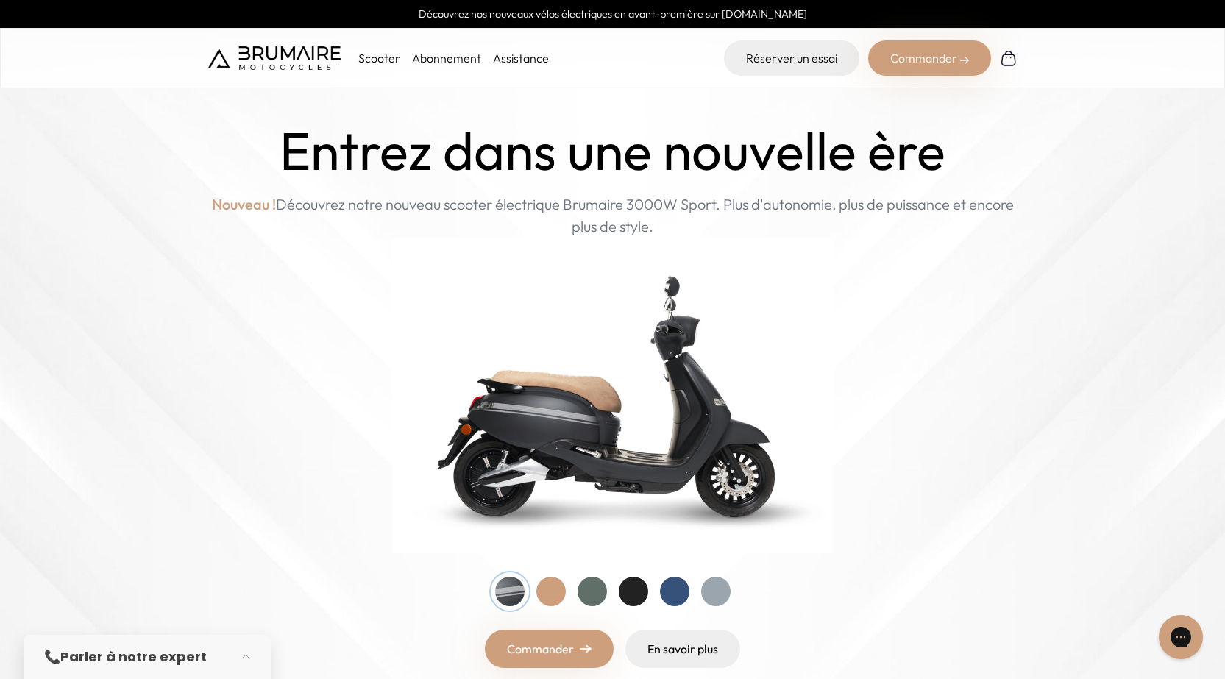
click at [545, 584] on div at bounding box center [550, 591] width 29 height 29
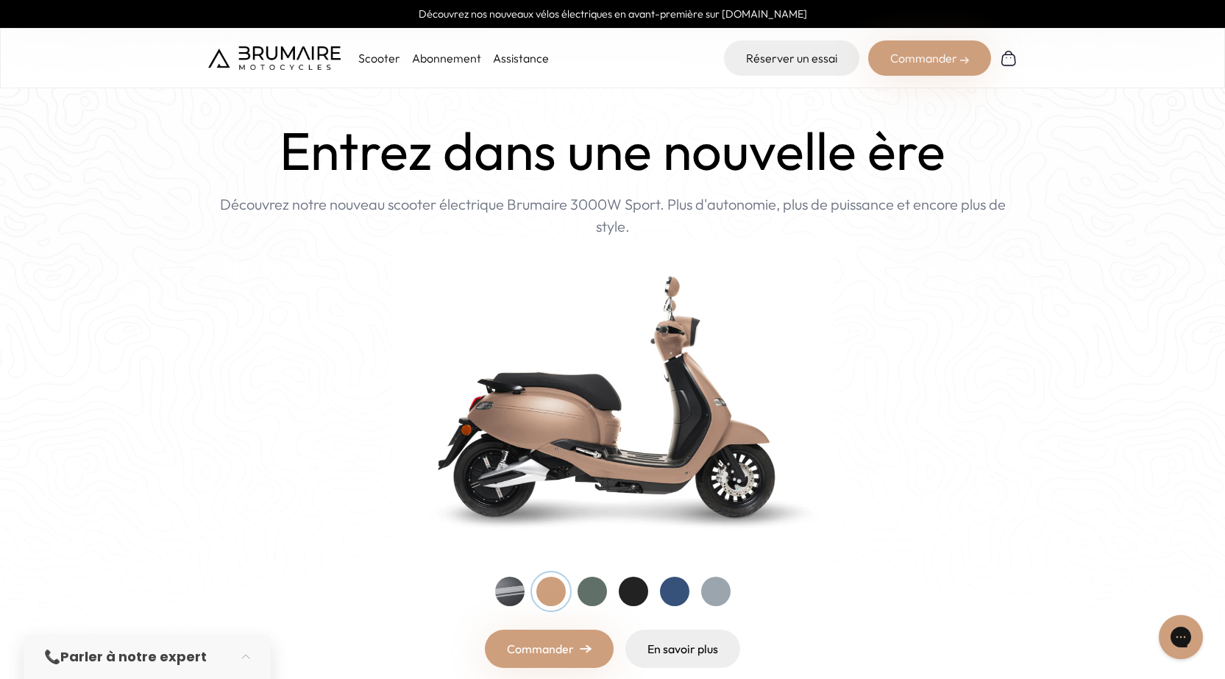
click at [594, 583] on div at bounding box center [591, 591] width 29 height 29
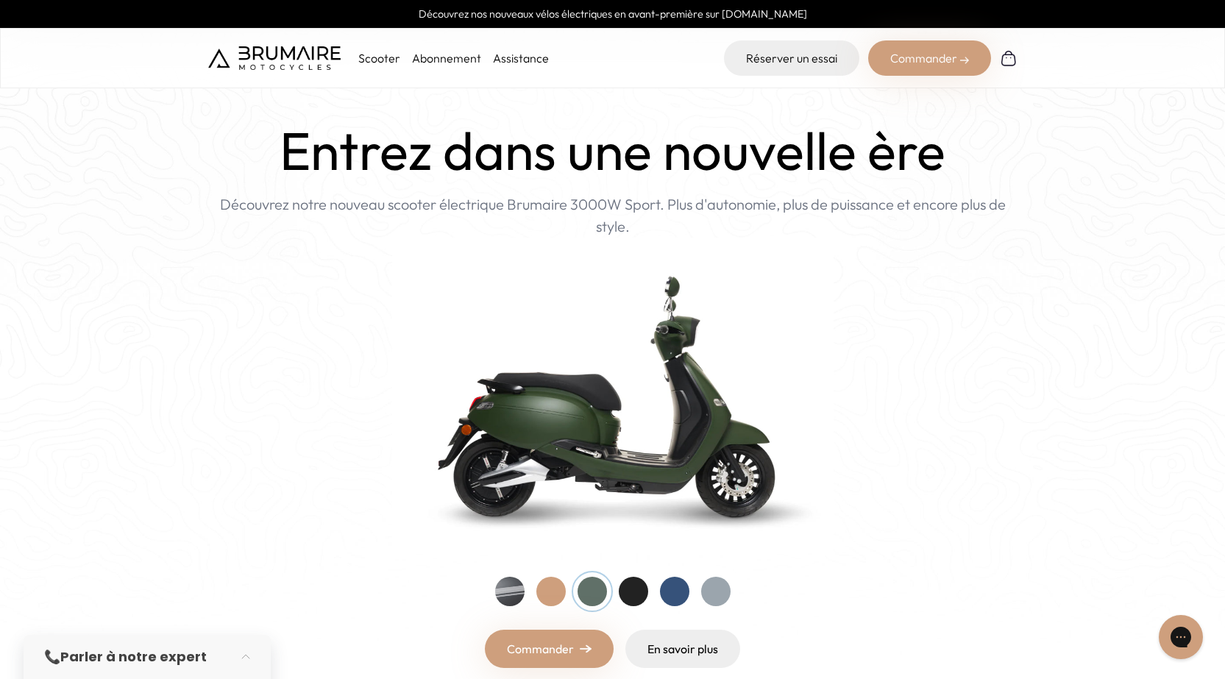
click at [636, 585] on div at bounding box center [633, 591] width 29 height 29
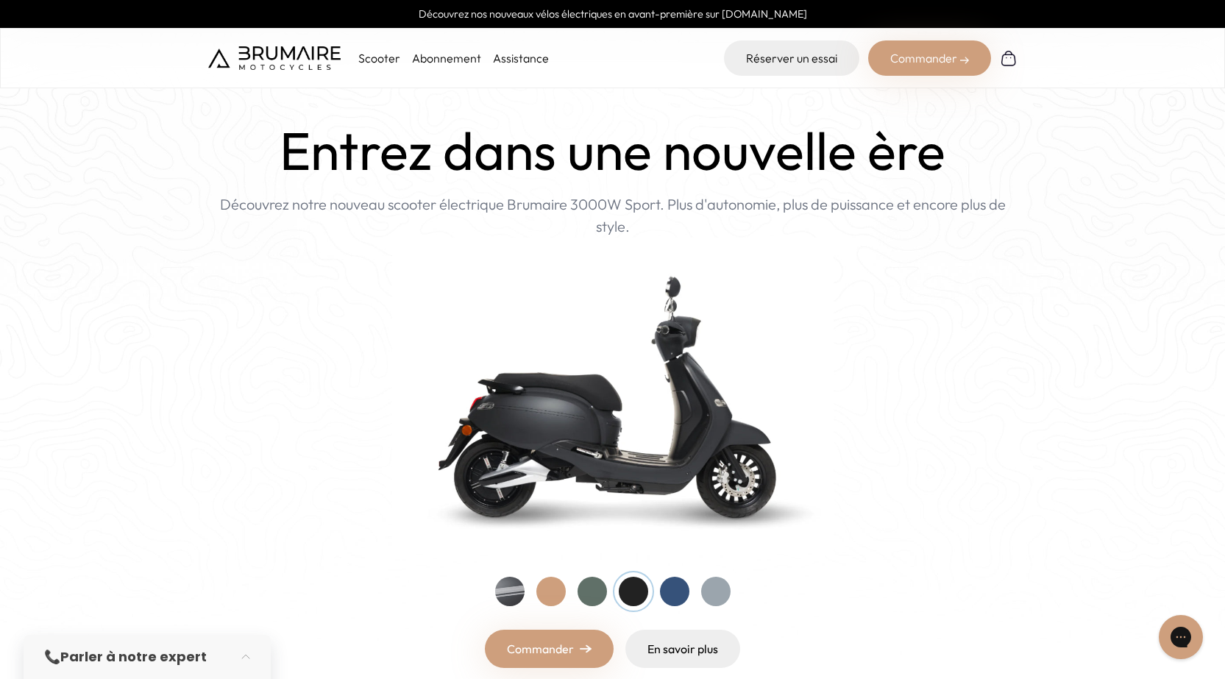
drag, startPoint x: 282, startPoint y: 178, endPoint x: 1164, endPoint y: 285, distance: 888.4
click at [1164, 285] on home-hero "Entrez dans une nouvelle ère Nouveau ! Découvrez notre nouveau scooter électriq…" at bounding box center [612, 354] width 1225 height 709
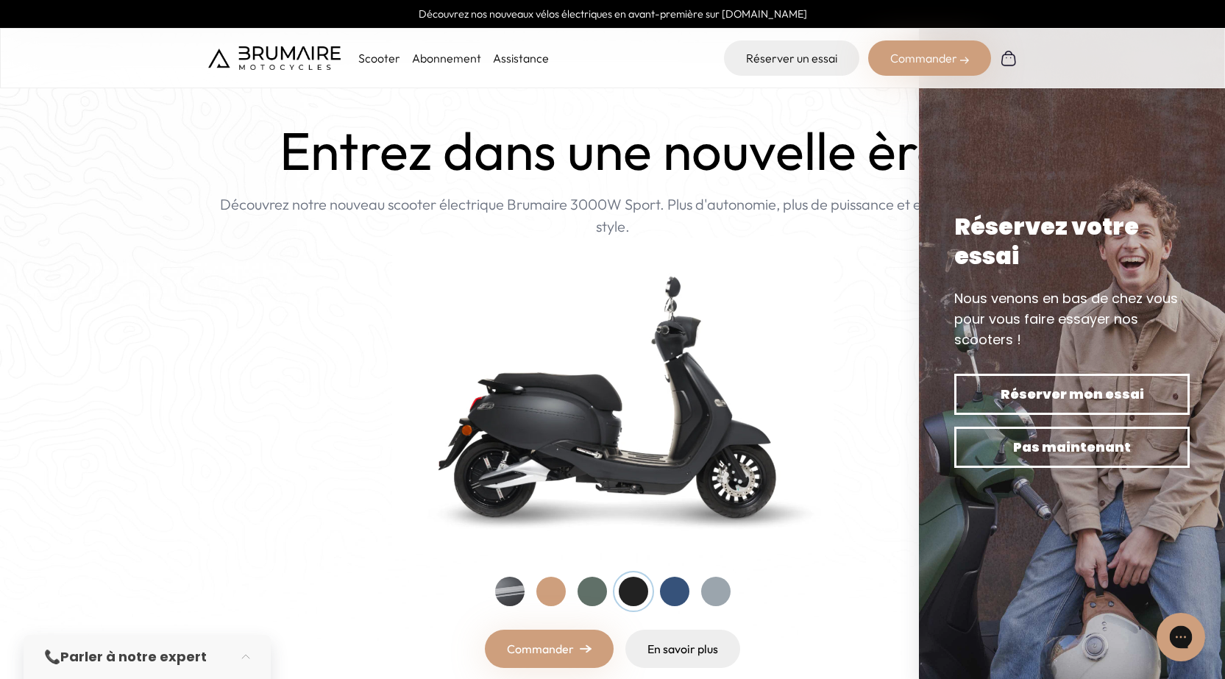
click at [1193, 628] on div "Gorgias live chat" at bounding box center [1180, 637] width 32 height 32
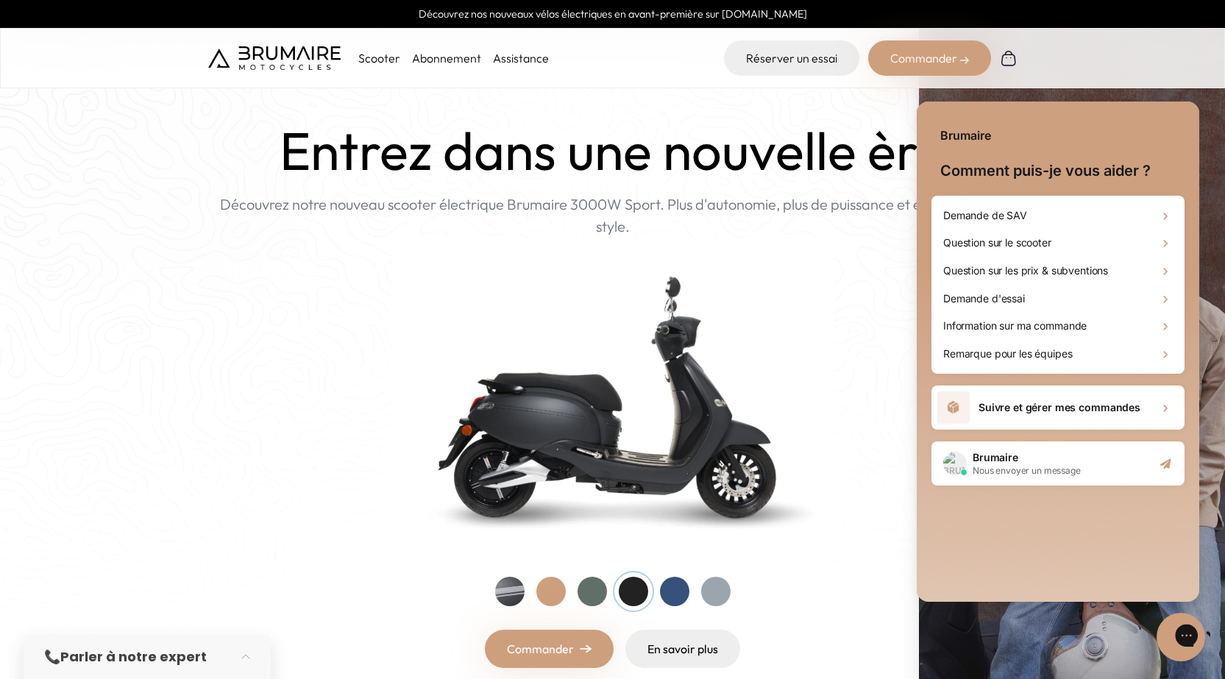
click at [1224, 633] on icon "Gorgias live chat" at bounding box center [1238, 635] width 16 height 16
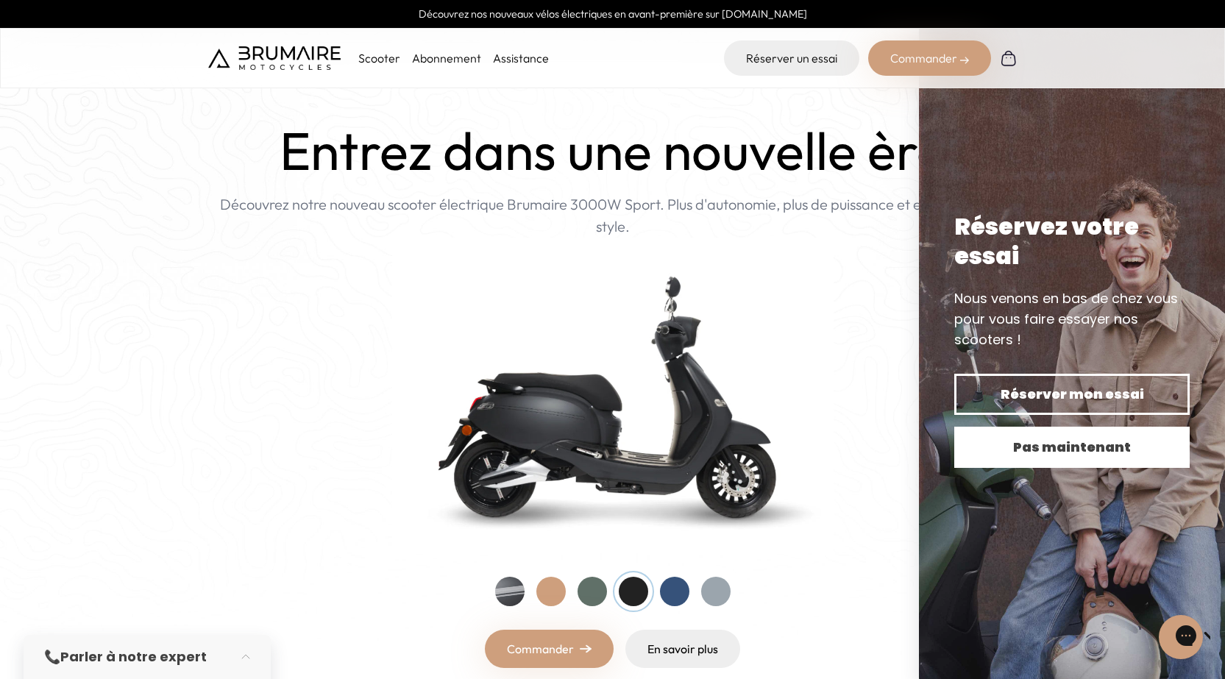
click at [1066, 444] on span "Pas maintenant" at bounding box center [1072, 447] width 184 height 21
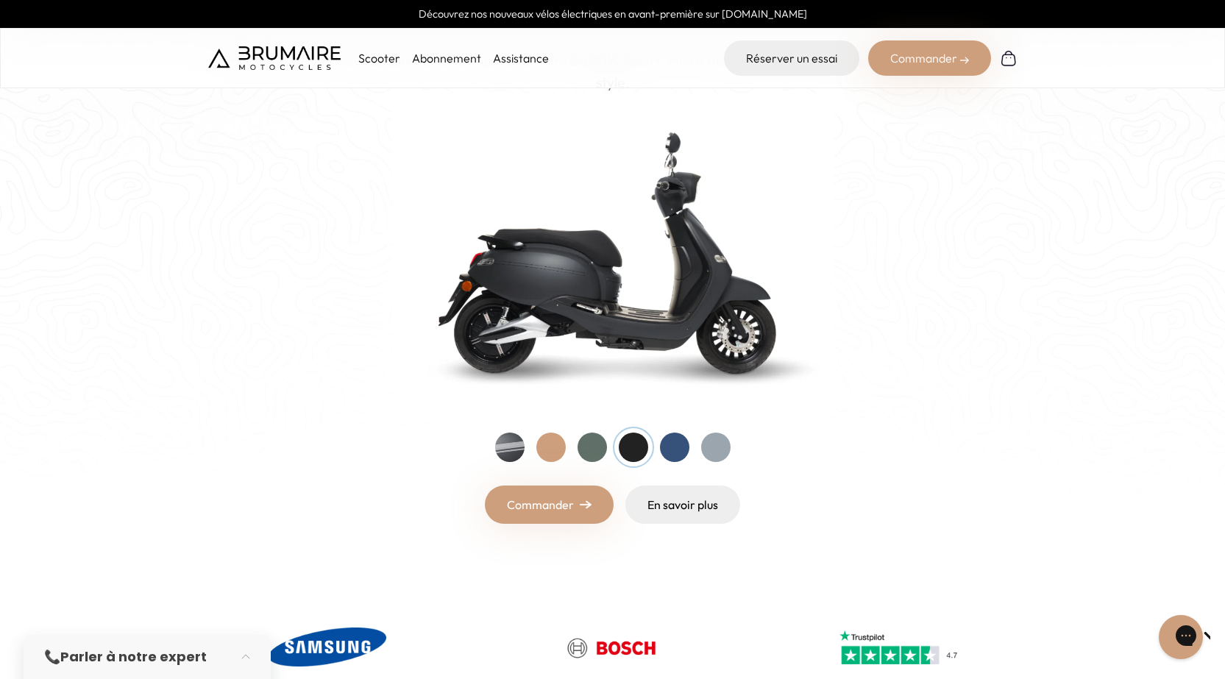
scroll to position [147, 0]
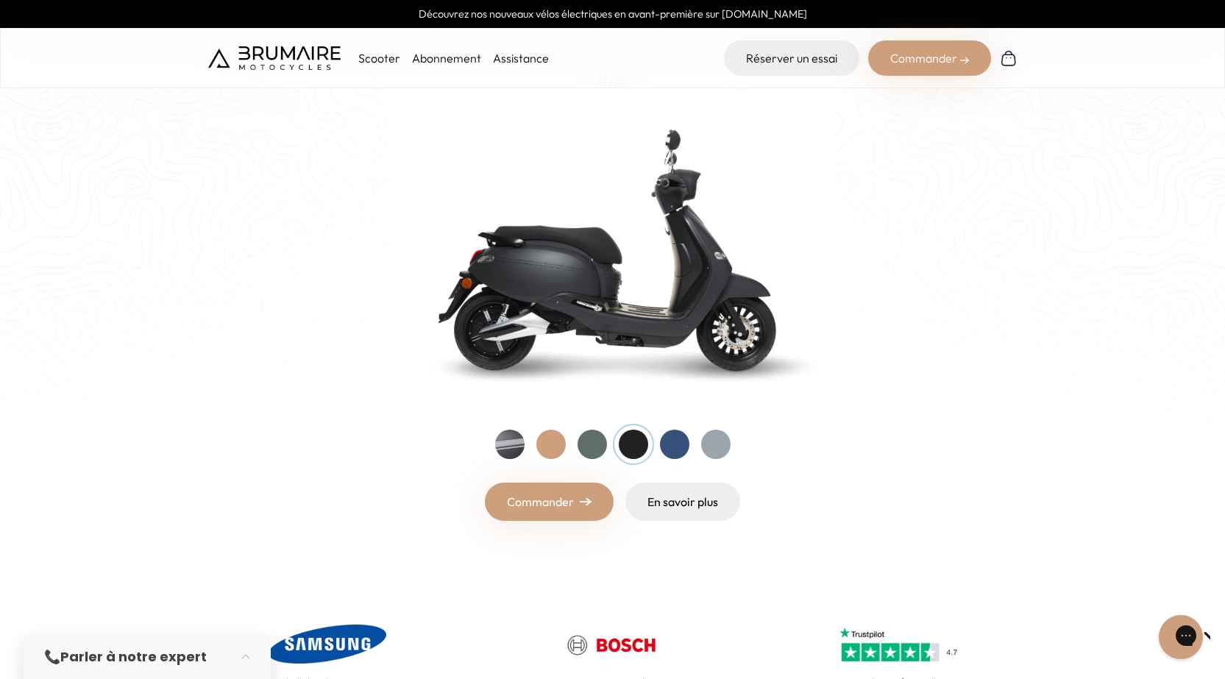
click at [666, 438] on div at bounding box center [674, 444] width 29 height 29
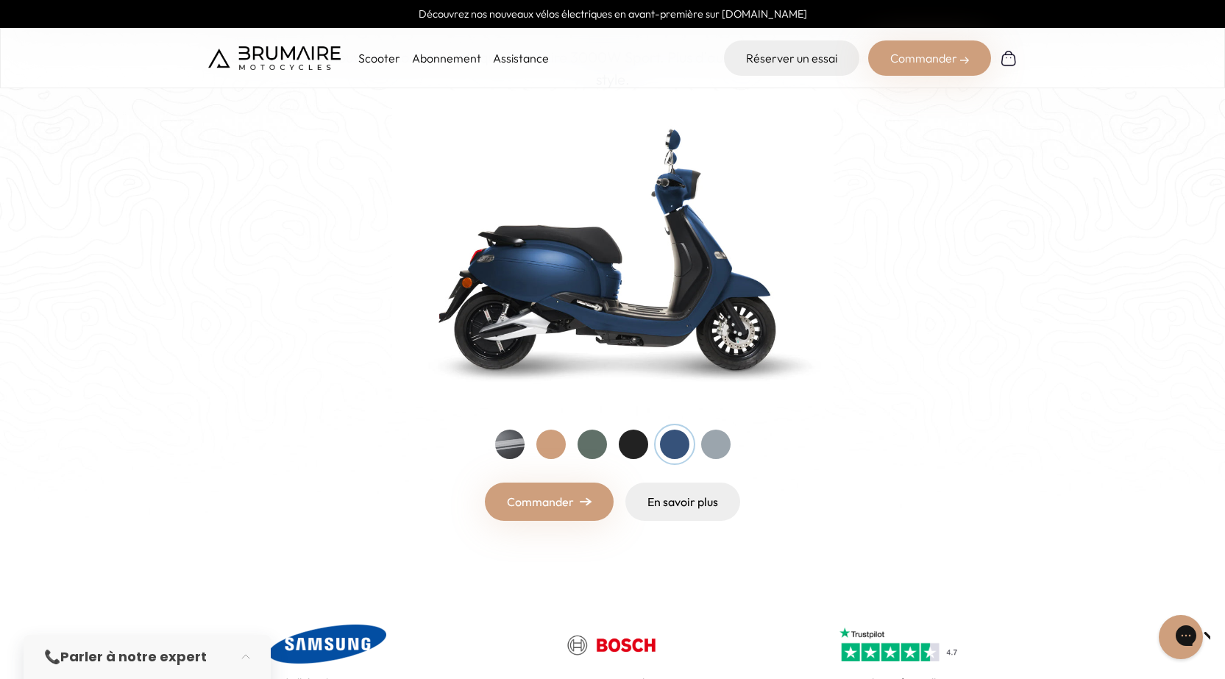
click at [708, 436] on div at bounding box center [715, 444] width 29 height 29
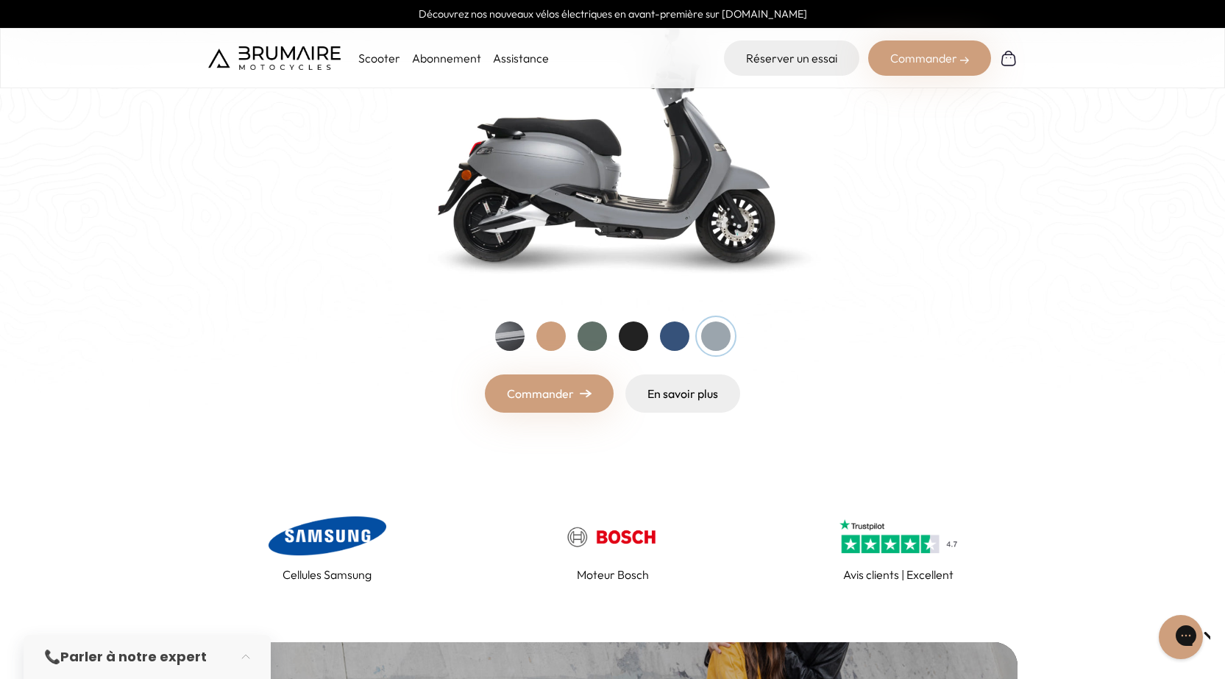
scroll to position [294, 0]
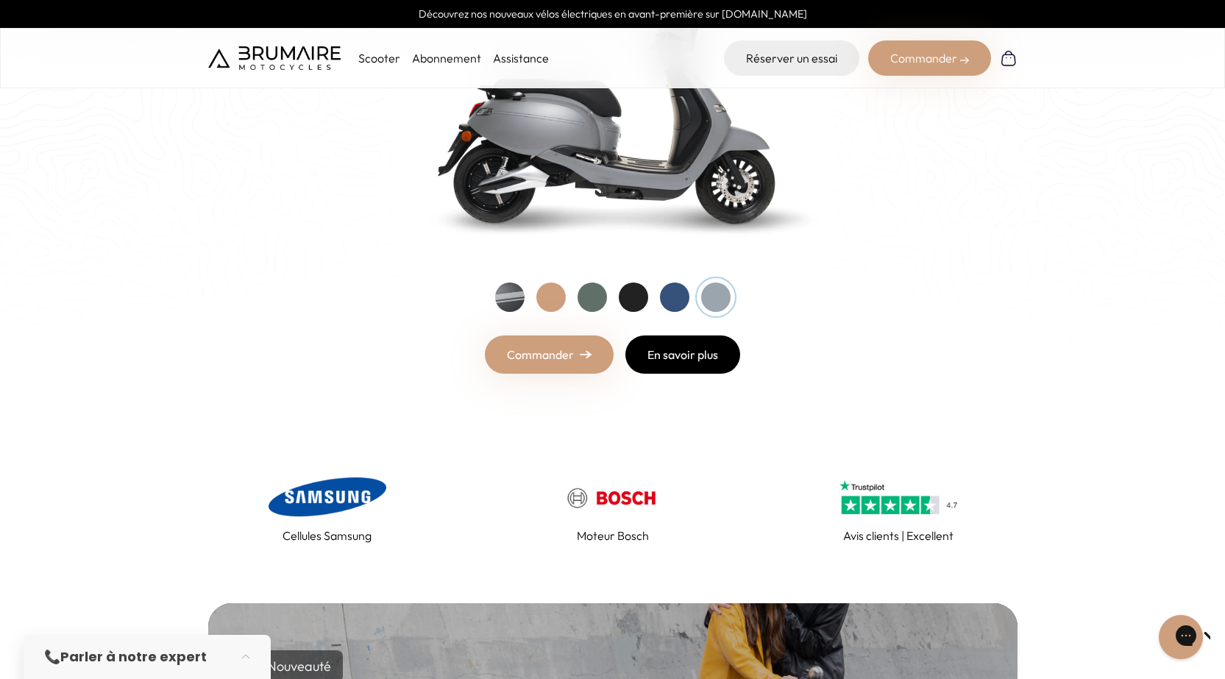
click at [702, 338] on link "En savoir plus" at bounding box center [682, 354] width 115 height 38
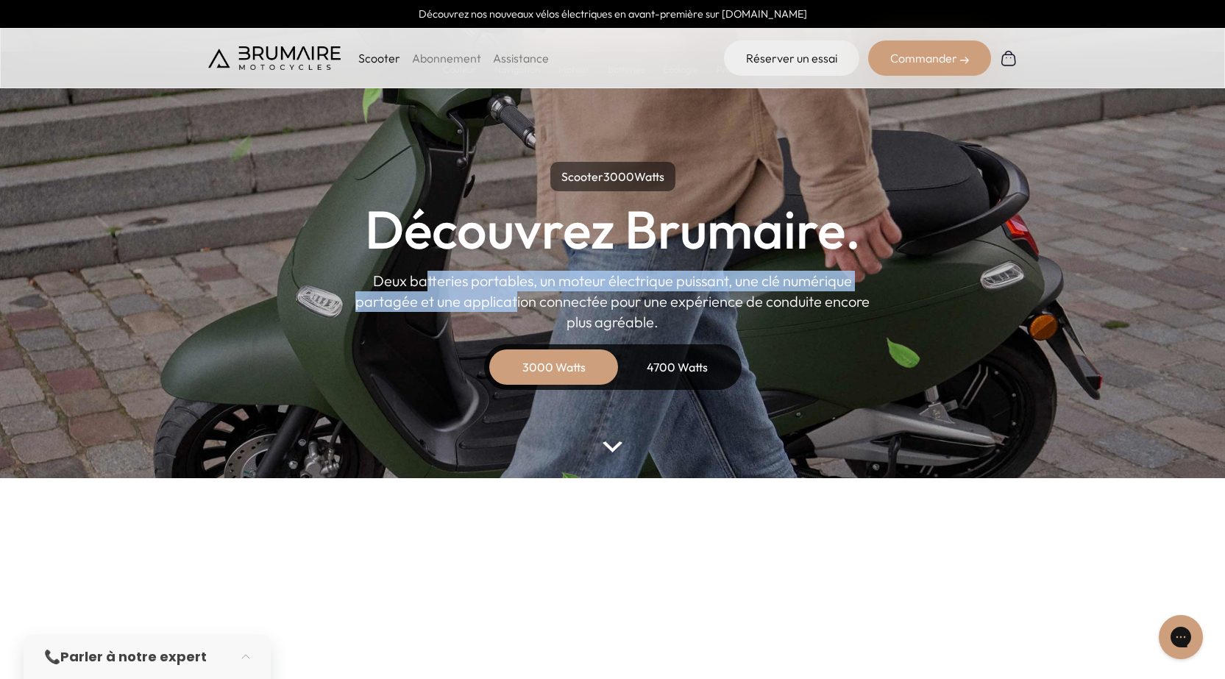
drag, startPoint x: 373, startPoint y: 280, endPoint x: 480, endPoint y: 298, distance: 108.1
click at [480, 298] on p "Deux batteries portables, un moteur électrique puissant, une clé numérique part…" at bounding box center [612, 302] width 515 height 62
click at [481, 298] on p "Deux batteries portables, un moteur électrique puissant, une clé numérique part…" at bounding box center [612, 302] width 515 height 62
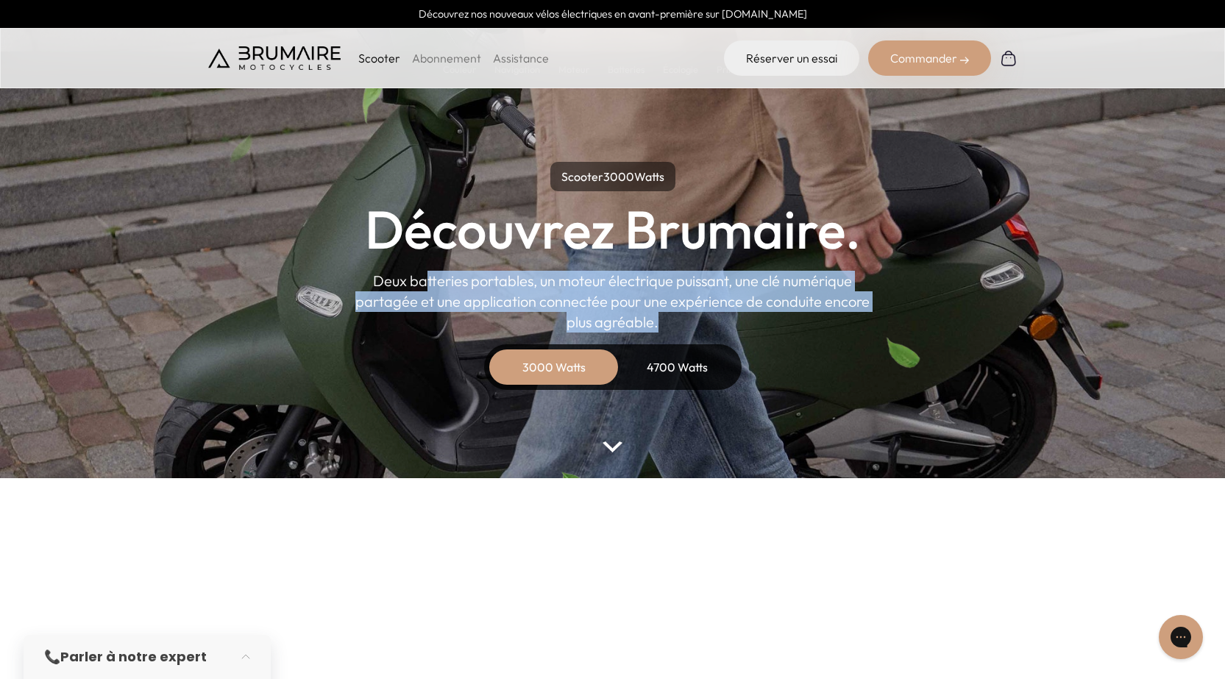
click at [483, 298] on p "Deux batteries portables, un moteur électrique puissant, une clé numérique part…" at bounding box center [612, 302] width 515 height 62
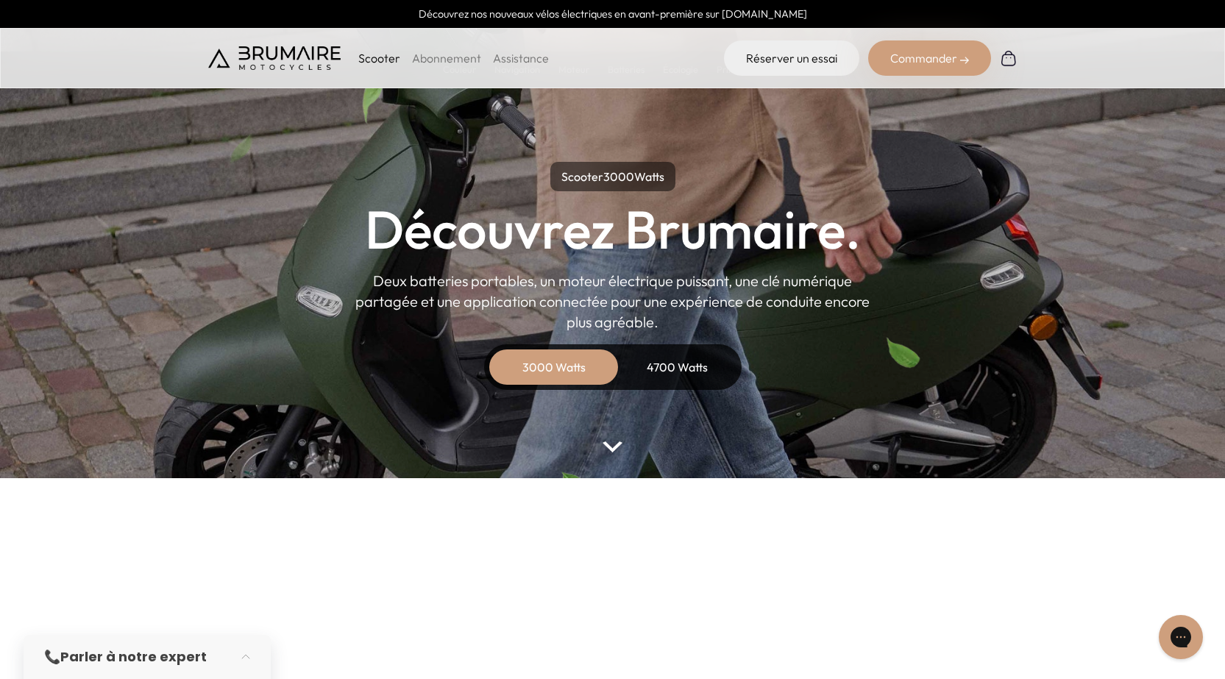
click at [666, 370] on div "4700 Watts" at bounding box center [678, 366] width 118 height 35
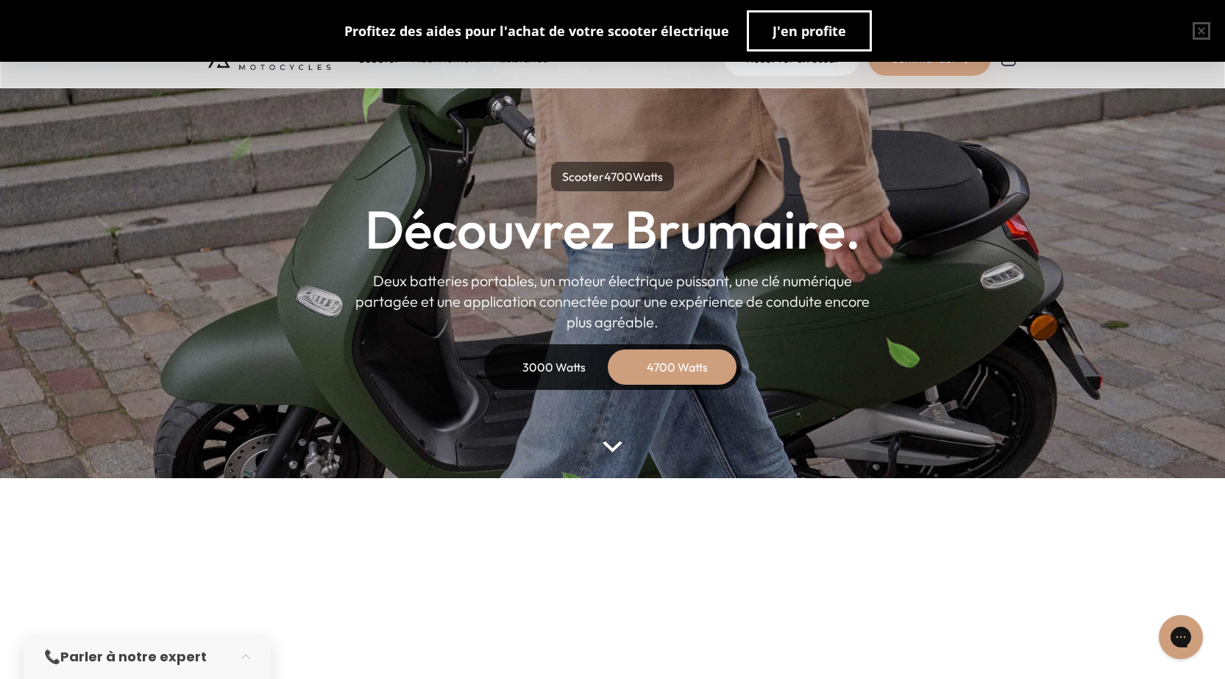
click at [574, 352] on div "3000 Watts" at bounding box center [554, 366] width 118 height 35
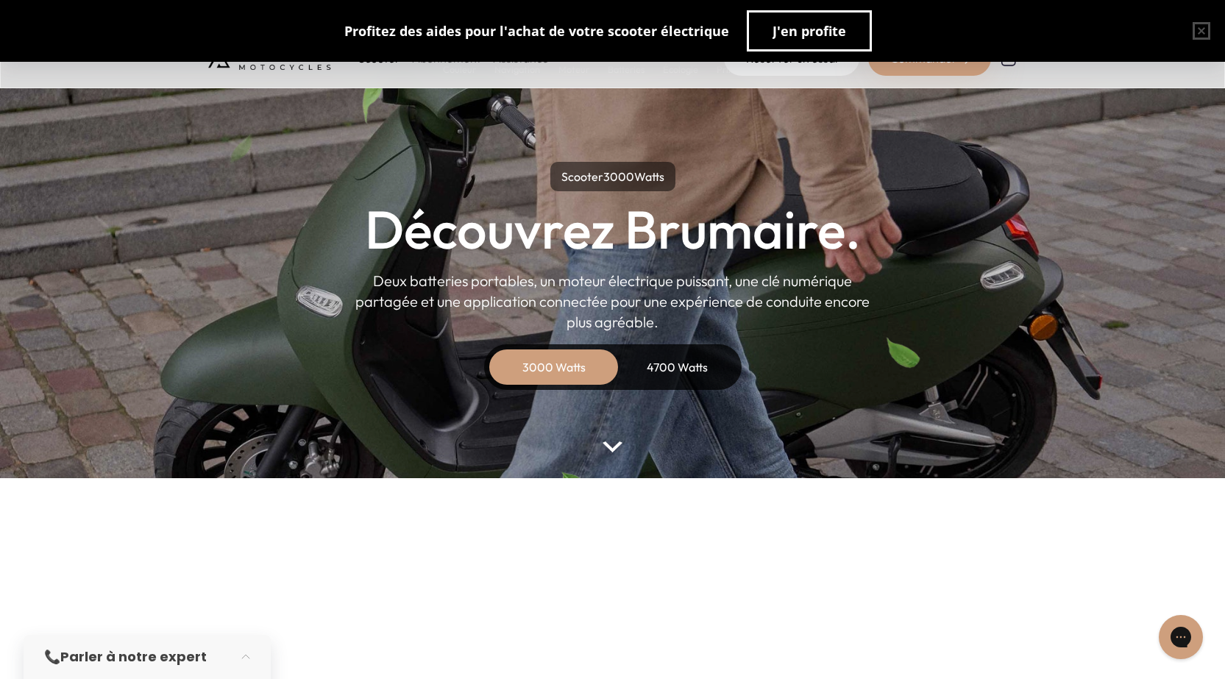
click at [662, 364] on div "4700 Watts" at bounding box center [678, 366] width 118 height 35
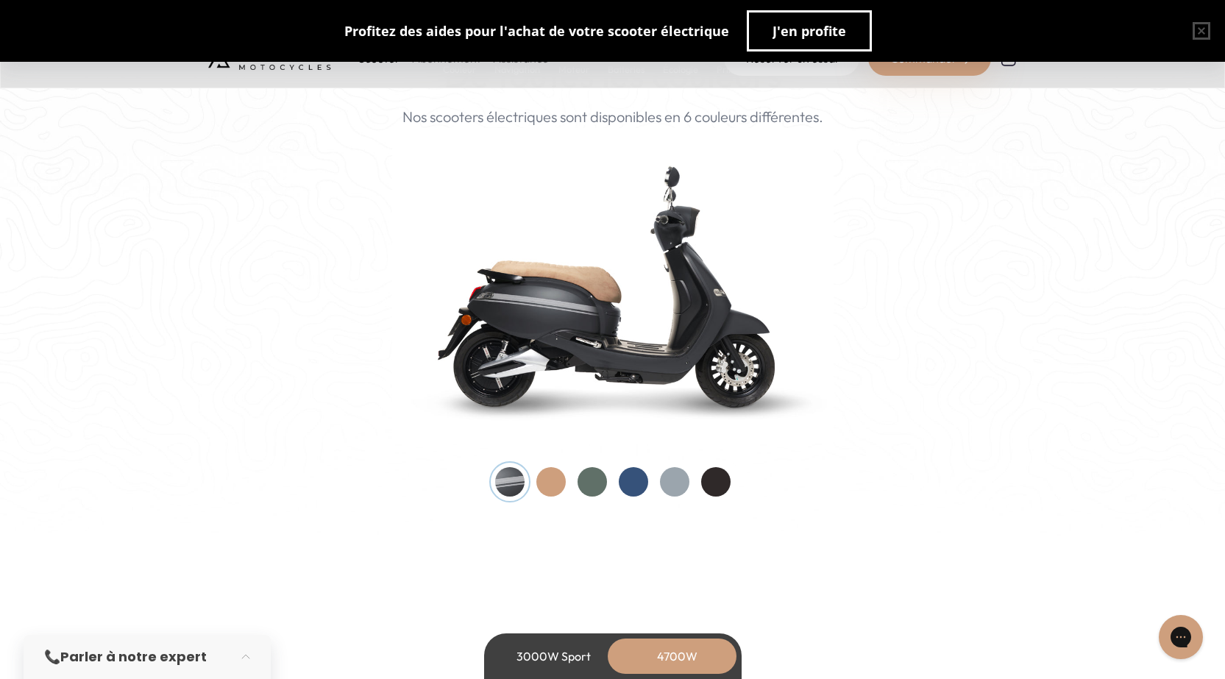
scroll to position [1250, 0]
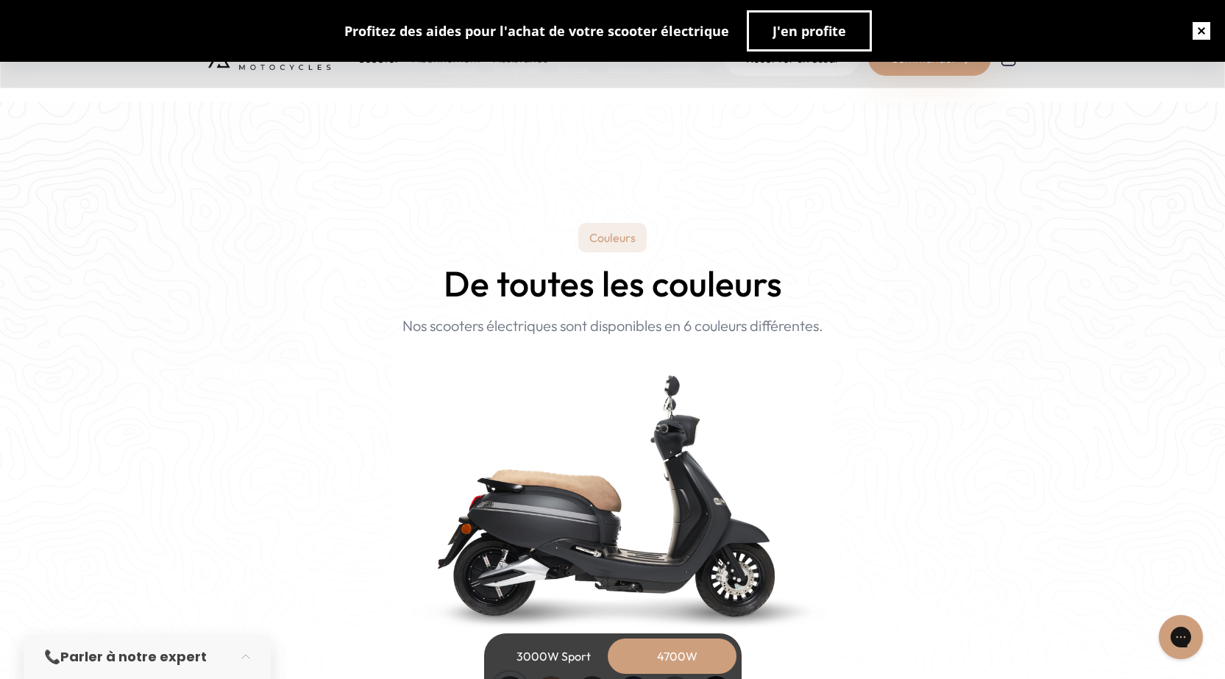
click at [1204, 36] on button "button" at bounding box center [1201, 30] width 47 height 47
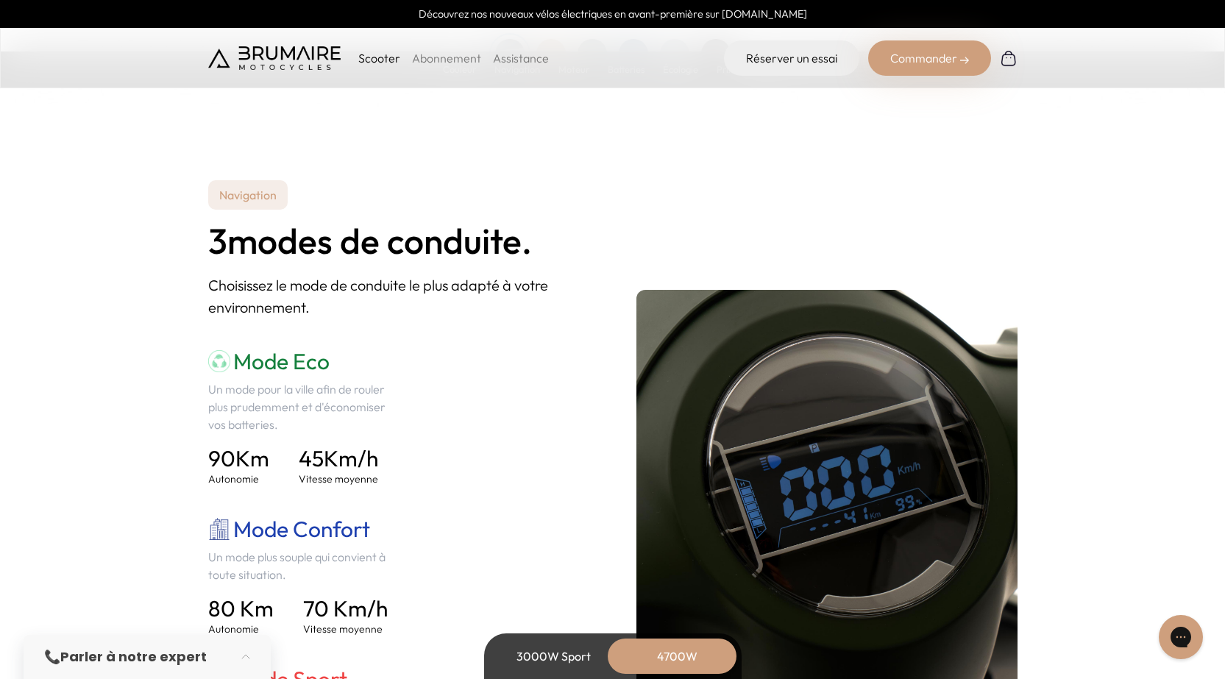
scroll to position [1912, 0]
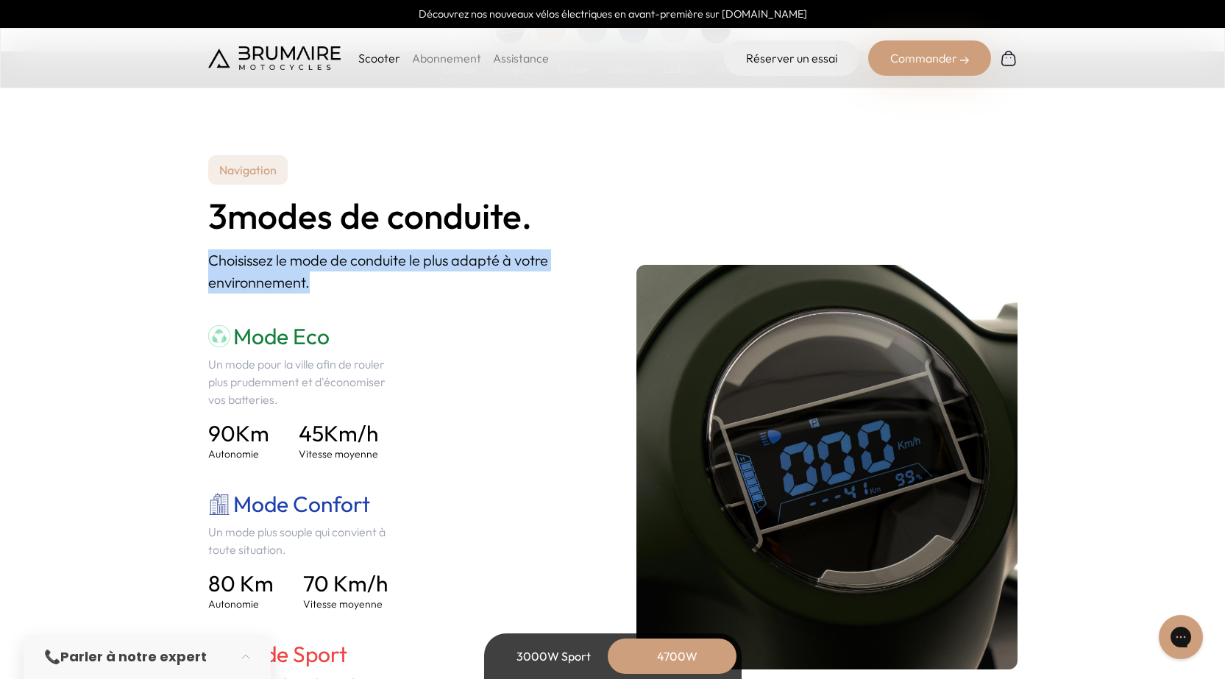
drag, startPoint x: 203, startPoint y: 261, endPoint x: 355, endPoint y: 284, distance: 153.2
click at [355, 284] on section "Navigation 3 modes de conduite. Choisissez le mode de conduite le plus adapté à…" at bounding box center [612, 468] width 1225 height 766
click at [355, 284] on p "Choisissez le mode de conduite le plus adapté à votre environnement." at bounding box center [398, 271] width 381 height 44
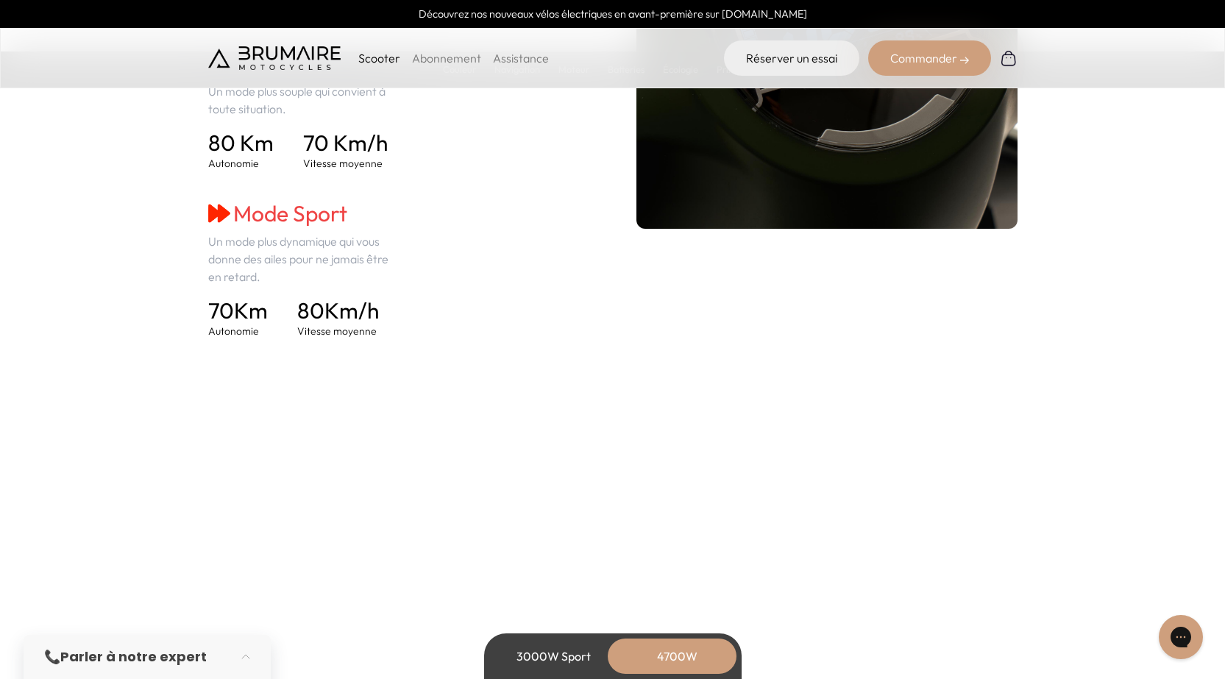
scroll to position [2354, 0]
click at [249, 649] on button "button" at bounding box center [249, 657] width 41 height 32
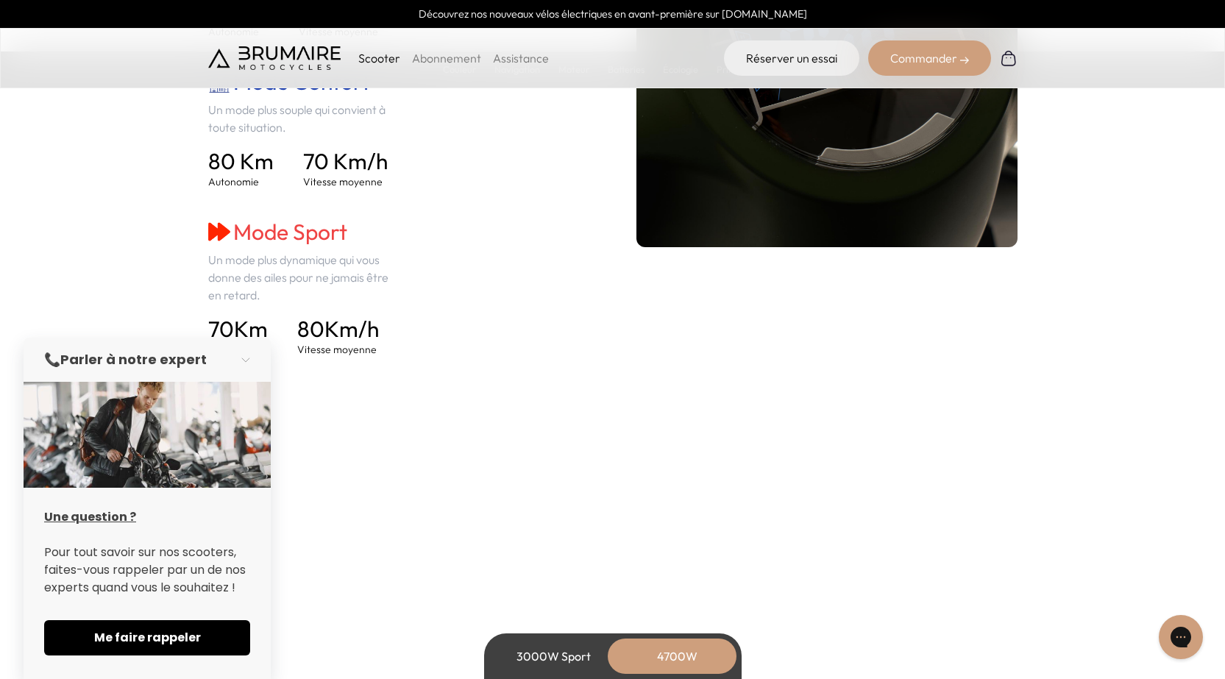
scroll to position [2280, 0]
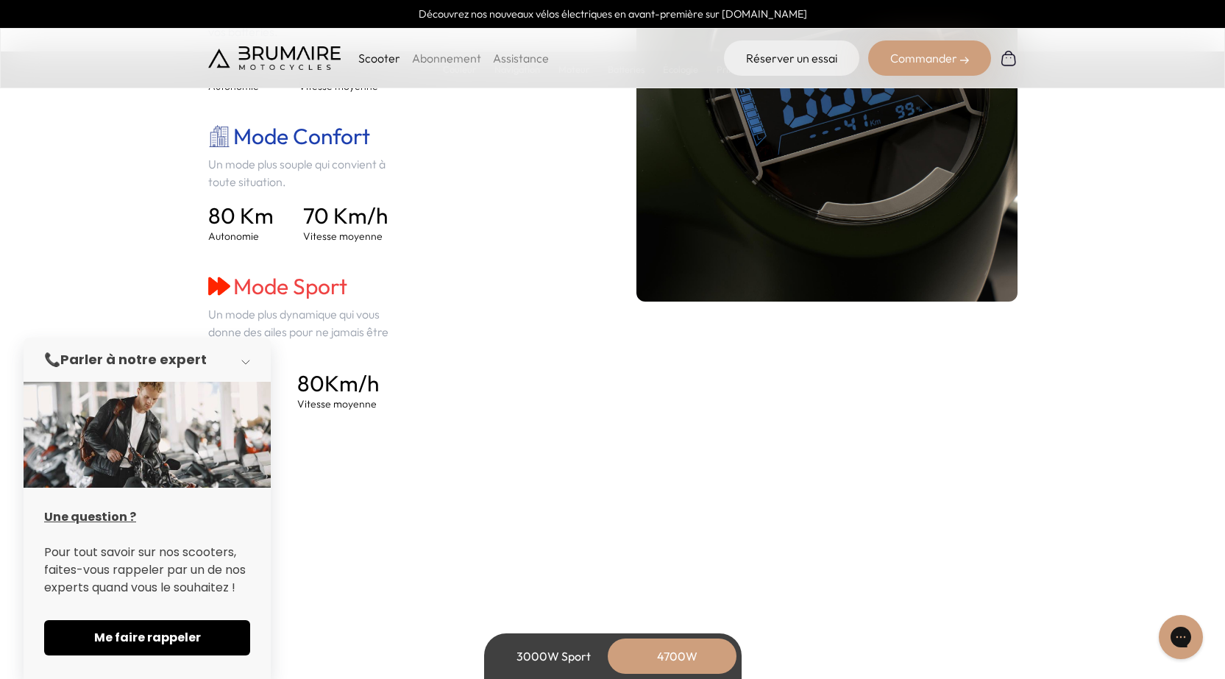
click at [252, 349] on button "button" at bounding box center [249, 359] width 41 height 32
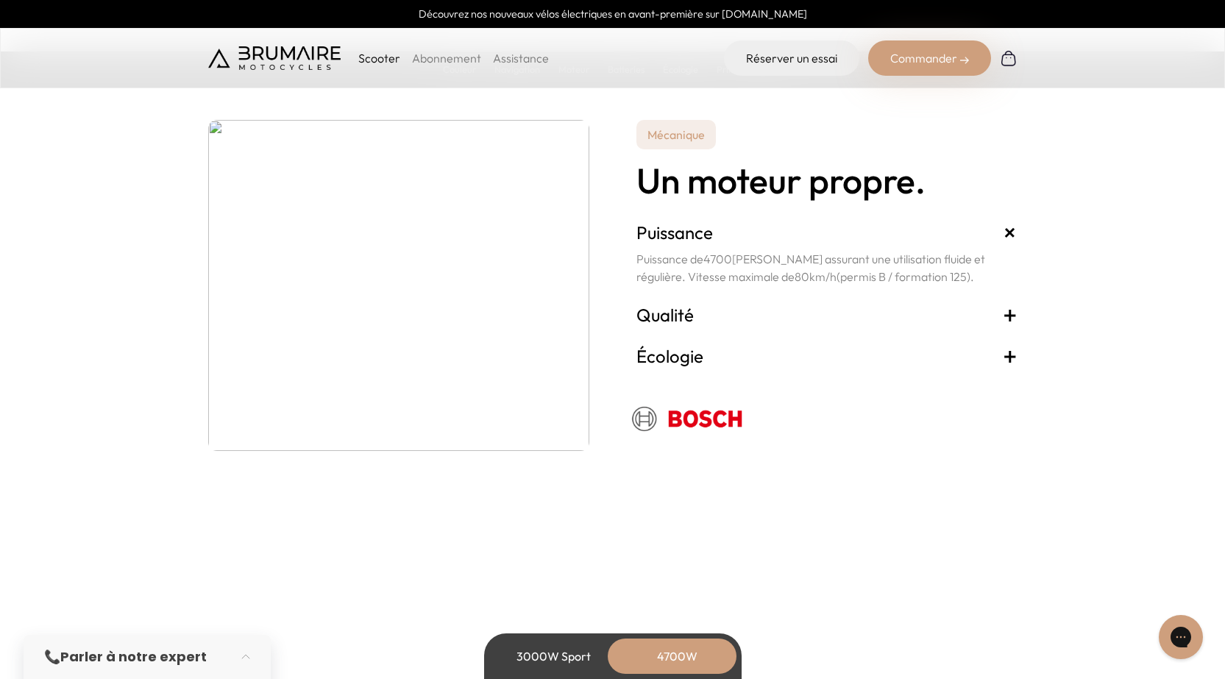
scroll to position [2721, 0]
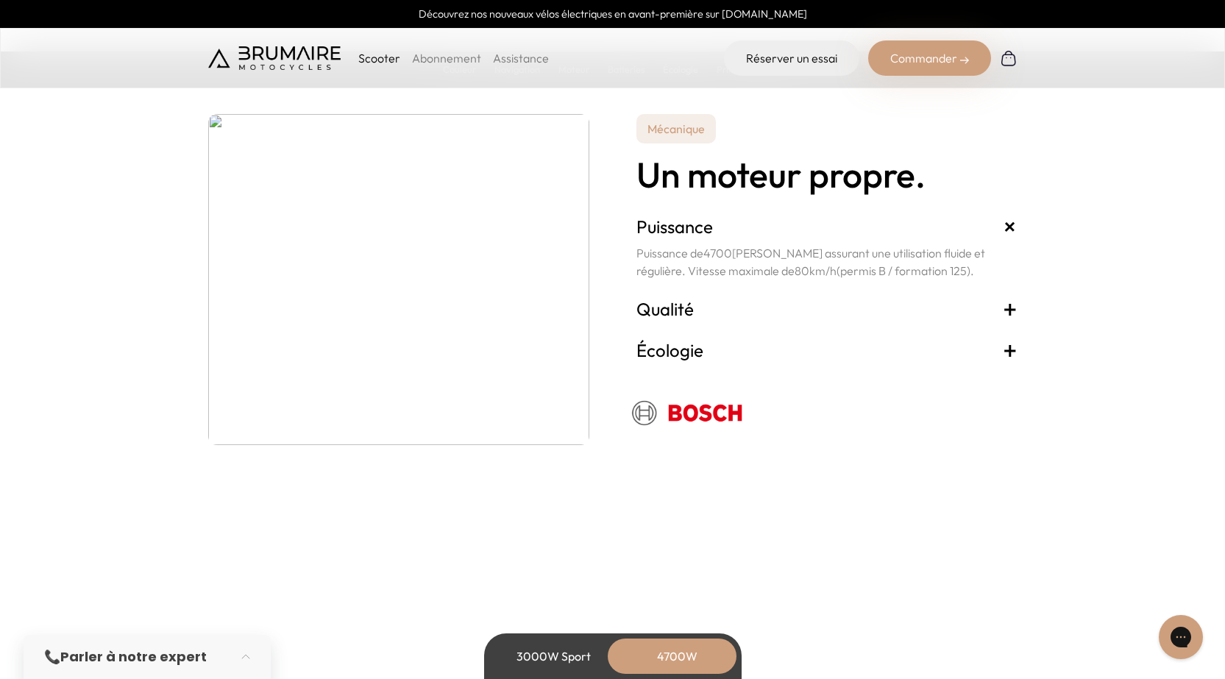
click at [1003, 225] on span "+" at bounding box center [1009, 226] width 27 height 27
click at [1012, 228] on span "+" at bounding box center [1009, 226] width 27 height 27
click at [1006, 227] on span "+" at bounding box center [1009, 226] width 27 height 27
click at [1013, 313] on span "+" at bounding box center [1010, 309] width 15 height 24
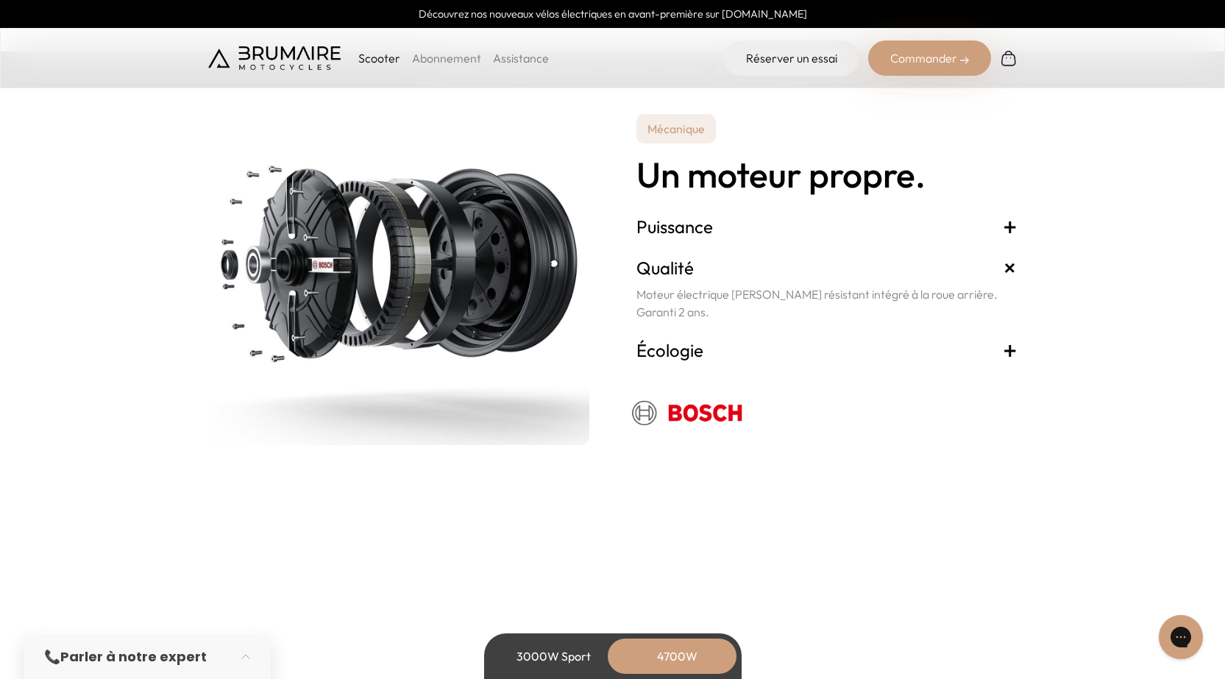
click at [1015, 222] on span "+" at bounding box center [1010, 227] width 15 height 24
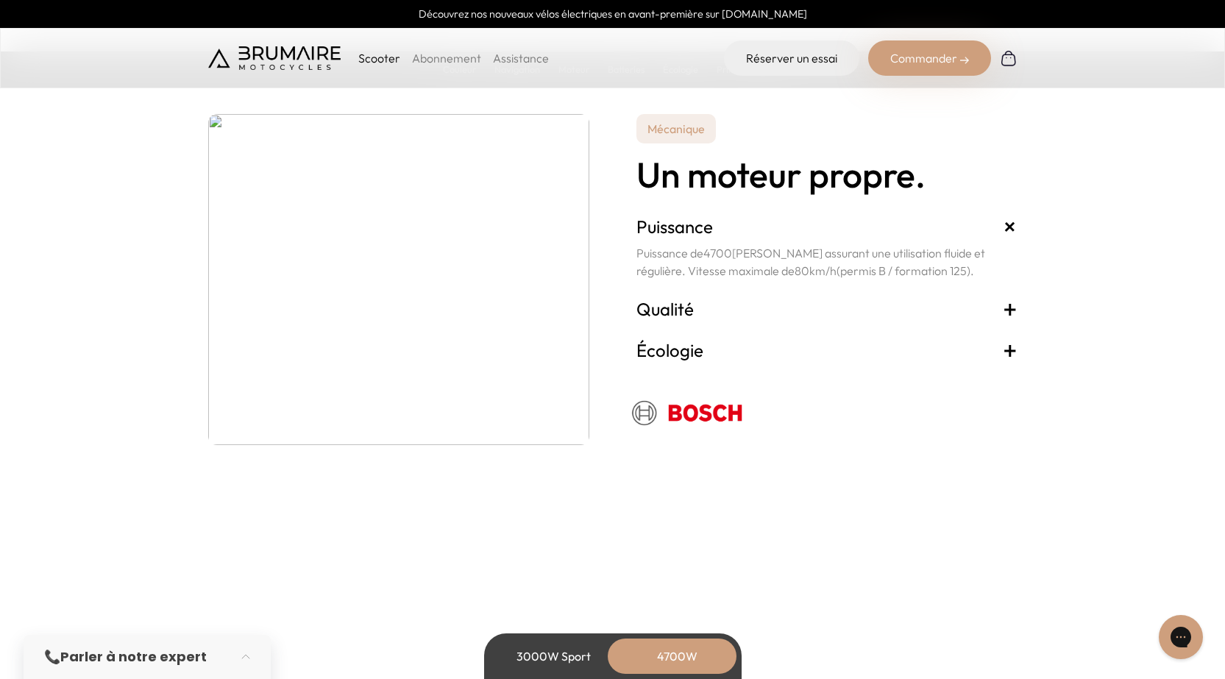
click at [1011, 310] on span "+" at bounding box center [1010, 309] width 15 height 24
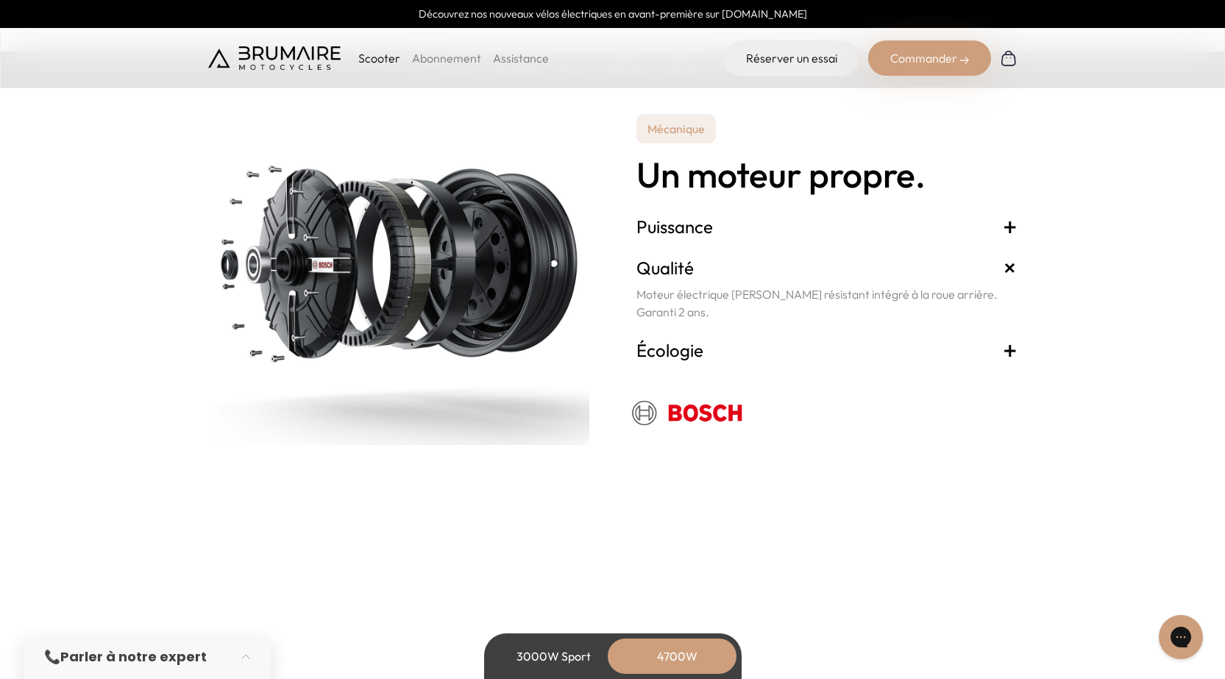
click at [1011, 344] on span "+" at bounding box center [1010, 350] width 15 height 24
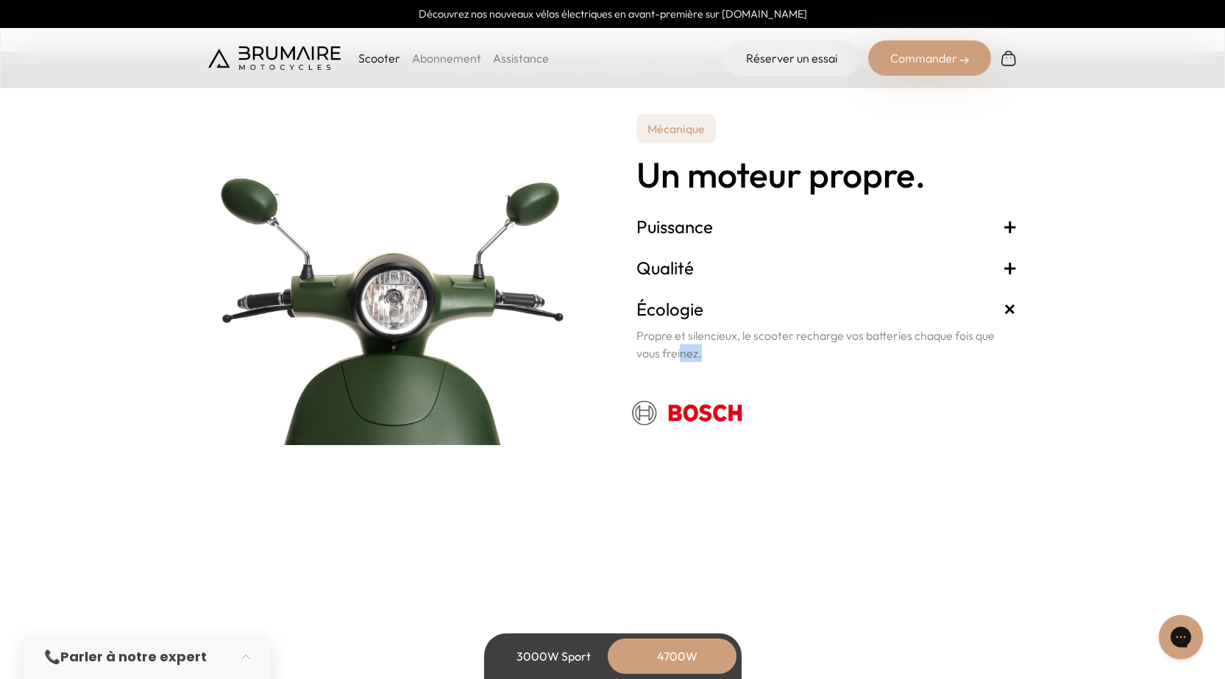
drag, startPoint x: 713, startPoint y: 352, endPoint x: 679, endPoint y: 349, distance: 33.9
click at [679, 349] on p "Propre et silencieux, le scooter recharge vos batteries chaque fois que vous fr…" at bounding box center [826, 344] width 381 height 35
click at [678, 349] on p "Propre et silencieux, le scooter recharge vos batteries chaque fois que vous fr…" at bounding box center [826, 344] width 381 height 35
click at [677, 348] on p "Propre et silencieux, le scooter recharge vos batteries chaque fois que vous fr…" at bounding box center [826, 344] width 381 height 35
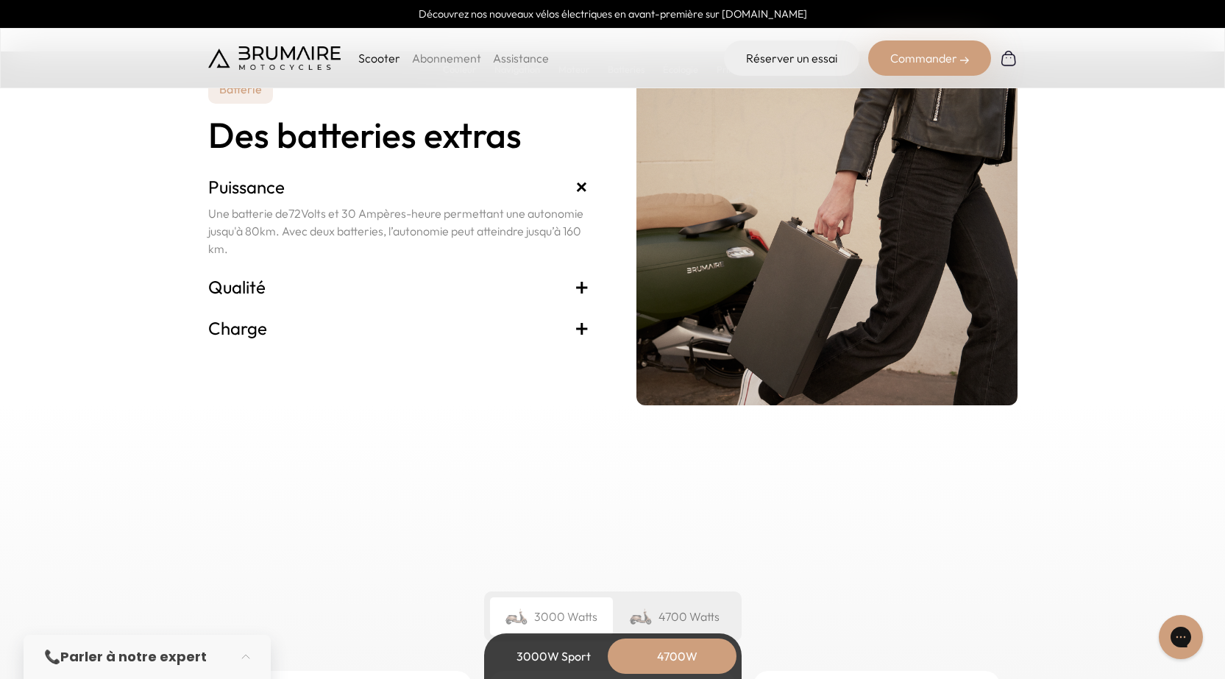
scroll to position [3163, 0]
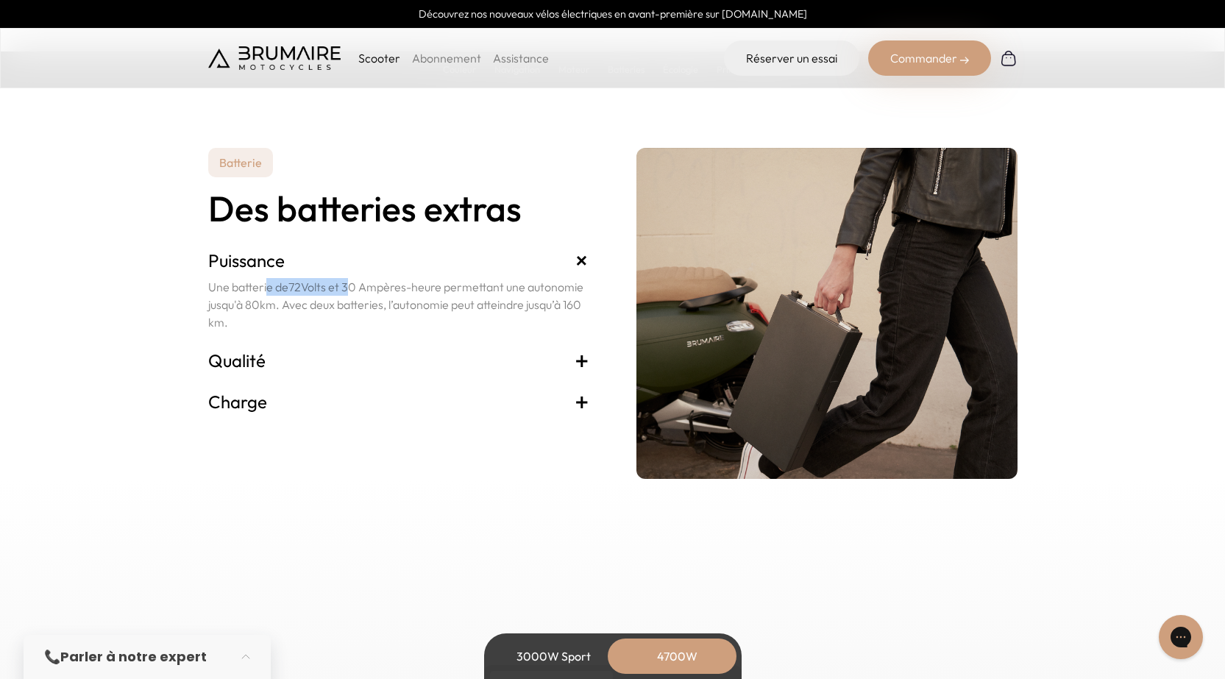
drag, startPoint x: 189, startPoint y: 285, endPoint x: 349, endPoint y: 280, distance: 159.7
click at [349, 280] on section "Batterie Des batteries extras Puissance + Une batterie de 72 Volts et 30 Ampère…" at bounding box center [612, 278] width 1225 height 402
click at [341, 282] on p "Une batterie de 72 Volts et 30 Ampères-heure permettant une autonomie jusqu'à 8…" at bounding box center [398, 304] width 381 height 53
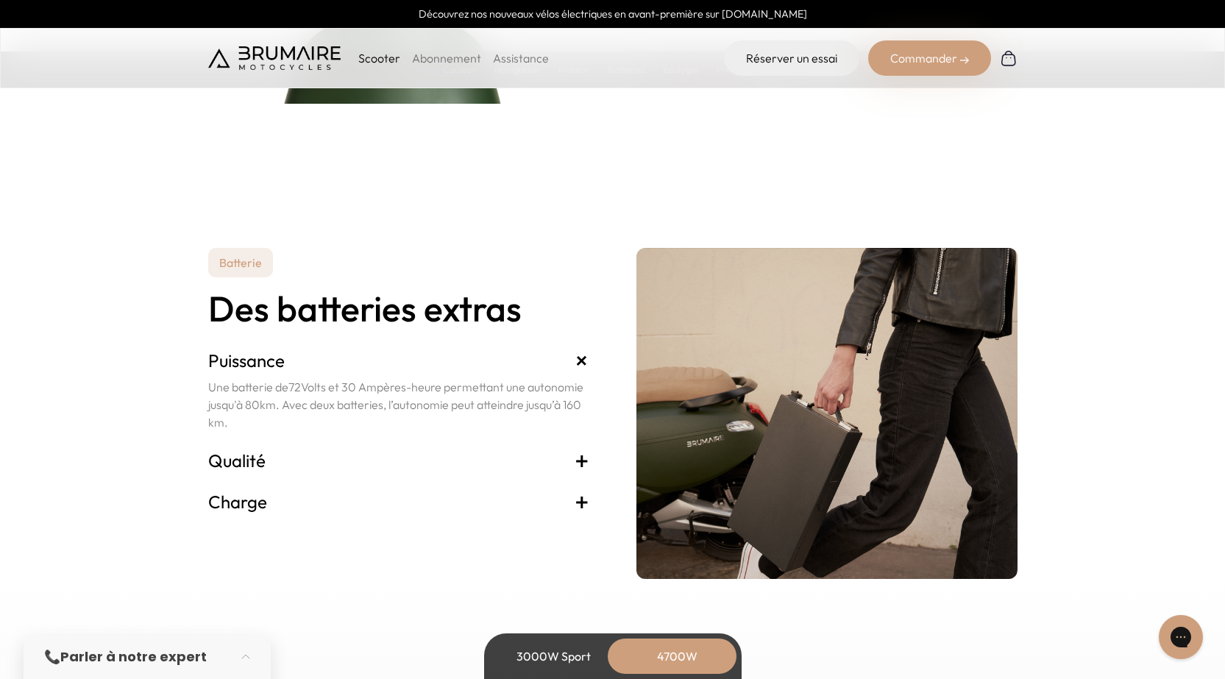
scroll to position [3089, 0]
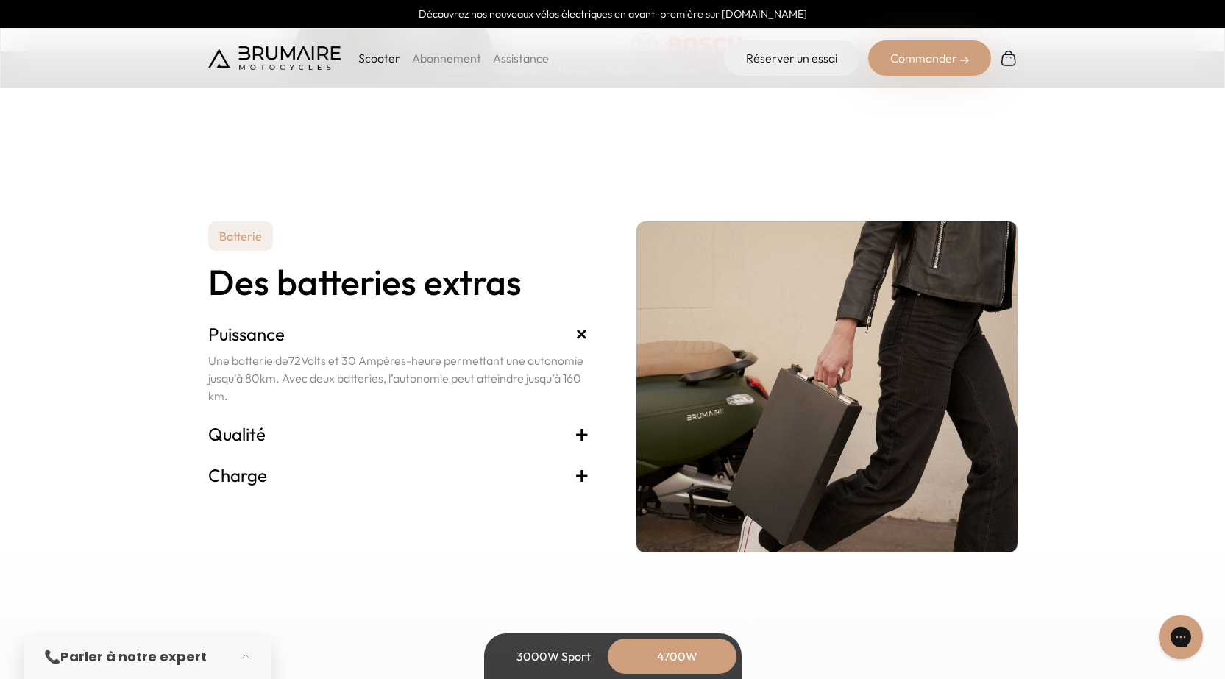
click at [585, 427] on span "+" at bounding box center [581, 434] width 15 height 24
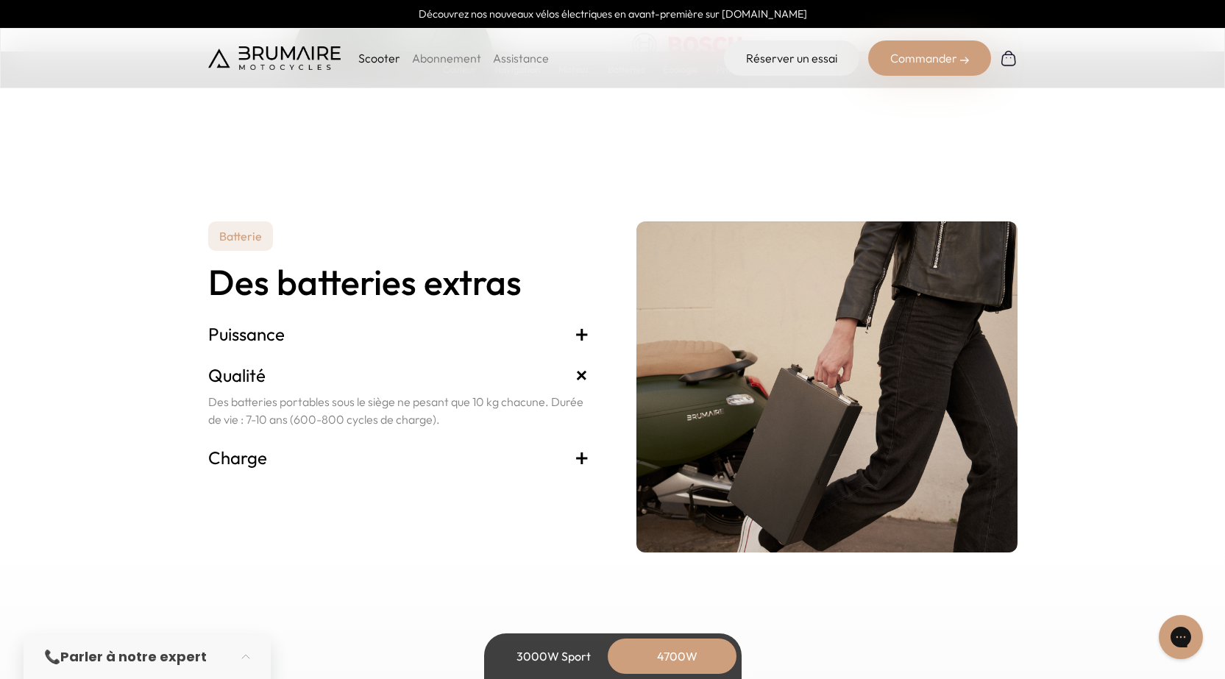
click at [582, 454] on span "+" at bounding box center [581, 458] width 15 height 24
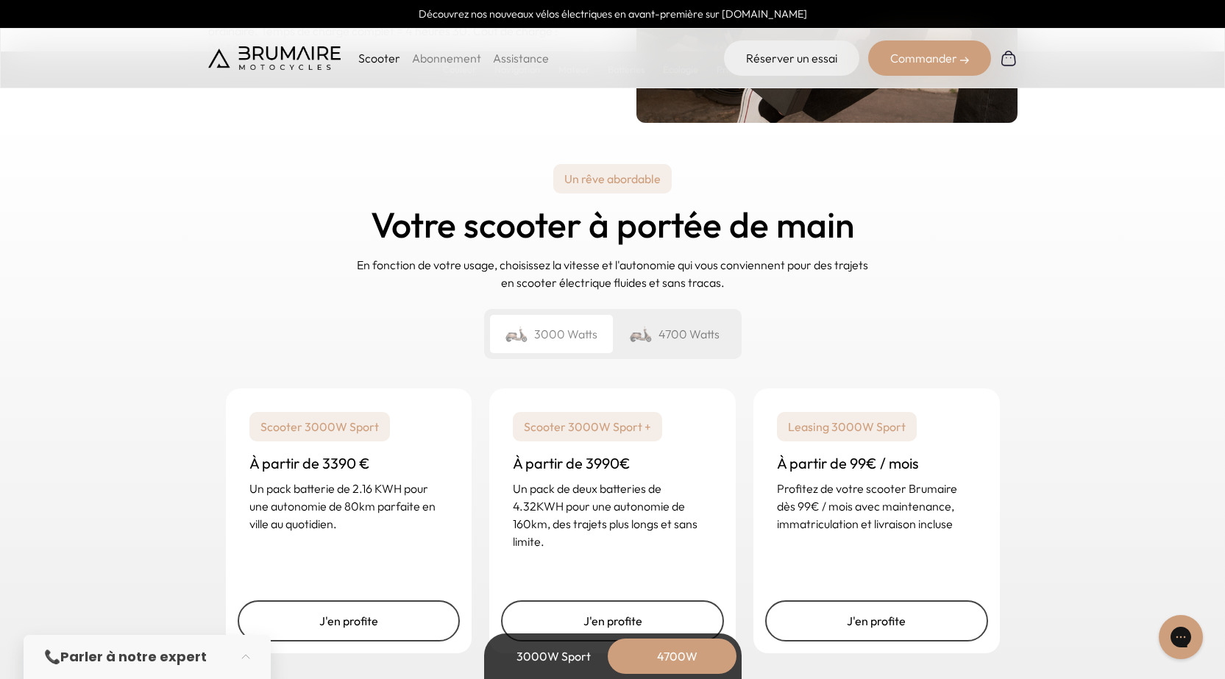
scroll to position [3531, 0]
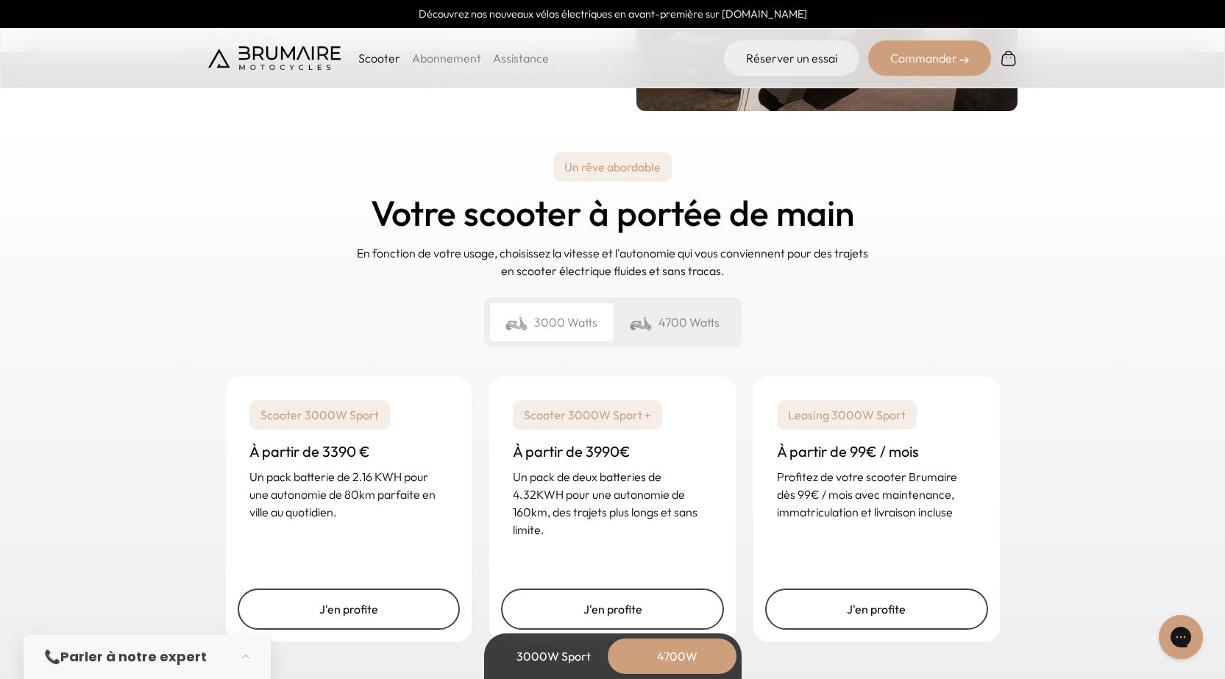
click at [661, 314] on div "4700 Watts" at bounding box center [674, 322] width 123 height 38
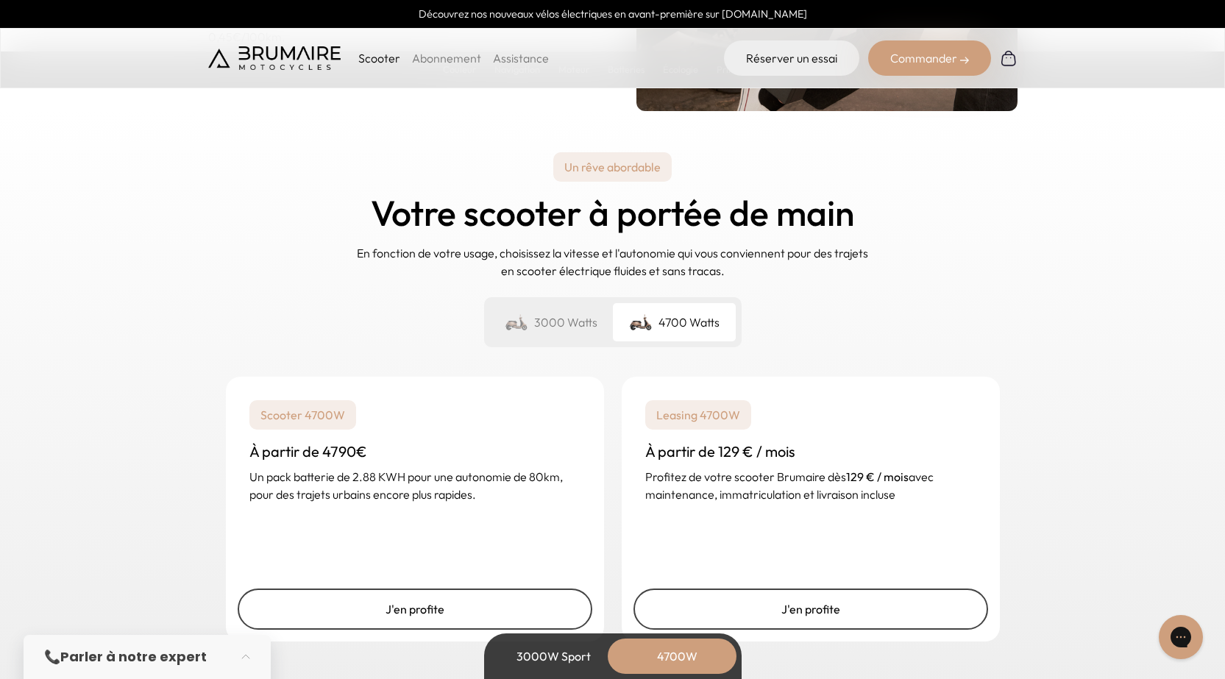
click at [547, 330] on div "3000 Watts" at bounding box center [551, 322] width 123 height 38
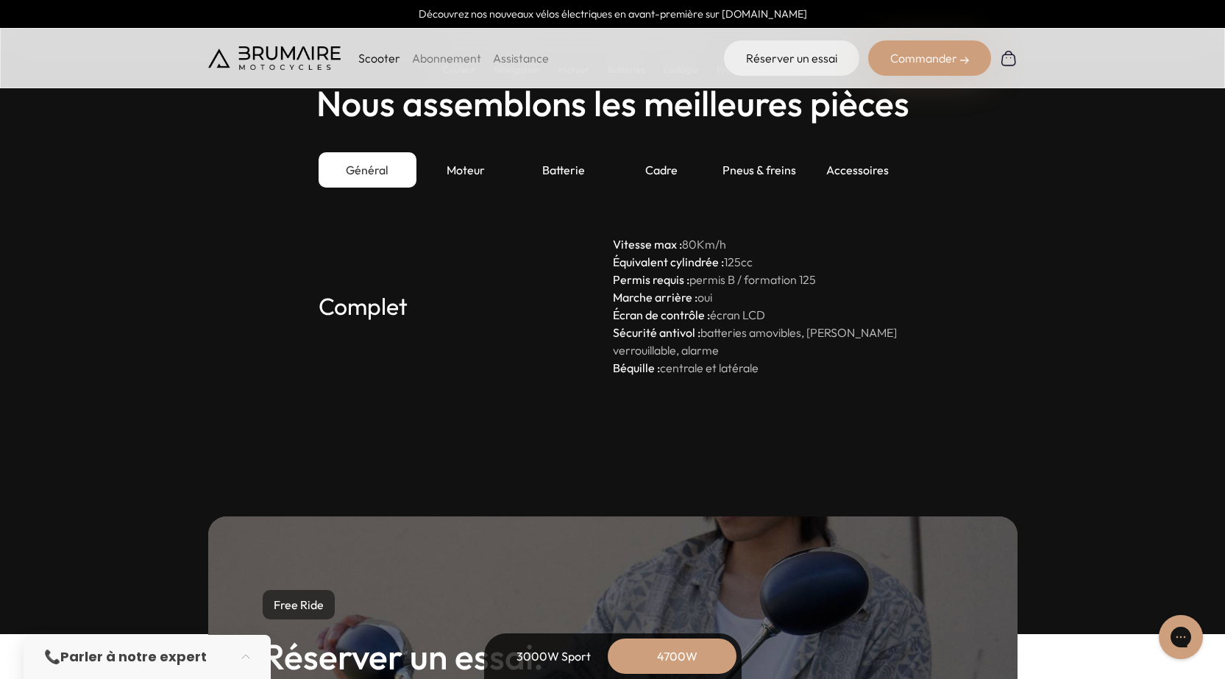
scroll to position [4119, 0]
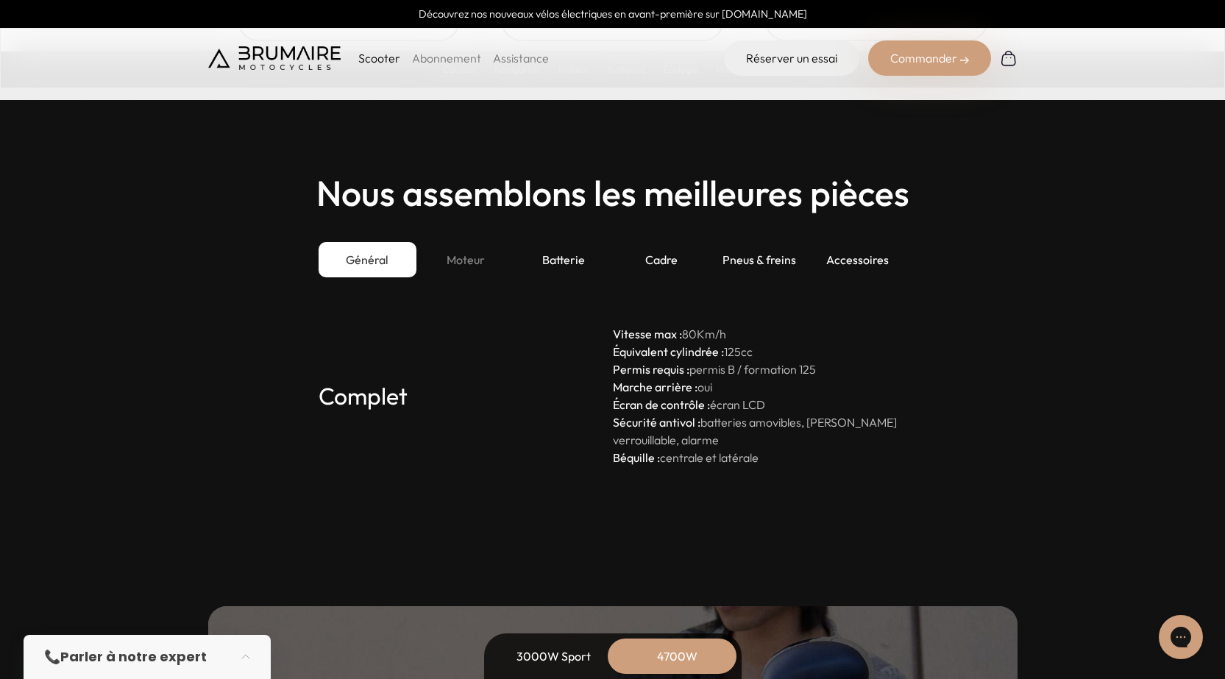
click at [460, 254] on div "Moteur" at bounding box center [465, 259] width 98 height 35
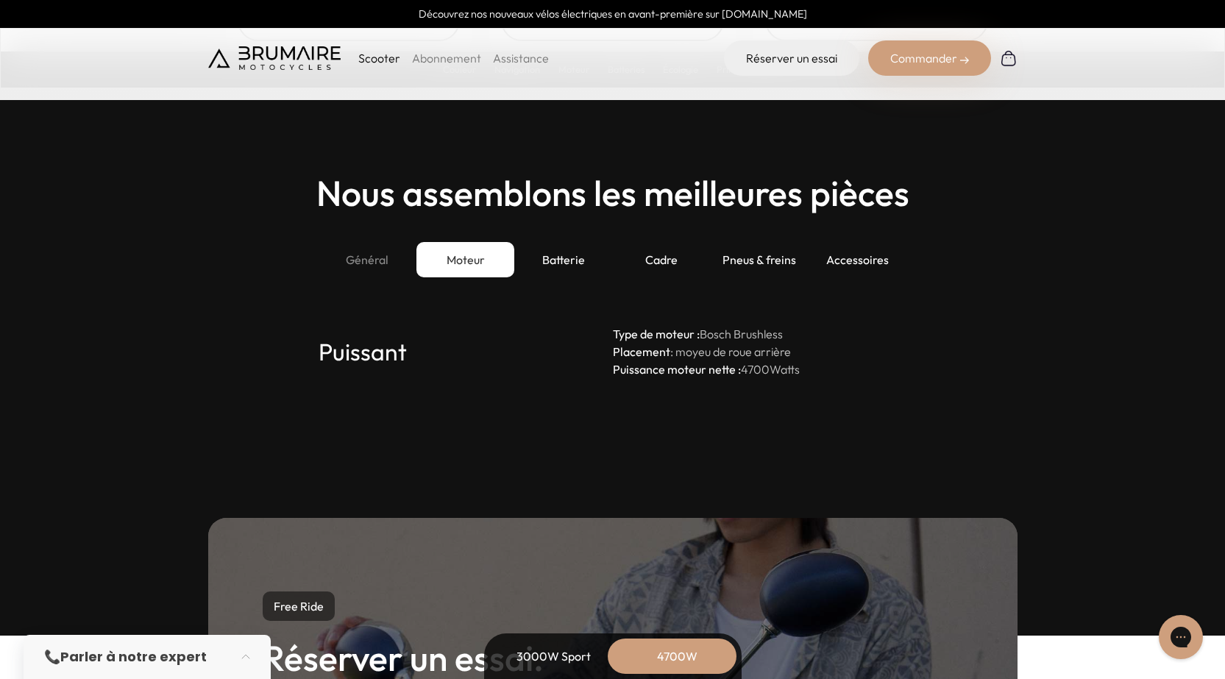
click at [388, 249] on div "Général" at bounding box center [367, 259] width 98 height 35
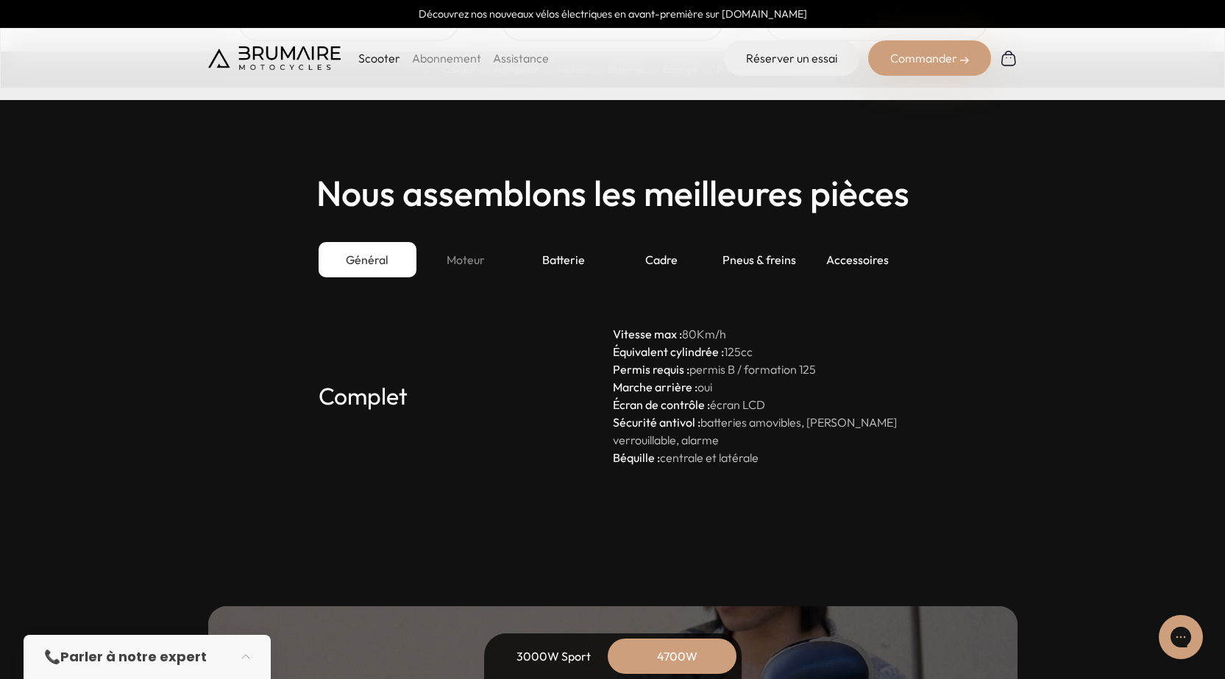
click at [455, 246] on div "Moteur" at bounding box center [465, 259] width 98 height 35
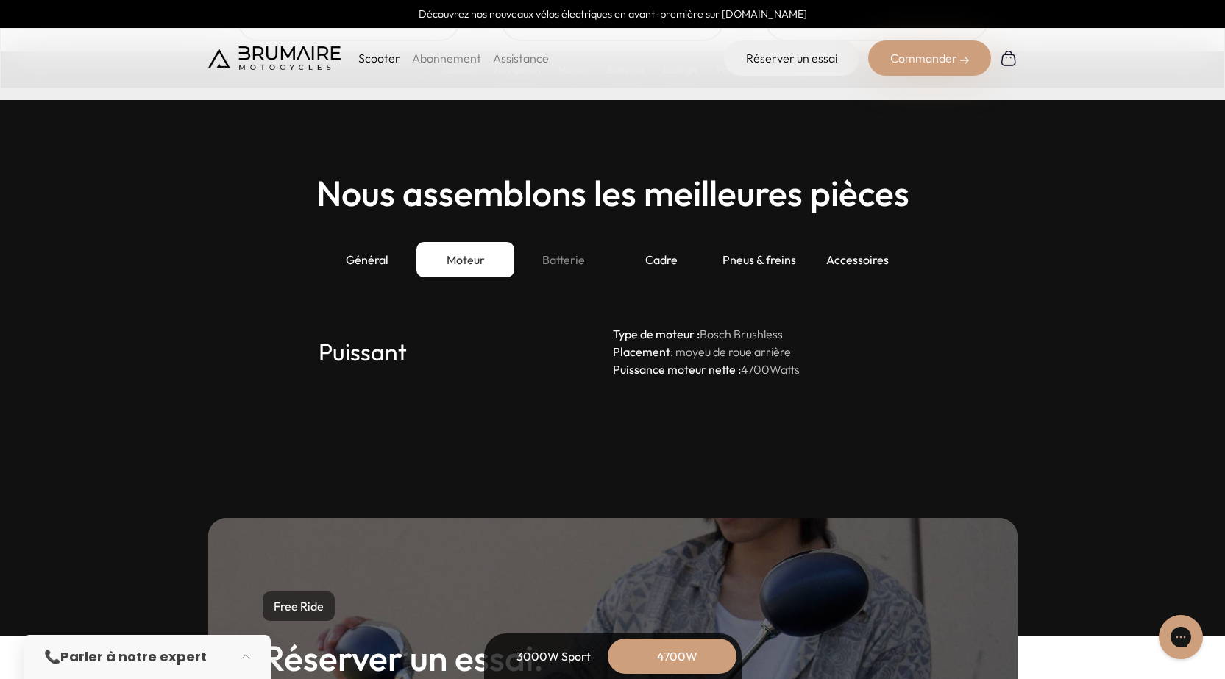
click at [589, 249] on div "Batterie" at bounding box center [563, 259] width 98 height 35
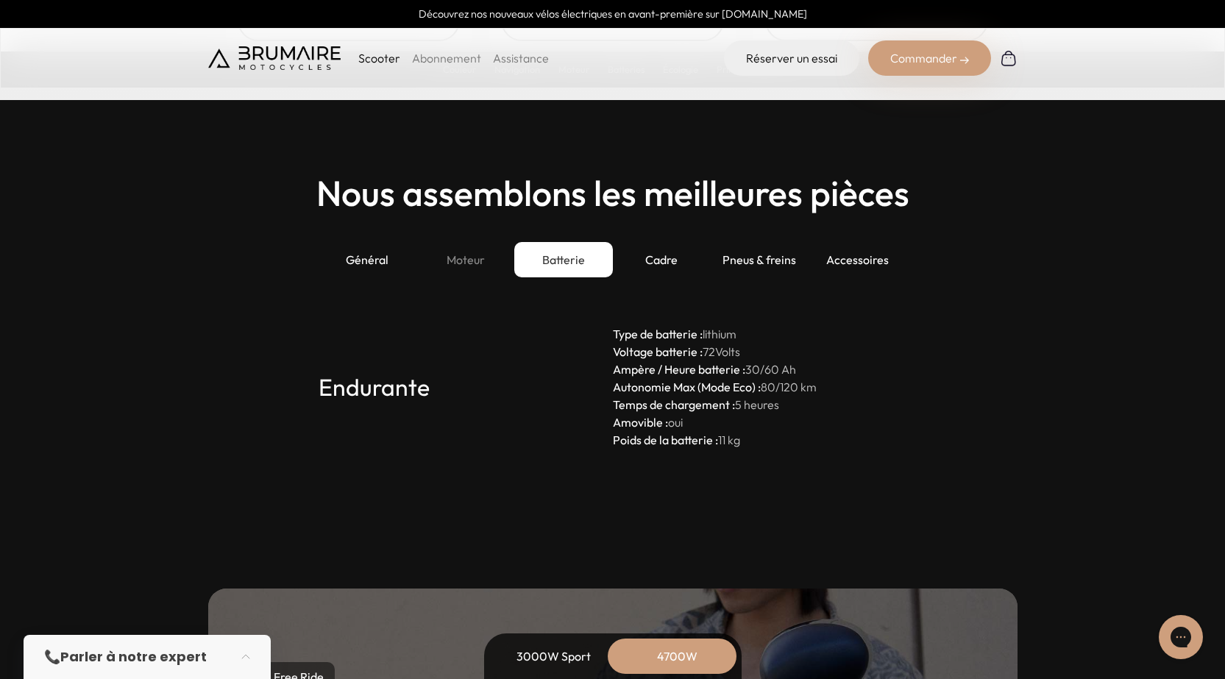
click at [471, 255] on div "Moteur" at bounding box center [465, 259] width 98 height 35
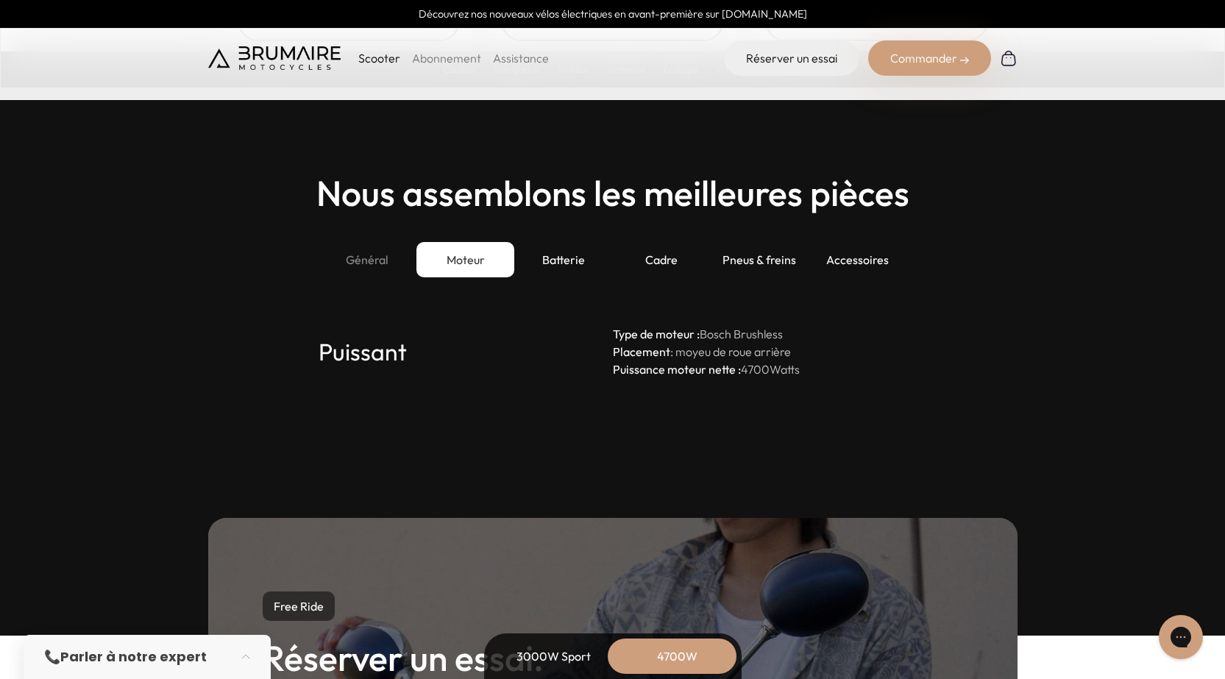
click at [388, 259] on div "Général" at bounding box center [367, 259] width 98 height 35
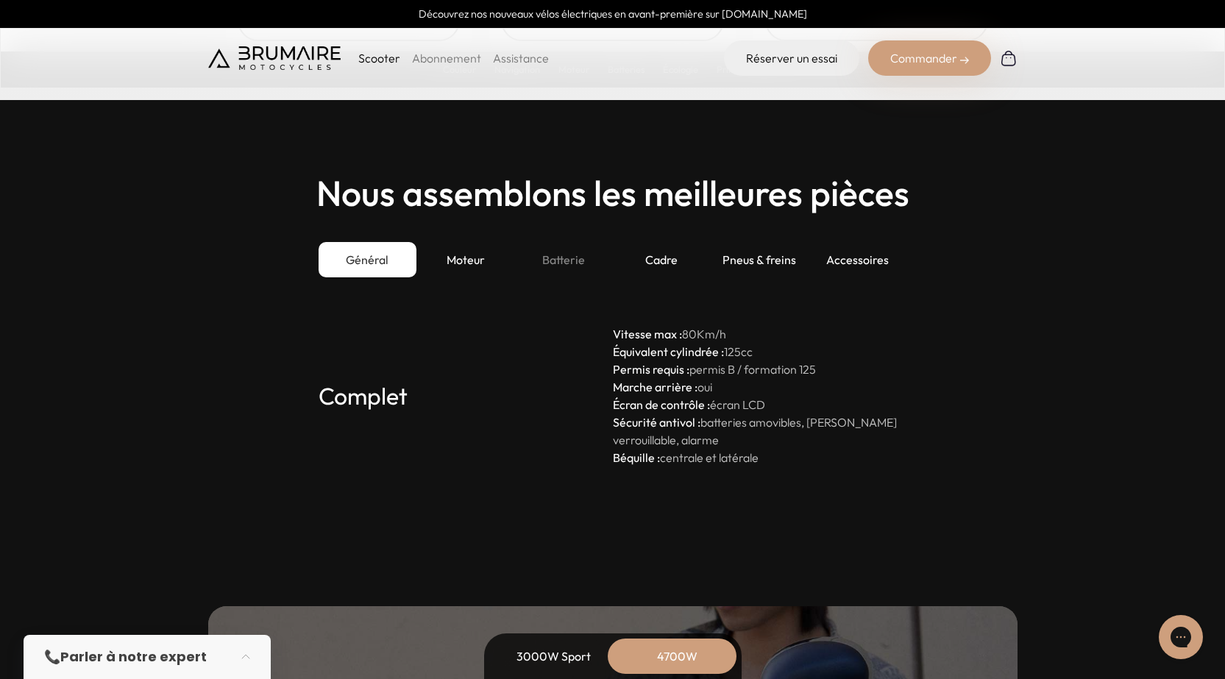
click at [577, 255] on div "Batterie" at bounding box center [563, 259] width 98 height 35
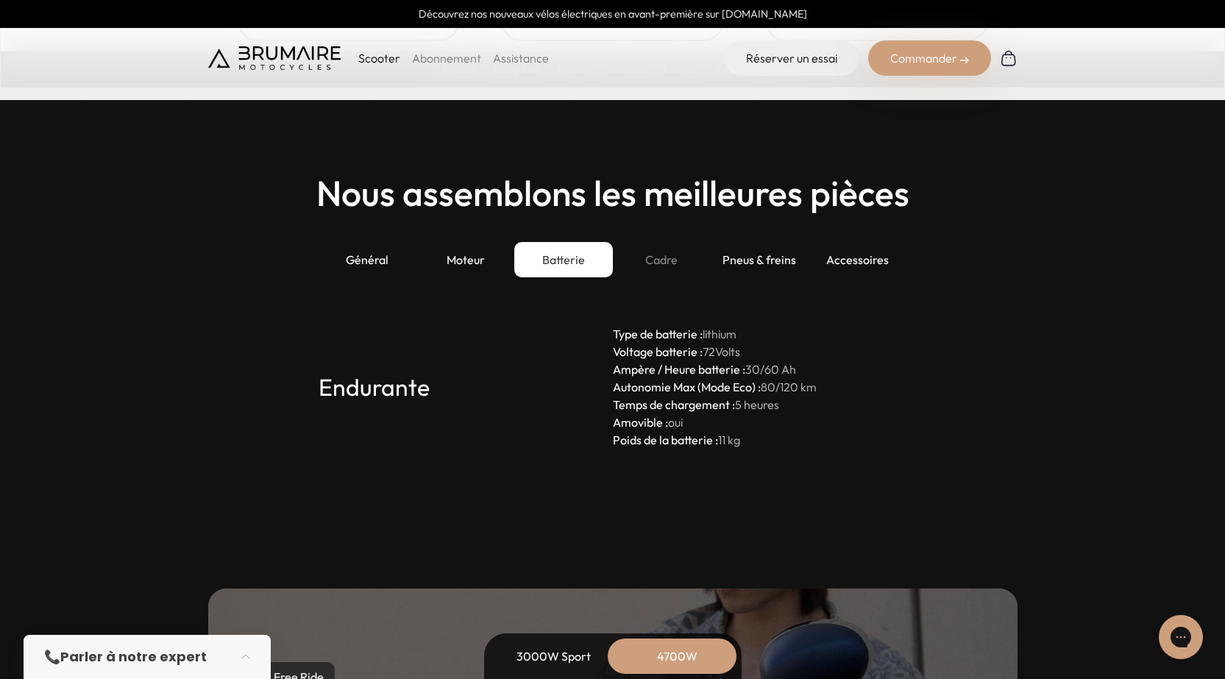
click at [661, 252] on div "Cadre" at bounding box center [662, 259] width 98 height 35
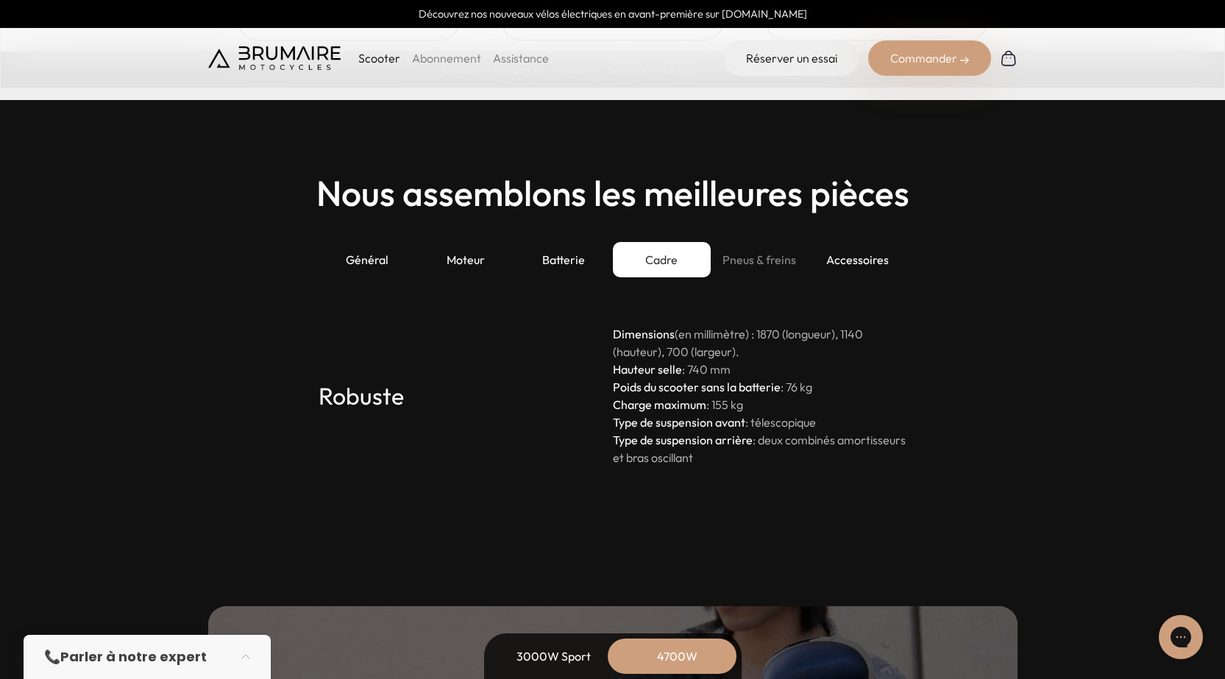
click at [752, 254] on div "Pneus & freins" at bounding box center [760, 259] width 98 height 35
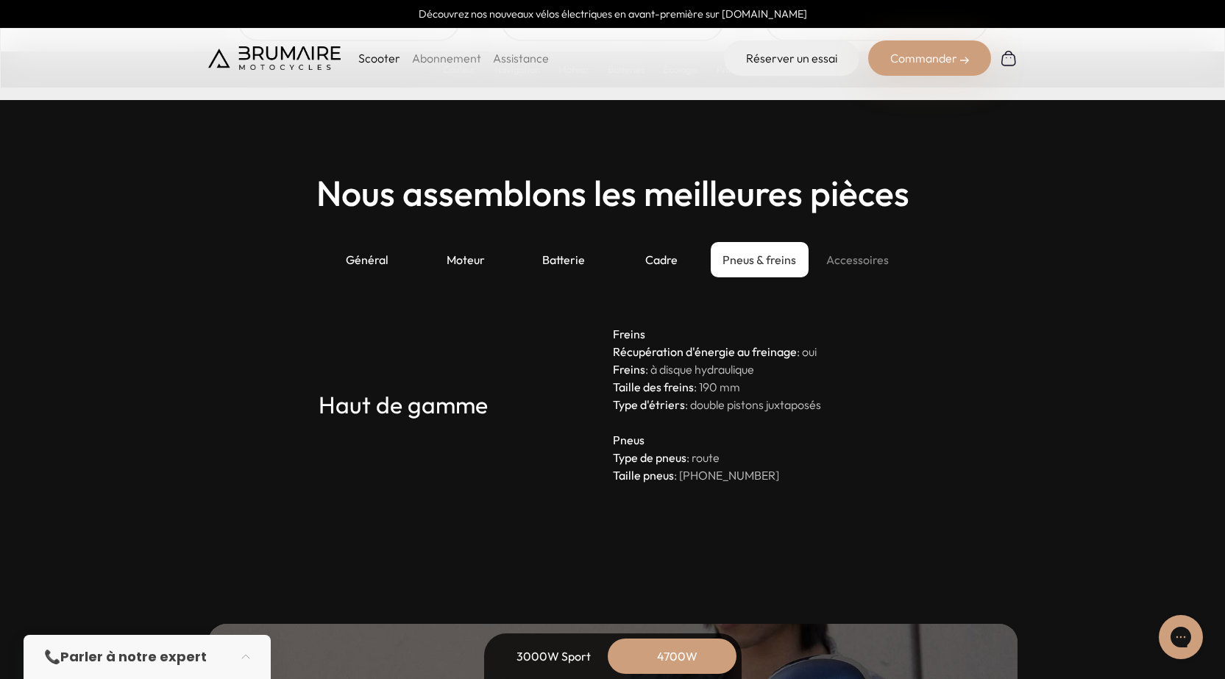
click at [835, 243] on div "Accessoires" at bounding box center [857, 259] width 98 height 35
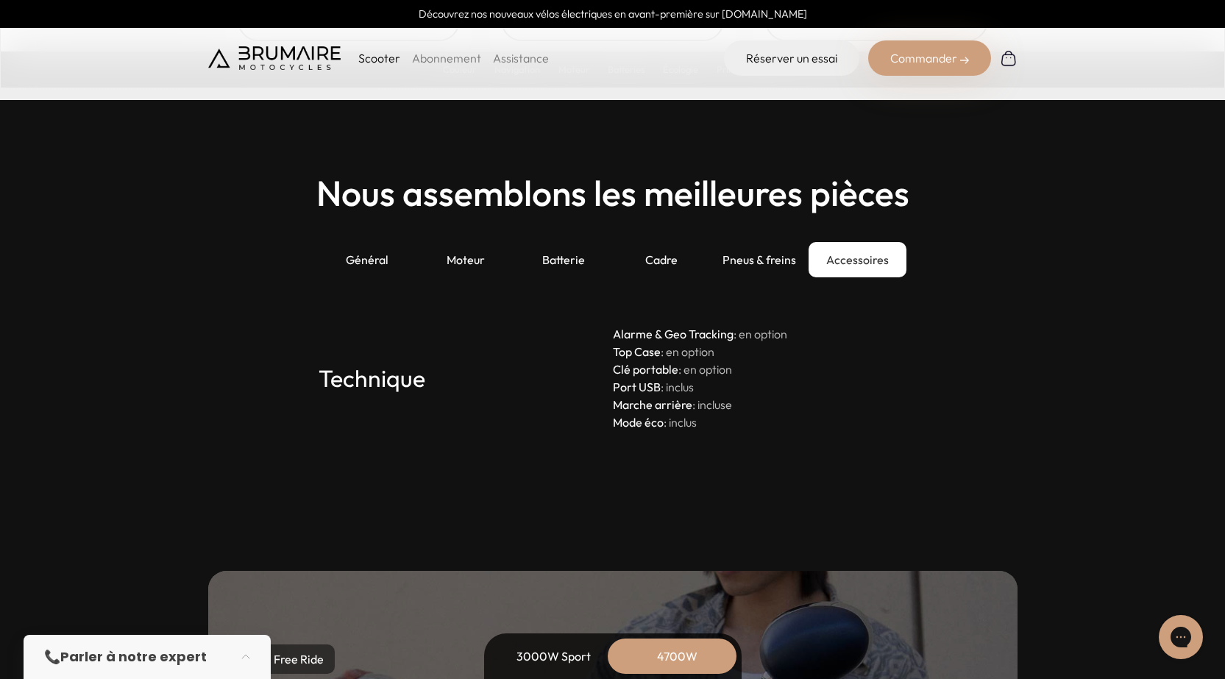
drag, startPoint x: 610, startPoint y: 327, endPoint x: 674, endPoint y: 353, distance: 69.3
click at [649, 342] on div "Technique Alarme & Geo Tracking : en option Top Case : en option Clé portable :…" at bounding box center [612, 378] width 588 height 106
click at [699, 366] on p "Alarme & Geo Tracking : en option Top Case : en option Clé portable : en option…" at bounding box center [760, 378] width 294 height 106
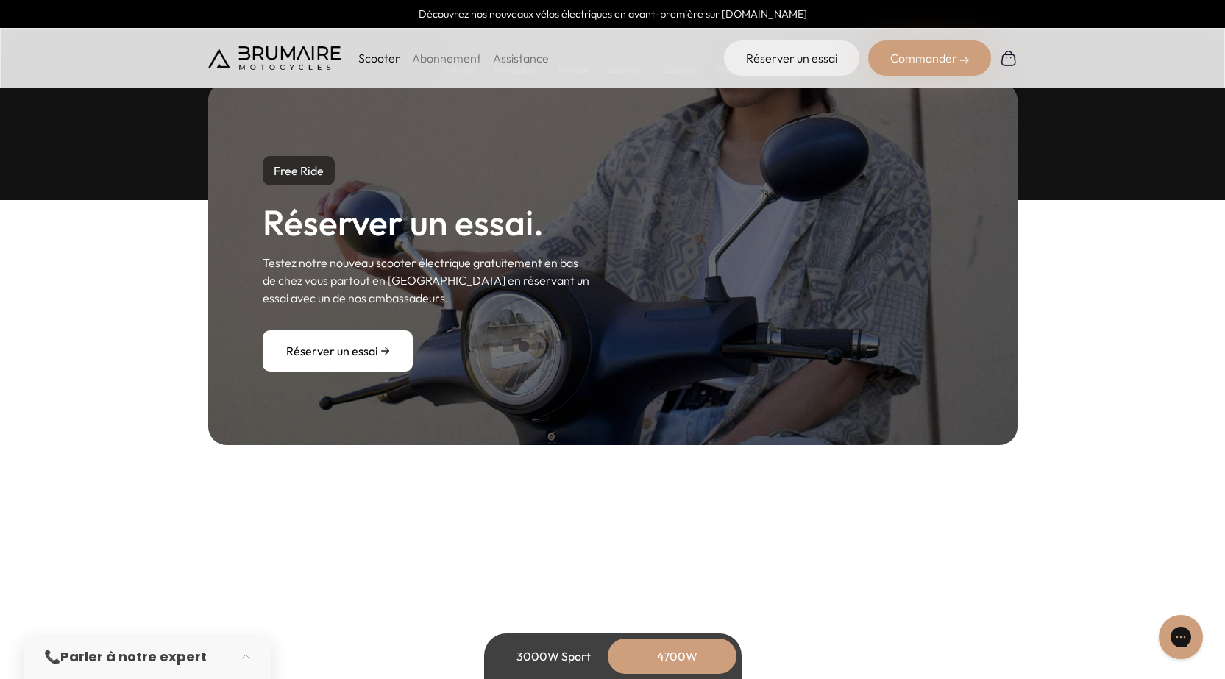
scroll to position [4634, 0]
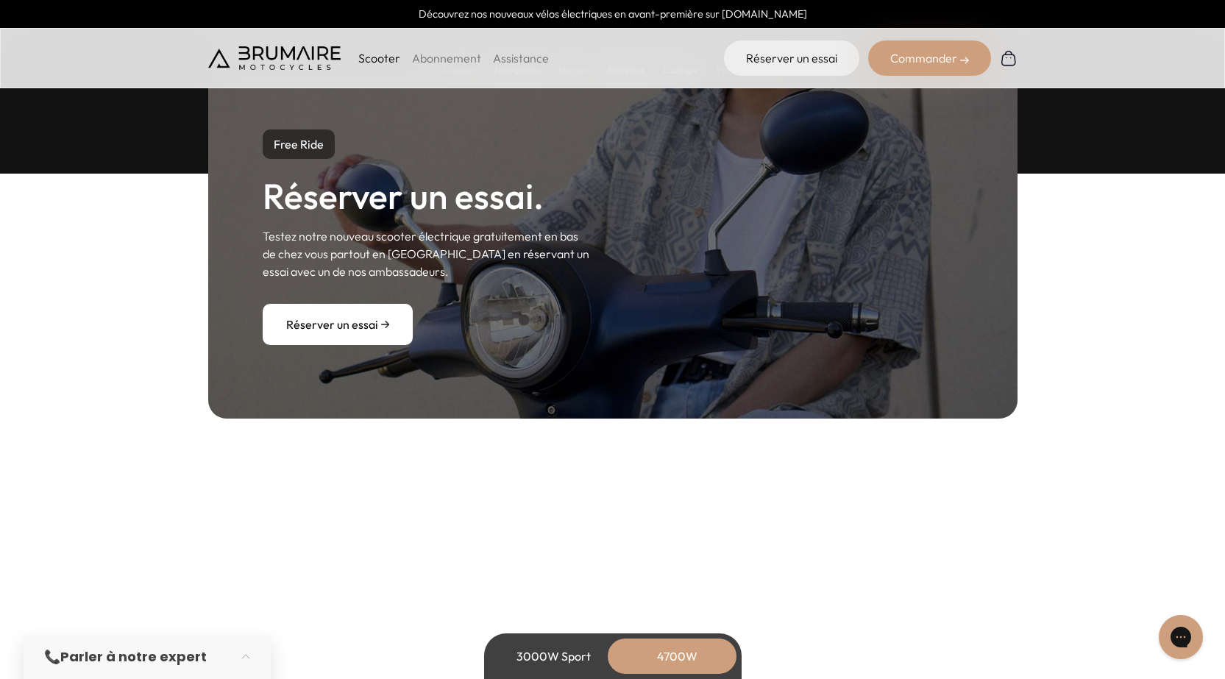
click at [347, 333] on link "Réserver un essai" at bounding box center [338, 324] width 150 height 41
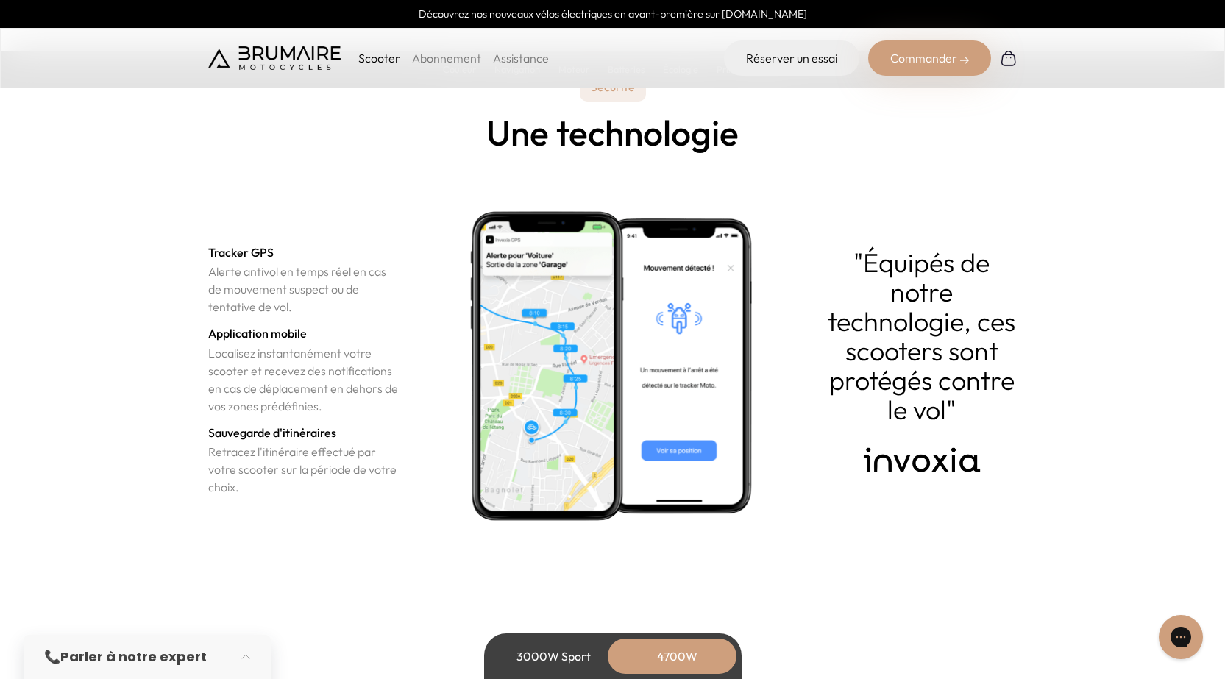
scroll to position [5149, 0]
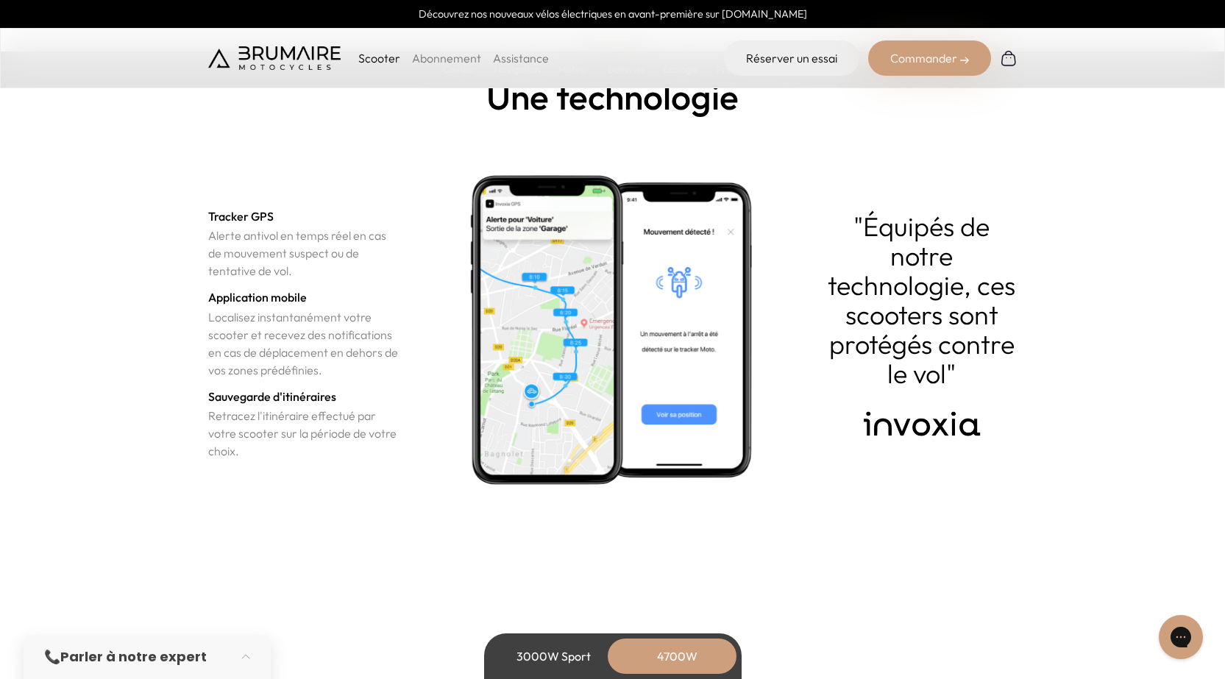
click at [860, 221] on p ""Équipés de notre technologie, ces scooters sont protégés contre le vol"" at bounding box center [921, 300] width 191 height 177
click at [846, 225] on p ""Équipés de notre technologie, ces scooters sont protégés contre le vol"" at bounding box center [921, 300] width 191 height 177
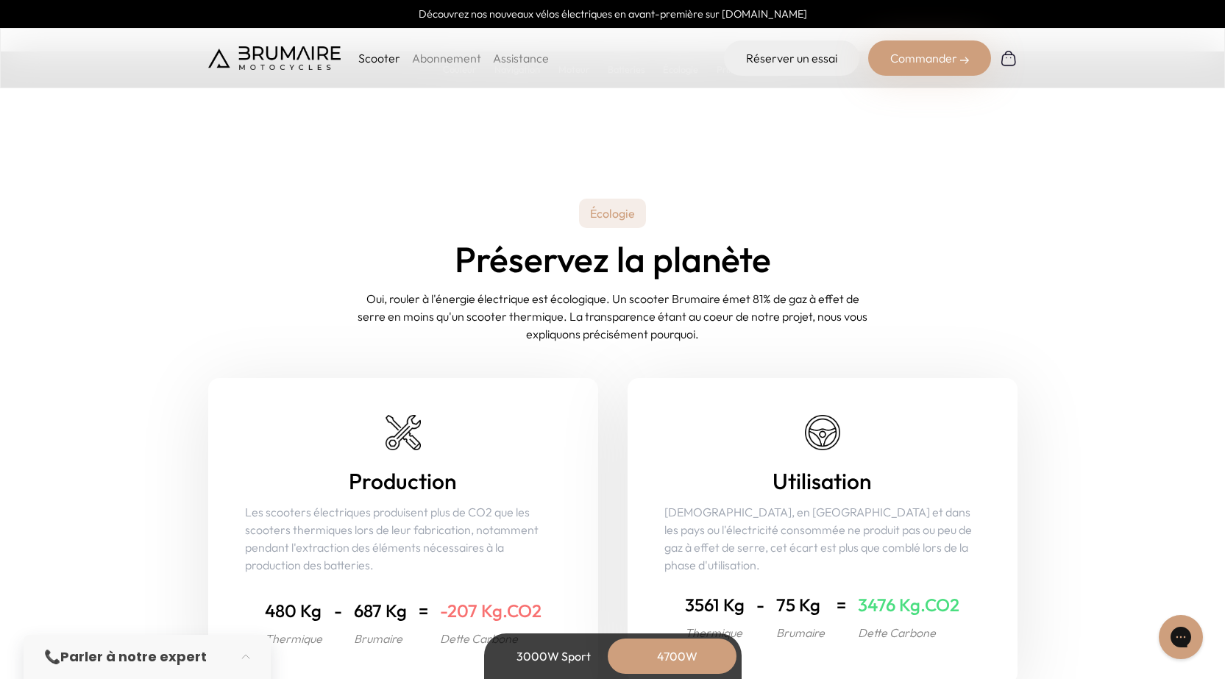
scroll to position [5590, 0]
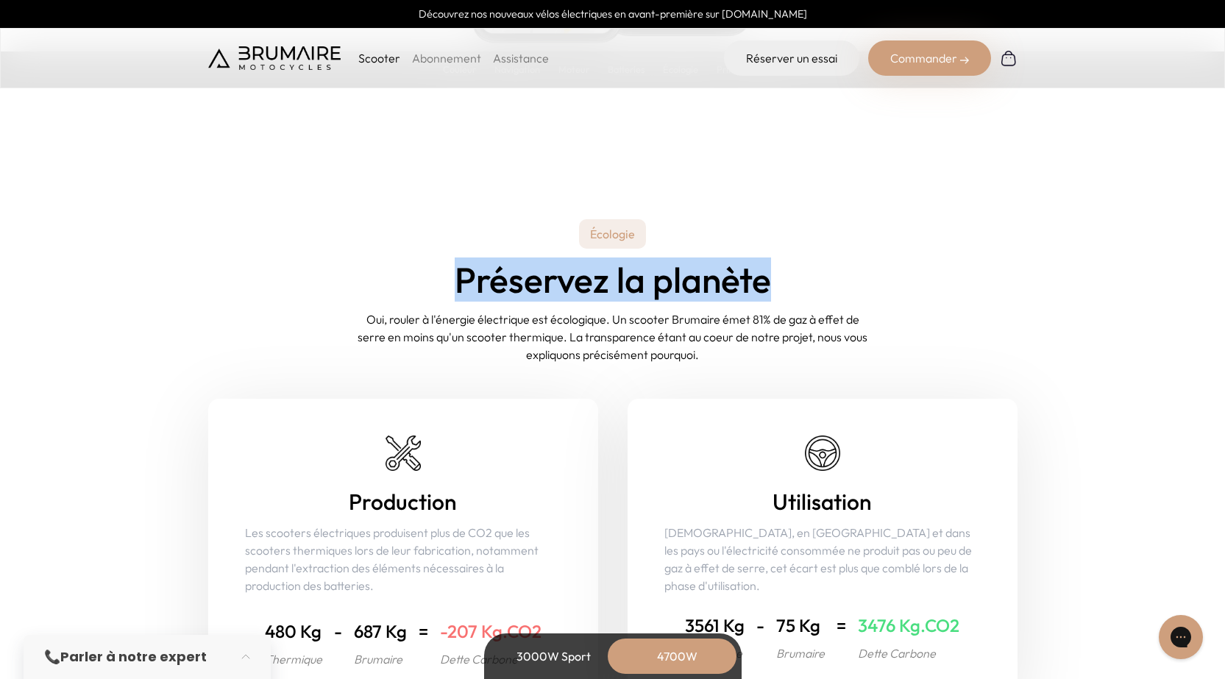
drag, startPoint x: 453, startPoint y: 278, endPoint x: 777, endPoint y: 295, distance: 324.1
click at [777, 297] on div "Écologie Préservez la planète Oui, rouler à l'énergie électrique est écologique…" at bounding box center [612, 462] width 809 height 486
click at [788, 291] on div "Écologie Préservez la planète Oui, rouler à l'énergie électrique est écologique…" at bounding box center [612, 462] width 809 height 486
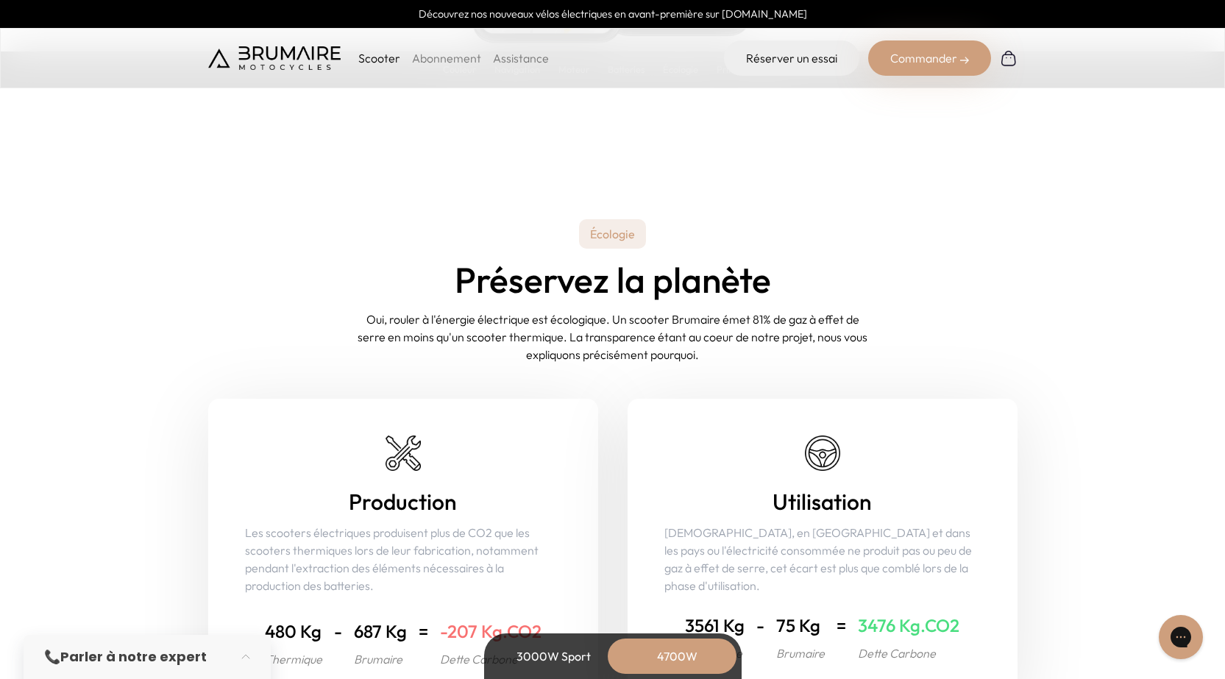
click at [338, 308] on div "Écologie Préservez la planète Oui, rouler à l'énergie électrique est écologique…" at bounding box center [612, 462] width 809 height 486
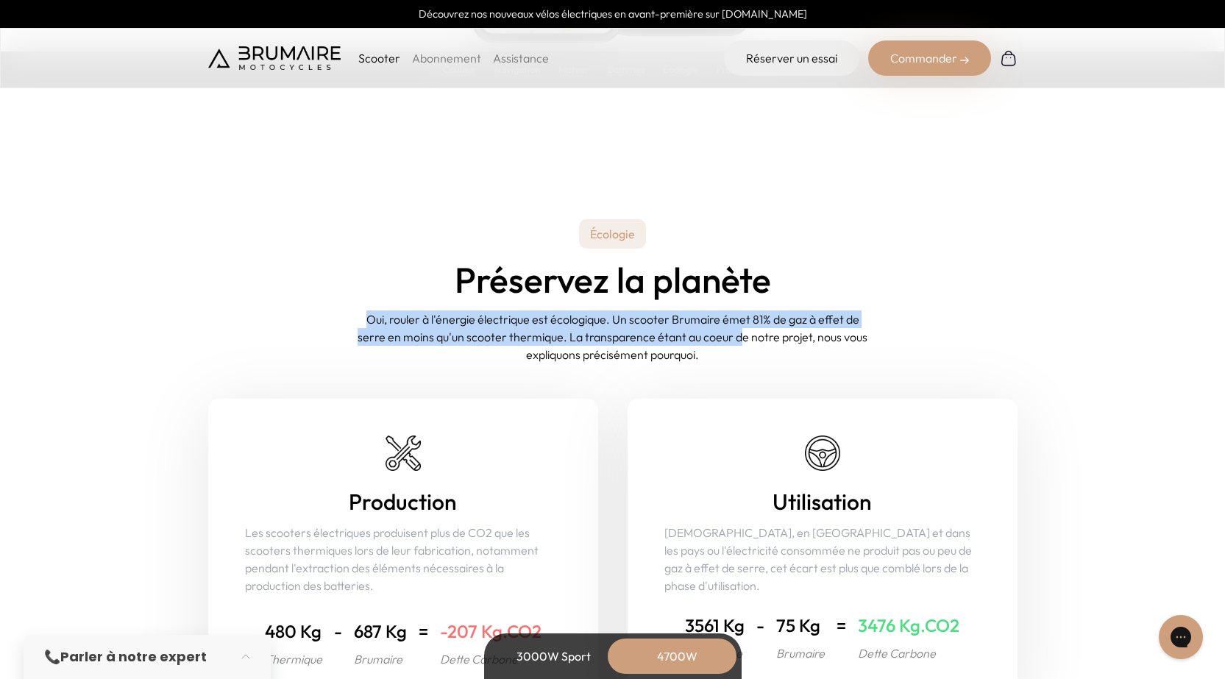
drag, startPoint x: 359, startPoint y: 318, endPoint x: 741, endPoint y: 343, distance: 382.6
click at [741, 343] on p "Oui, rouler à l'énergie électrique est écologique. Un scooter Brumaire émet 81%…" at bounding box center [612, 336] width 515 height 53
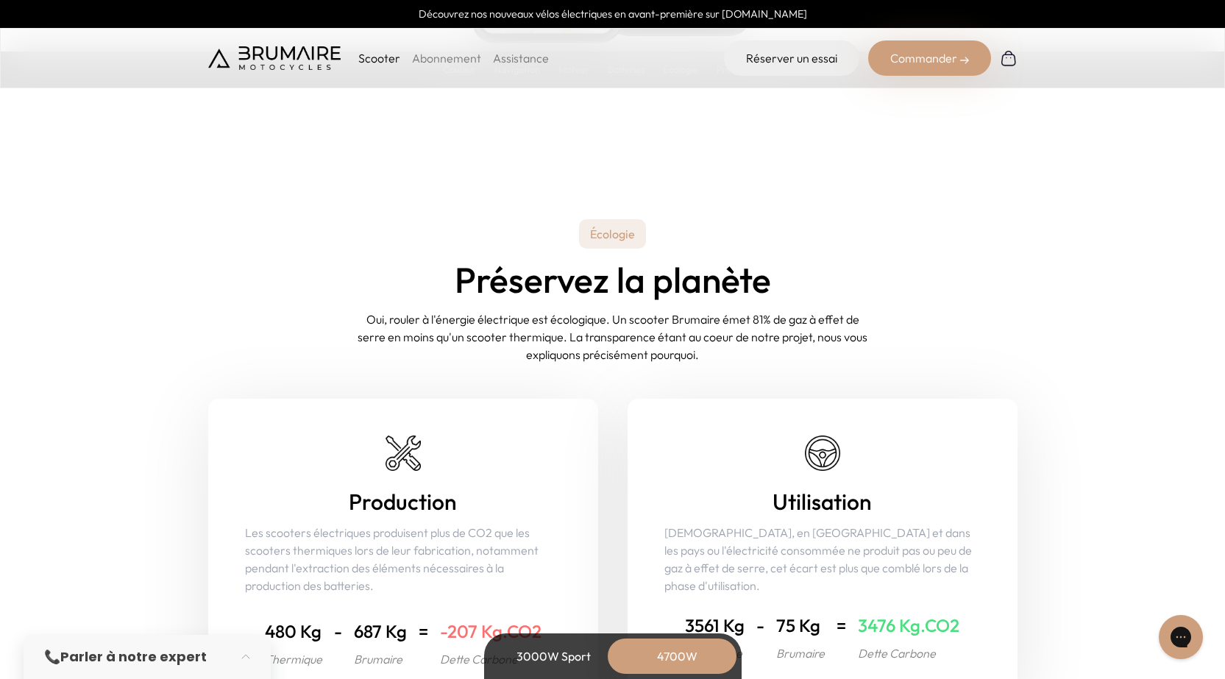
click at [731, 349] on p "Oui, rouler à l'énergie électrique est écologique. Un scooter Brumaire émet 81%…" at bounding box center [612, 336] width 515 height 53
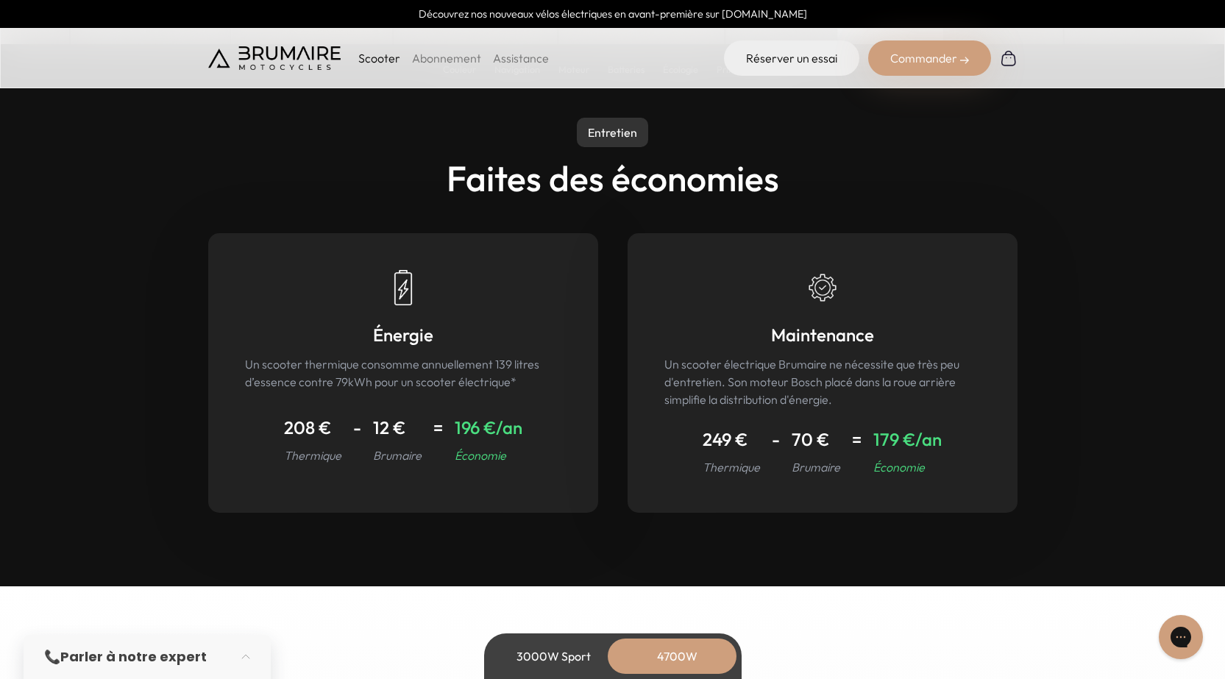
scroll to position [6693, 0]
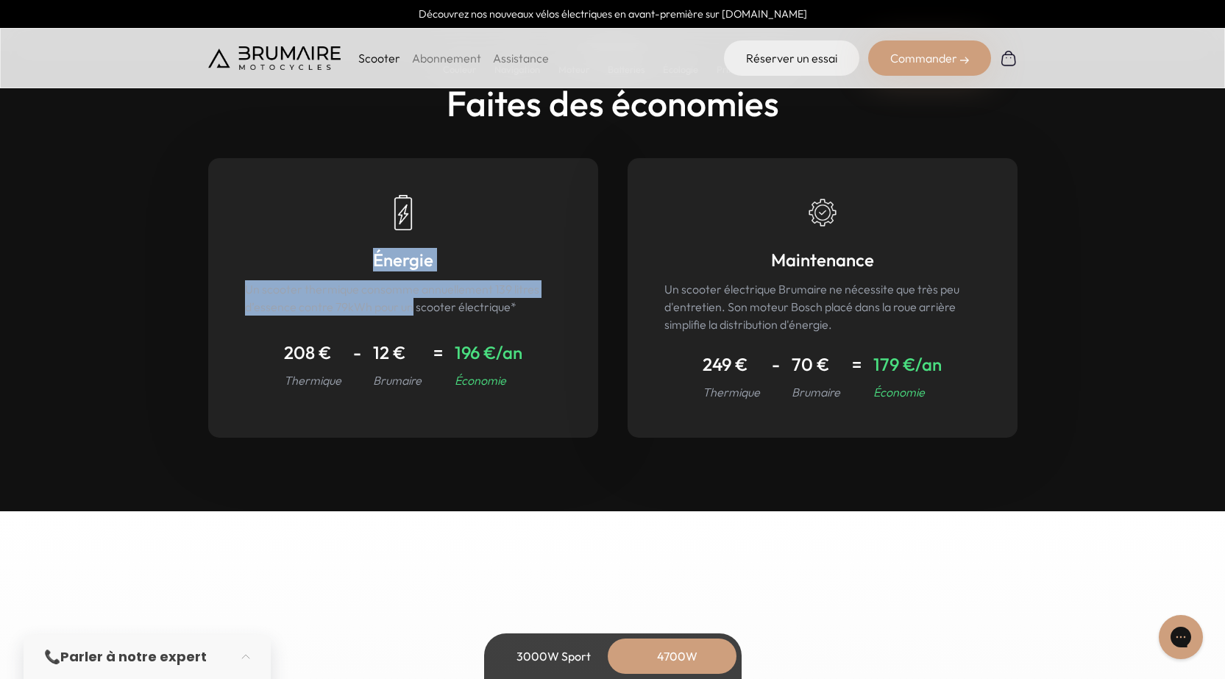
drag, startPoint x: 374, startPoint y: 266, endPoint x: 426, endPoint y: 316, distance: 71.8
click at [413, 302] on div "Énergie Un scooter thermique consomme annuellement 139 litres d’essence contre …" at bounding box center [403, 298] width 390 height 280
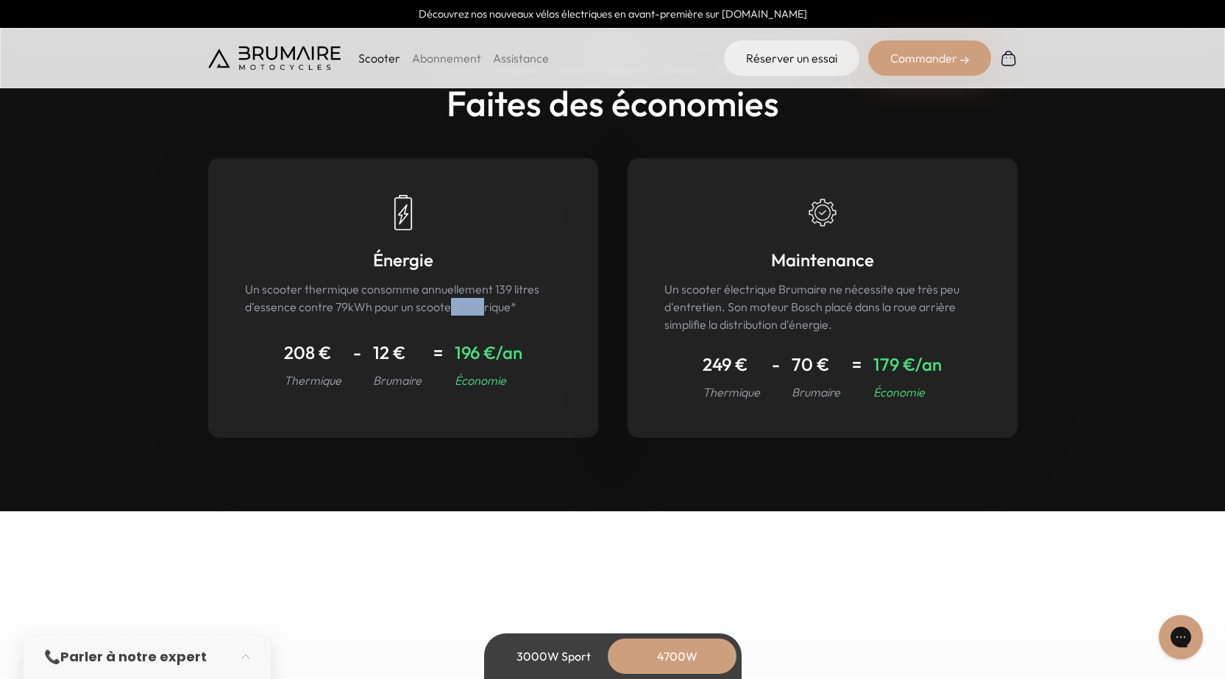
drag, startPoint x: 480, startPoint y: 321, endPoint x: 488, endPoint y: 318, distance: 8.6
click at [488, 318] on div "Énergie Un scooter thermique consomme annuellement 139 litres d’essence contre …" at bounding box center [403, 298] width 390 height 280
click at [536, 304] on p "Un scooter thermique consomme annuellement 139 litres d’essence contre 79kWh po…" at bounding box center [403, 297] width 316 height 35
click at [537, 303] on p "Un scooter thermique consomme annuellement 139 litres d’essence contre 79kWh po…" at bounding box center [403, 297] width 316 height 35
click at [535, 299] on p "Un scooter thermique consomme annuellement 139 litres d’essence contre 79kWh po…" at bounding box center [403, 297] width 316 height 35
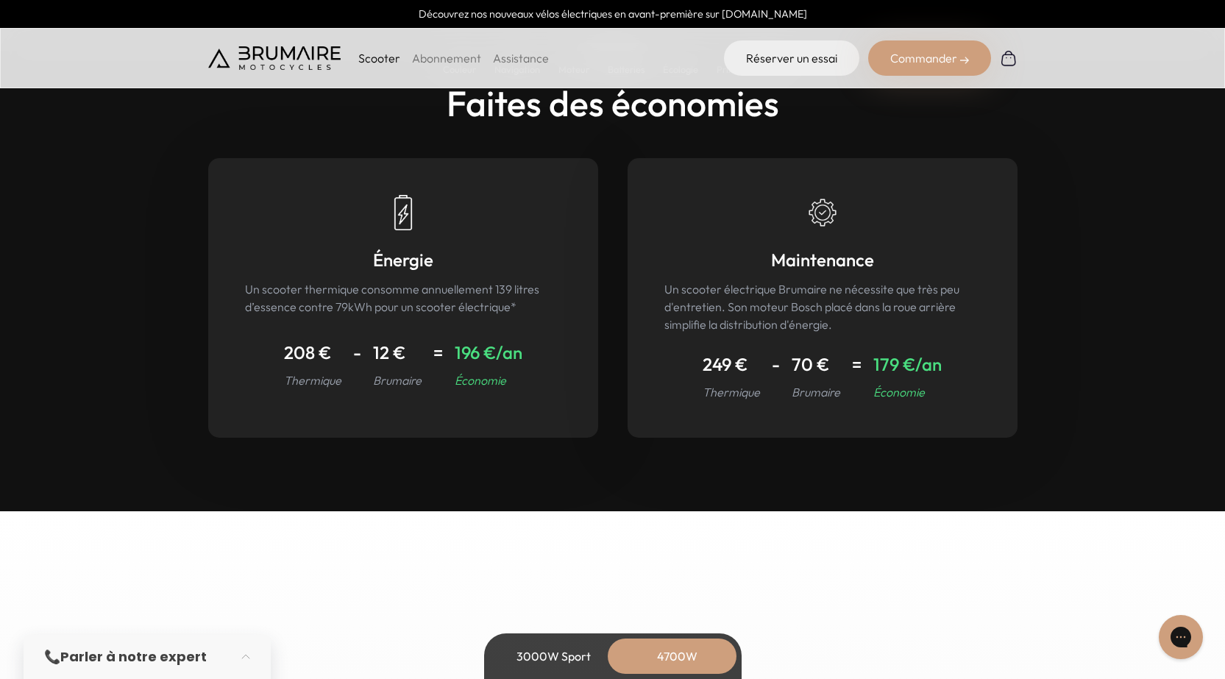
drag, startPoint x: 506, startPoint y: 303, endPoint x: 490, endPoint y: 302, distance: 16.2
click at [505, 303] on p "Un scooter thermique consomme annuellement 139 litres d’essence contre 79kWh po…" at bounding box center [403, 297] width 316 height 35
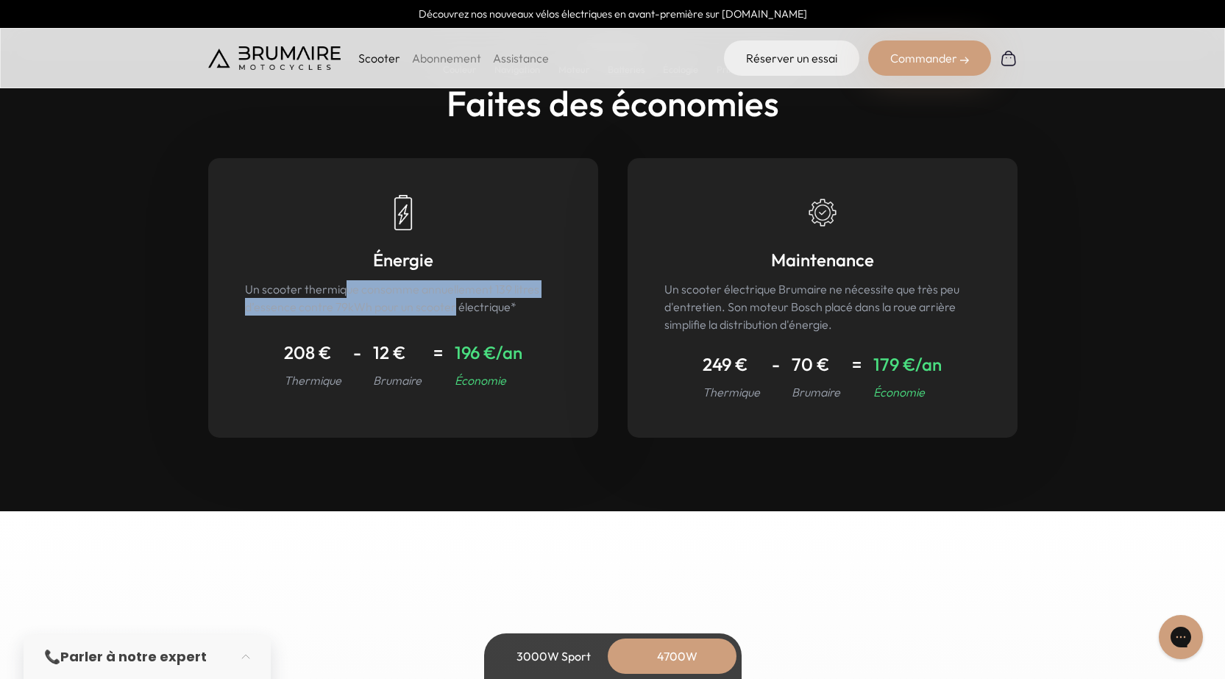
click at [345, 289] on p "Un scooter thermique consomme annuellement 139 litres d’essence contre 79kWh po…" at bounding box center [403, 297] width 316 height 35
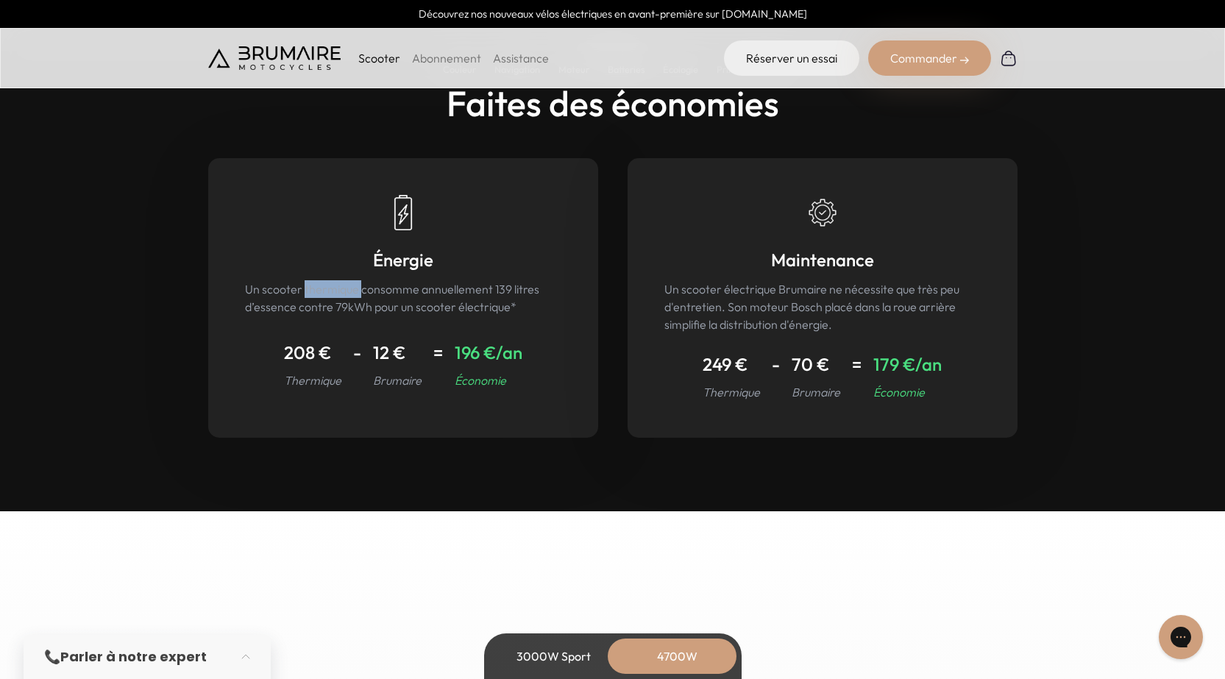
click at [345, 289] on p "Un scooter thermique consomme annuellement 139 litres d’essence contre 79kWh po…" at bounding box center [403, 297] width 316 height 35
click at [349, 288] on p "Un scooter thermique consomme annuellement 139 litres d’essence contre 79kWh po…" at bounding box center [403, 297] width 316 height 35
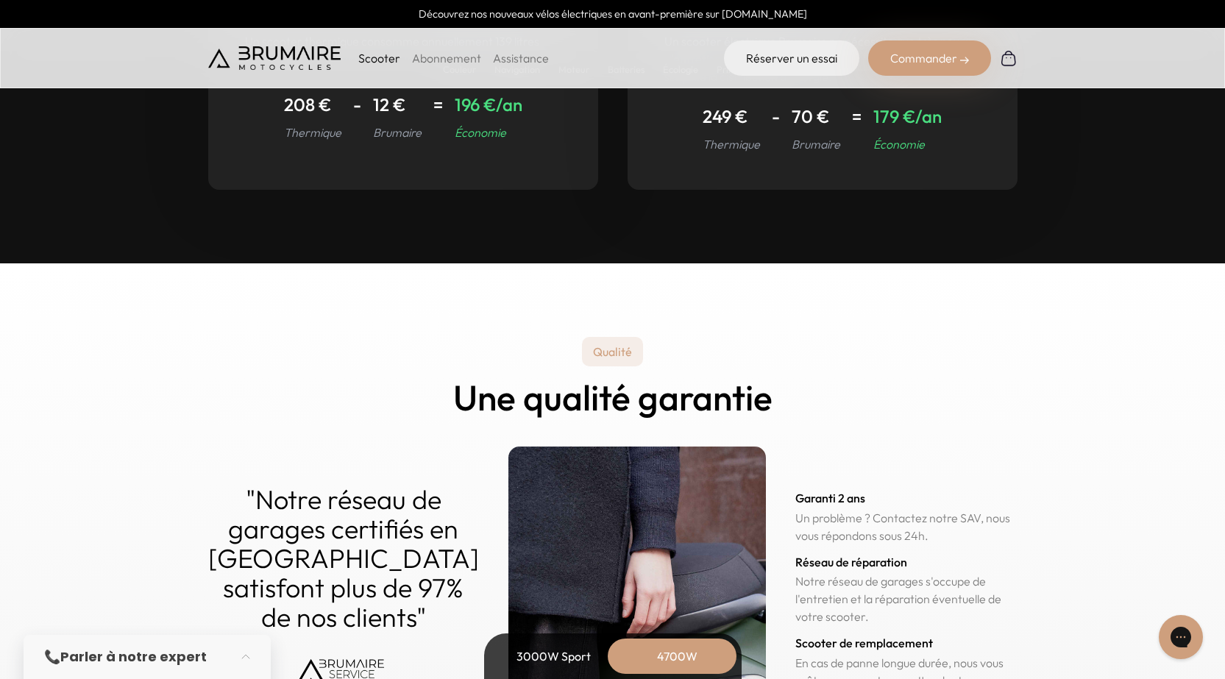
scroll to position [7061, 0]
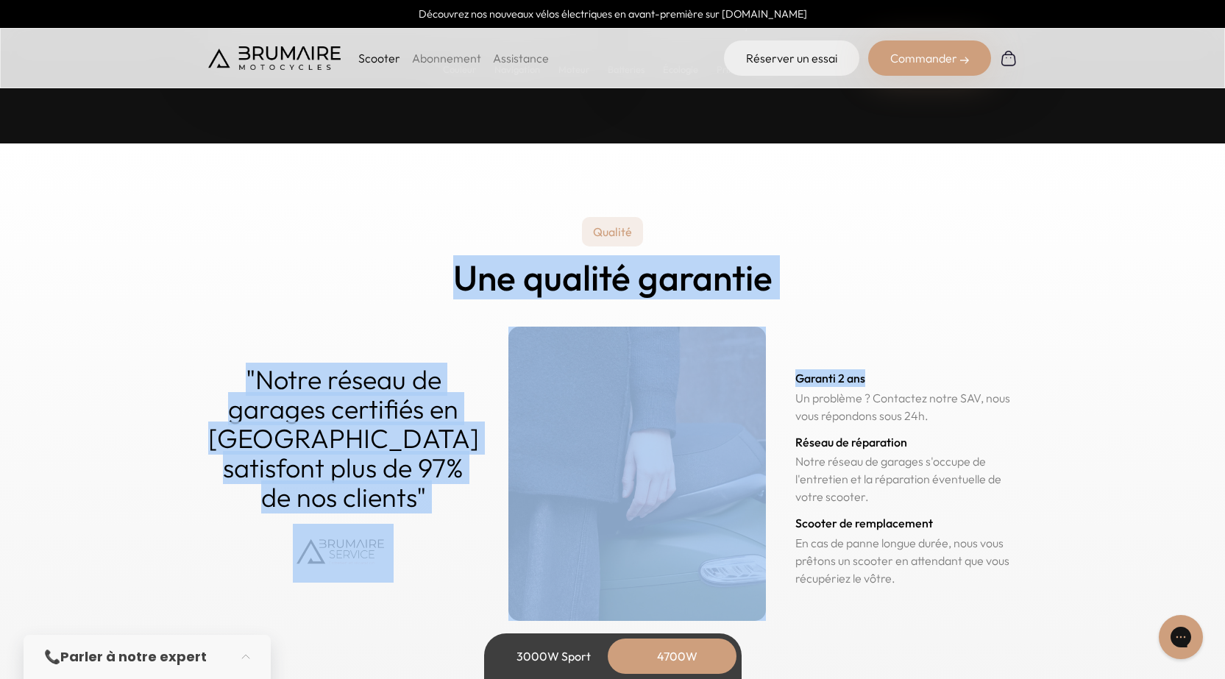
drag, startPoint x: 444, startPoint y: 284, endPoint x: 980, endPoint y: 247, distance: 538.2
click at [980, 247] on div "Qualité Une qualité garantie "Notre réseau de garages certifiés en Île-de-Franc…" at bounding box center [612, 419] width 809 height 404
click at [816, 256] on div "Qualité Une qualité garantie "Notre réseau de garages certifiés en Île-de-Franc…" at bounding box center [612, 419] width 809 height 404
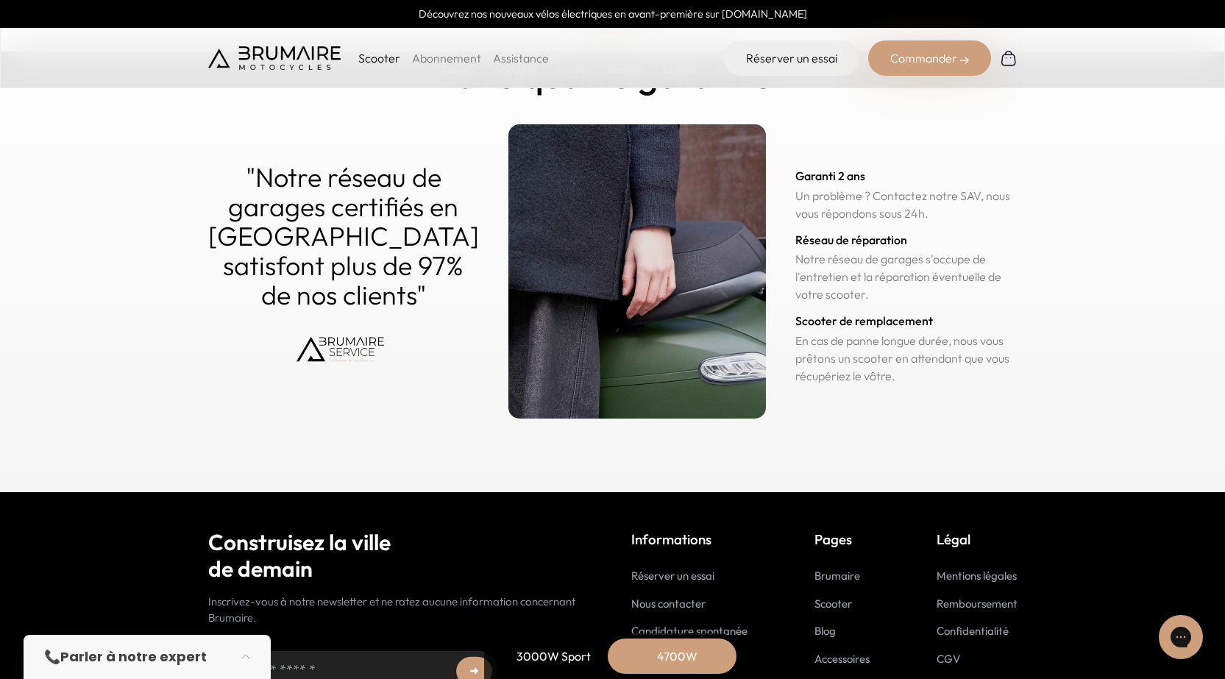
scroll to position [7282, 0]
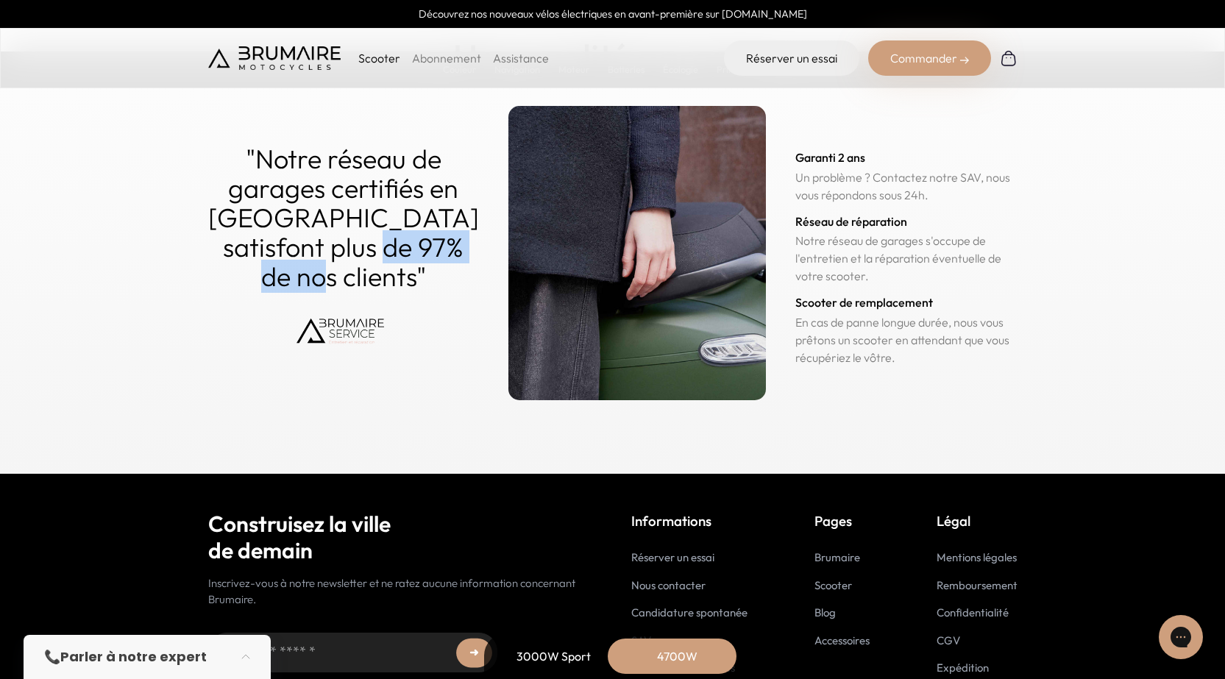
drag, startPoint x: 430, startPoint y: 241, endPoint x: 304, endPoint y: 241, distance: 125.8
click at [304, 241] on p ""Notre réseau de garages certifiés en [GEOGRAPHIC_DATA] satisfont plus de 97% d…" at bounding box center [343, 217] width 271 height 147
click at [417, 241] on p ""Notre réseau de garages certifiés en [GEOGRAPHIC_DATA] satisfont plus de 97% d…" at bounding box center [343, 217] width 271 height 147
drag, startPoint x: 780, startPoint y: 179, endPoint x: 944, endPoint y: 171, distance: 164.2
click at [944, 171] on div "Garanti 2 ans Un problème ? Contactez notre SAV, nous vous répondons sous 24h." at bounding box center [906, 171] width 222 height 63
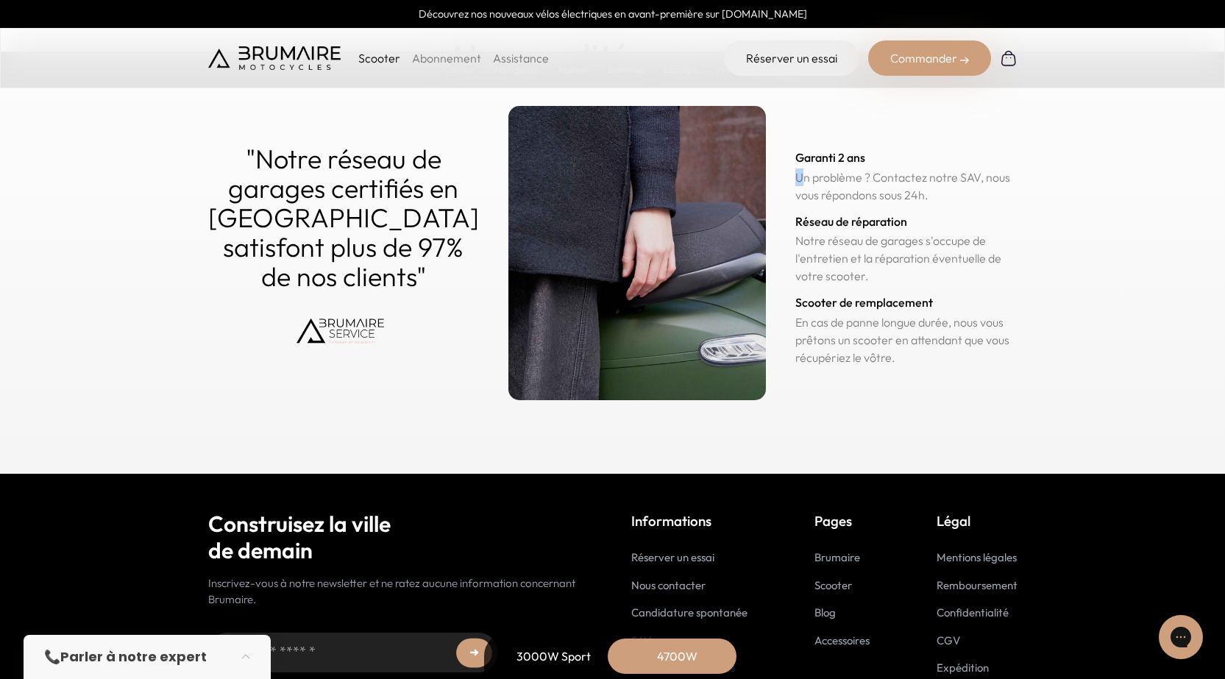
click at [945, 166] on h3 "Garanti 2 ans" at bounding box center [906, 158] width 222 height 18
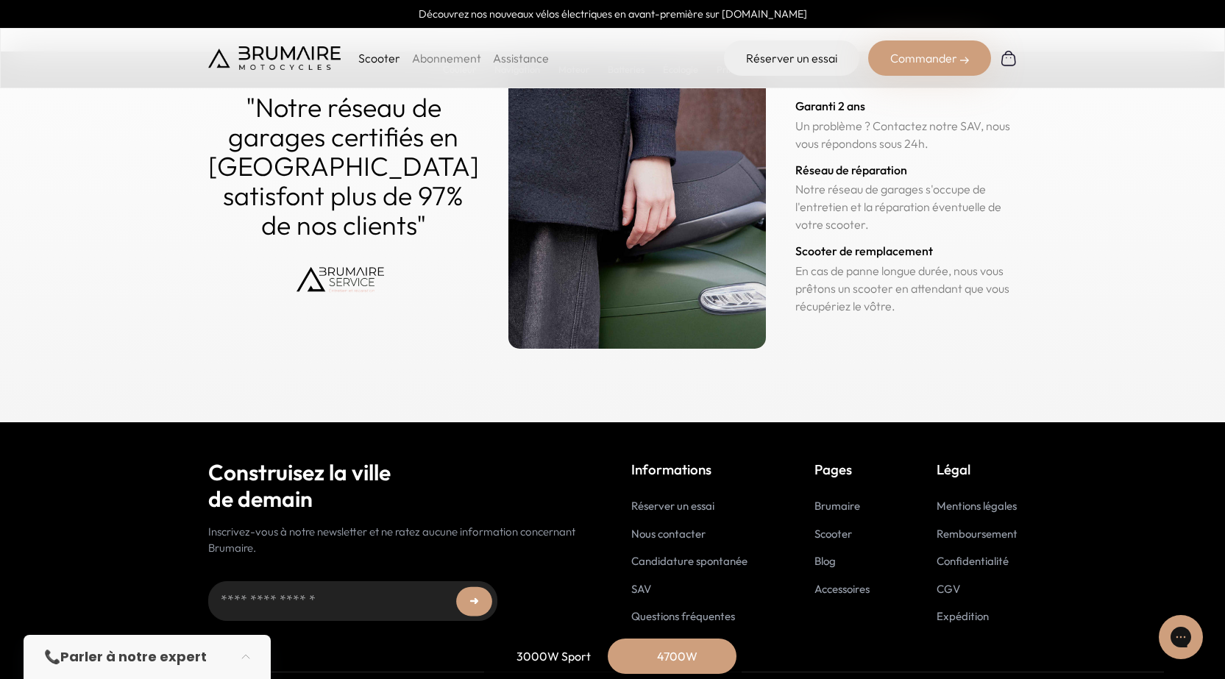
scroll to position [7355, 0]
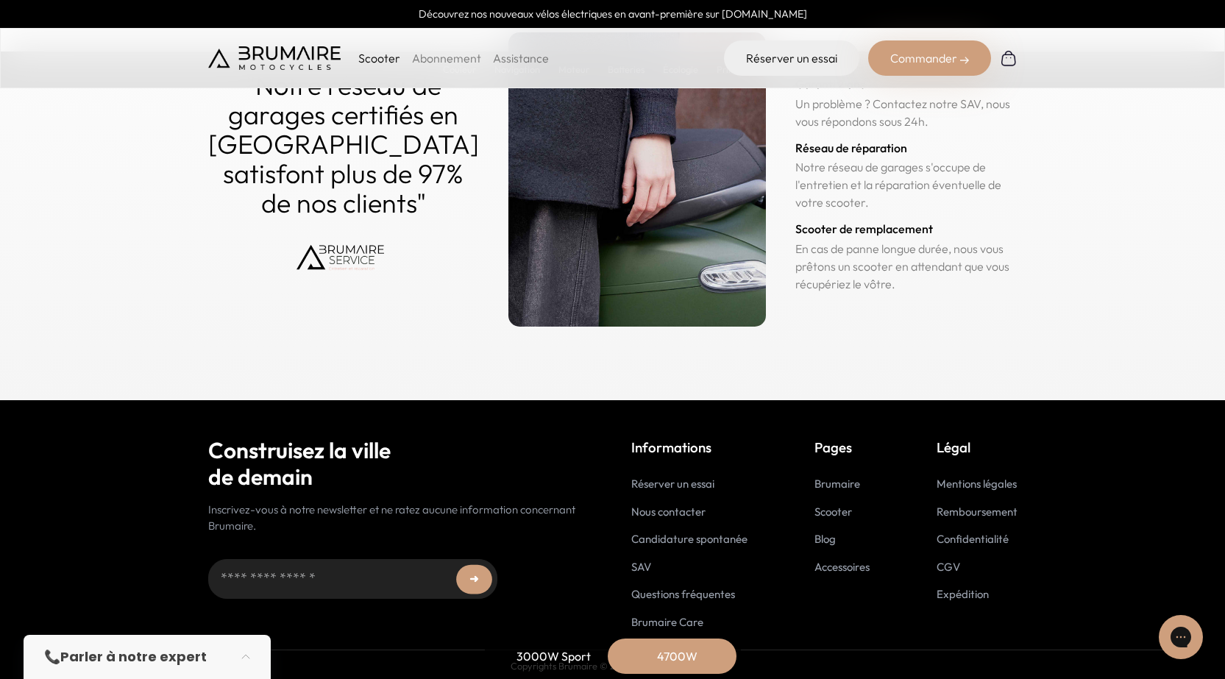
drag, startPoint x: 770, startPoint y: 177, endPoint x: 967, endPoint y: 177, distance: 197.1
click at [936, 181] on p "Notre réseau de garages s'occupe de l'entretien et la réparation éventuelle de …" at bounding box center [906, 184] width 222 height 53
drag, startPoint x: 967, startPoint y: 177, endPoint x: 1025, endPoint y: 173, distance: 57.5
click at [1012, 175] on p "Notre réseau de garages s'occupe de l'entretien et la réparation éventuelle de …" at bounding box center [906, 184] width 222 height 53
click at [1026, 173] on section "Qualité Une qualité garantie "Notre réseau de garages certifiés en Île-de-Franc…" at bounding box center [612, 124] width 1225 height 551
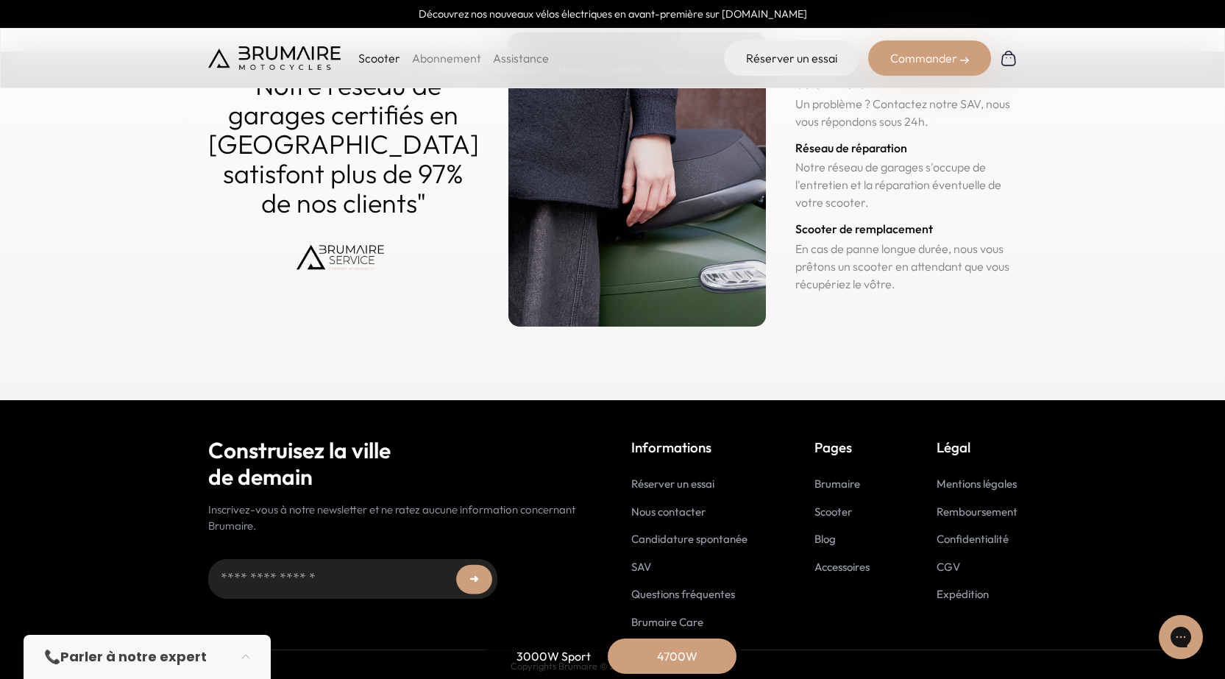
drag, startPoint x: 1026, startPoint y: 173, endPoint x: 1014, endPoint y: 199, distance: 29.3
click at [1014, 199] on section "Qualité Une qualité garantie "Notre réseau de garages certifiés en Île-de-Franc…" at bounding box center [612, 124] width 1225 height 551
click at [1014, 199] on p "Notre réseau de garages s'occupe de l'entretien et la réparation éventuelle de …" at bounding box center [906, 184] width 222 height 53
drag, startPoint x: 1014, startPoint y: 198, endPoint x: 839, endPoint y: 184, distance: 175.6
click at [839, 184] on p "Notre réseau de garages s'occupe de l'entretien et la réparation éventuelle de …" at bounding box center [906, 184] width 222 height 53
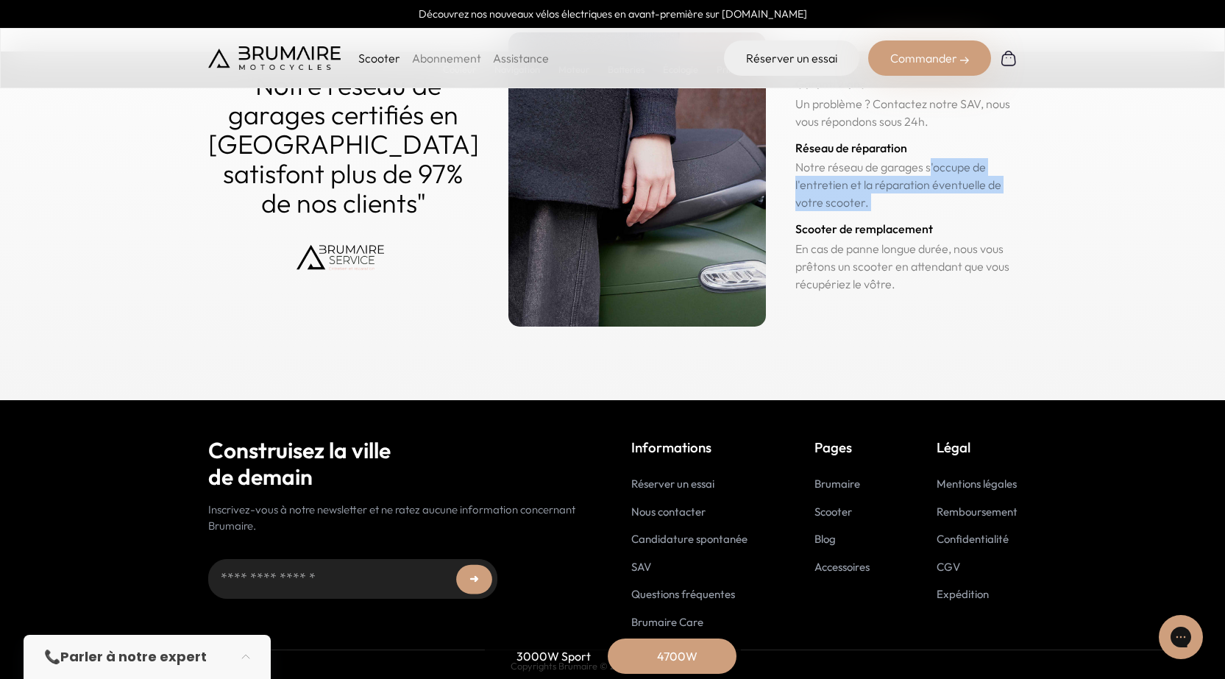
click at [839, 183] on p "Notre réseau de garages s'occupe de l'entretien et la réparation éventuelle de …" at bounding box center [906, 184] width 222 height 53
click at [872, 252] on p "En cas de panne longue durée, nous vous prêtons un scooter en attendant que vou…" at bounding box center [906, 266] width 222 height 53
drag, startPoint x: 888, startPoint y: 280, endPoint x: 785, endPoint y: 292, distance: 103.7
click at [785, 292] on div ""Notre réseau de garages certifiés en Île-de-France satisfont plus de 97% de no…" at bounding box center [612, 179] width 809 height 294
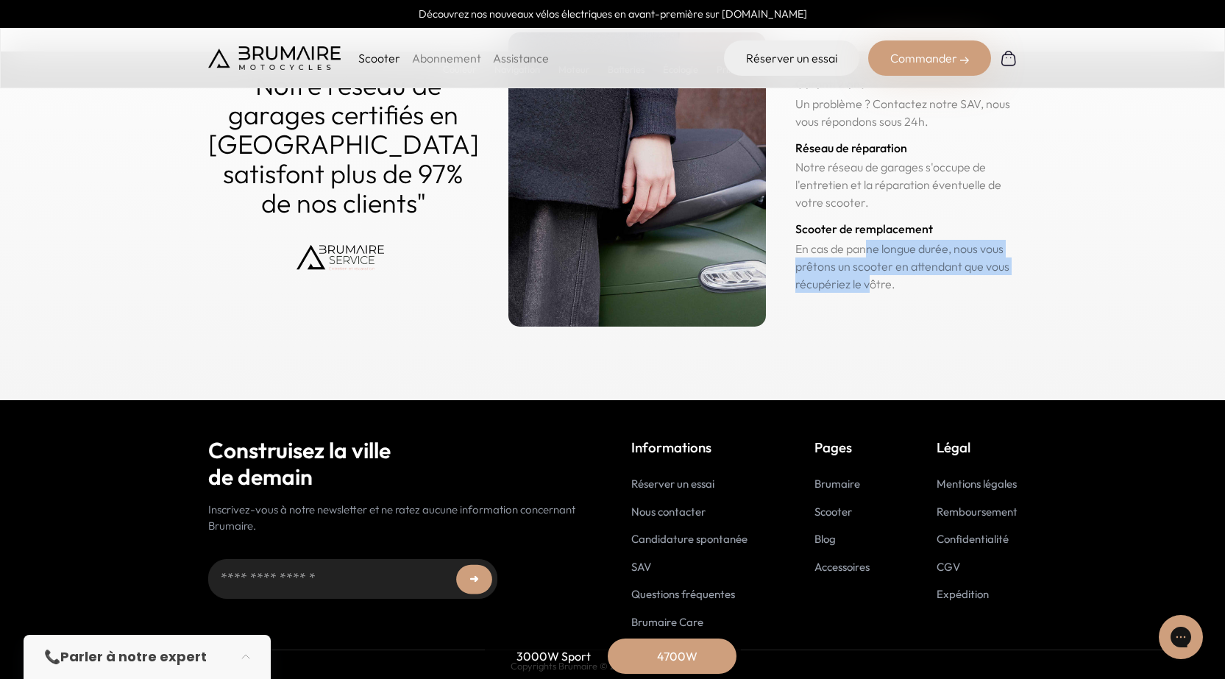
drag, startPoint x: 784, startPoint y: 278, endPoint x: 767, endPoint y: 246, distance: 35.9
click at [767, 246] on div ""Notre réseau de garages certifiés en Île-de-France satisfont plus de 97% de no…" at bounding box center [612, 179] width 809 height 294
click at [767, 241] on div ""Notre réseau de garages certifiés en Île-de-France satisfont plus de 97% de no…" at bounding box center [612, 179] width 809 height 294
click at [766, 239] on div ""Notre réseau de garages certifiés en Île-de-France satisfont plus de 97% de no…" at bounding box center [612, 179] width 809 height 294
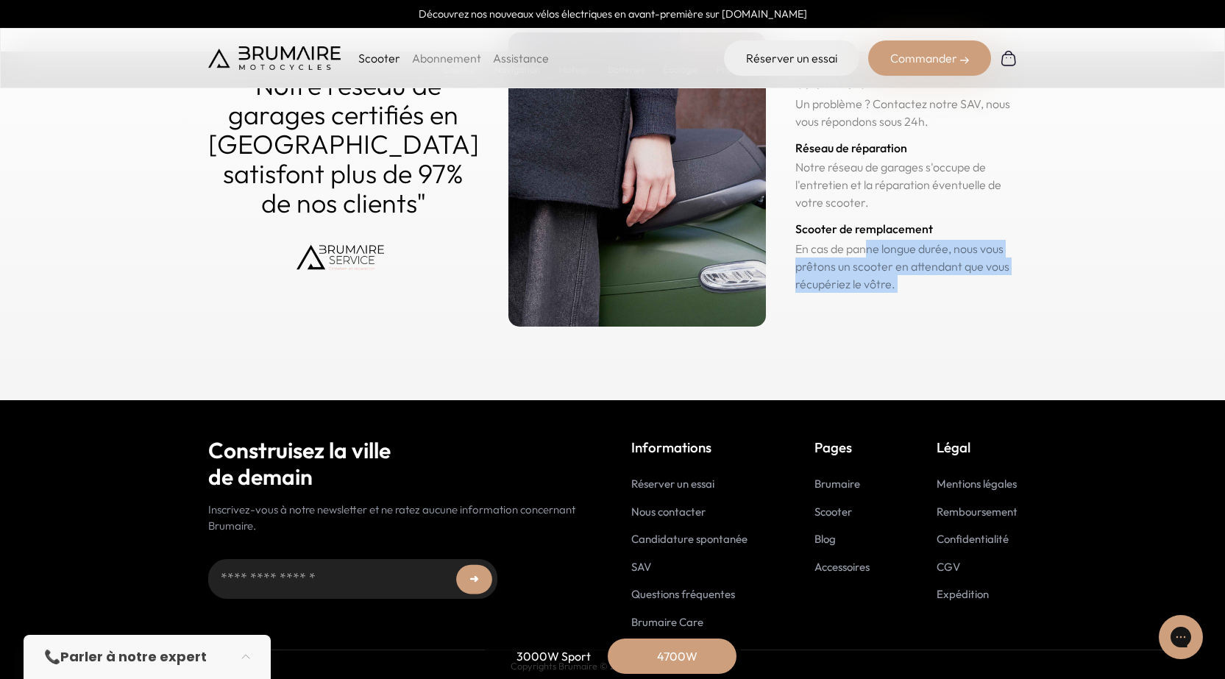
click at [766, 239] on div ""Notre réseau de garages certifiés en Île-de-France satisfont plus de 97% de no…" at bounding box center [612, 179] width 809 height 294
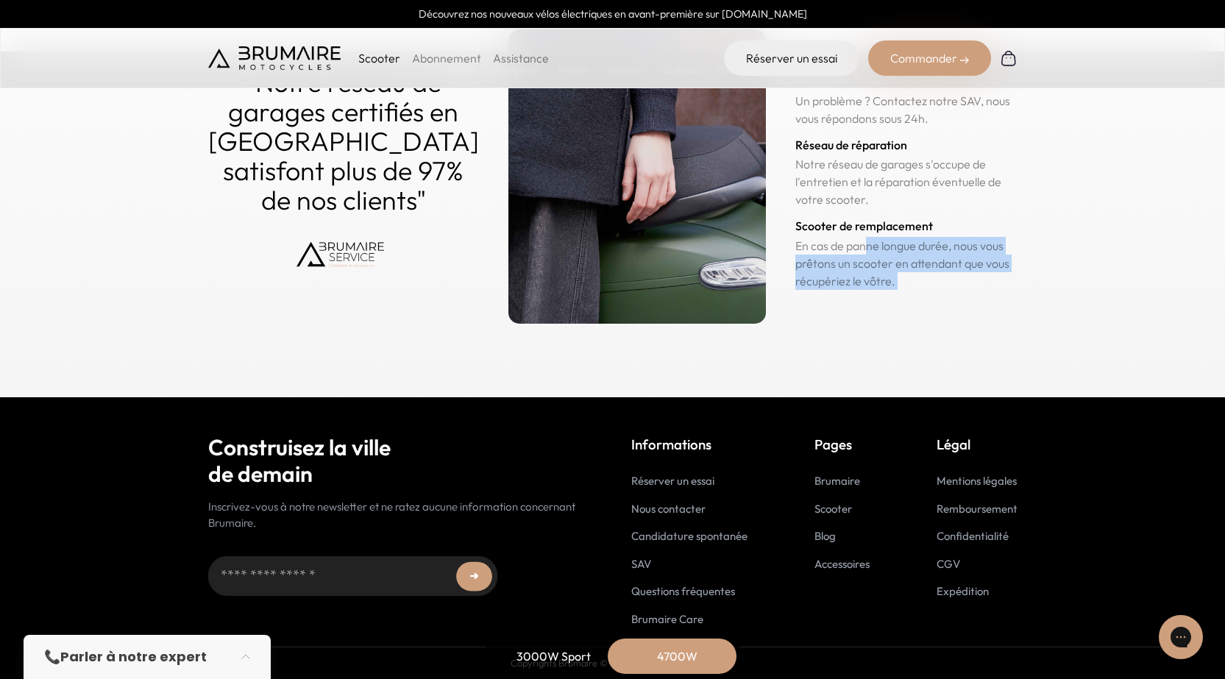
scroll to position [7359, 0]
click at [549, 388] on section "Qualité Une qualité garantie "Notre réseau de garages certifiés en Île-de-Franc…" at bounding box center [612, 121] width 1225 height 551
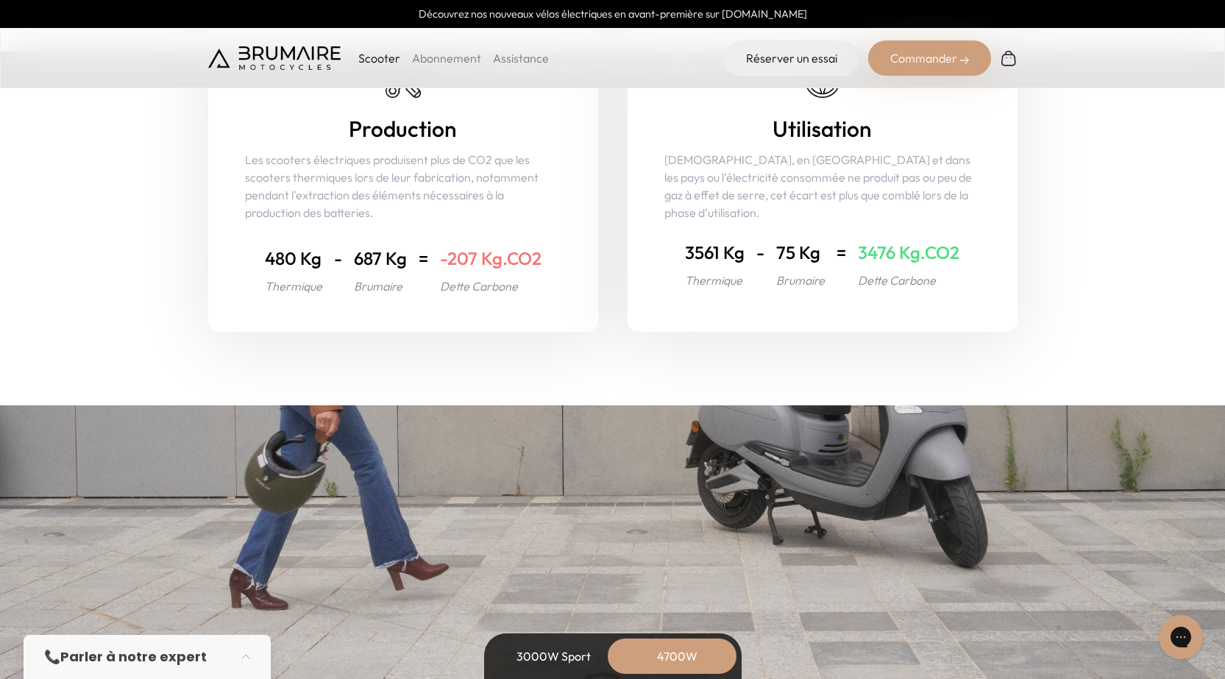
scroll to position [5741, 0]
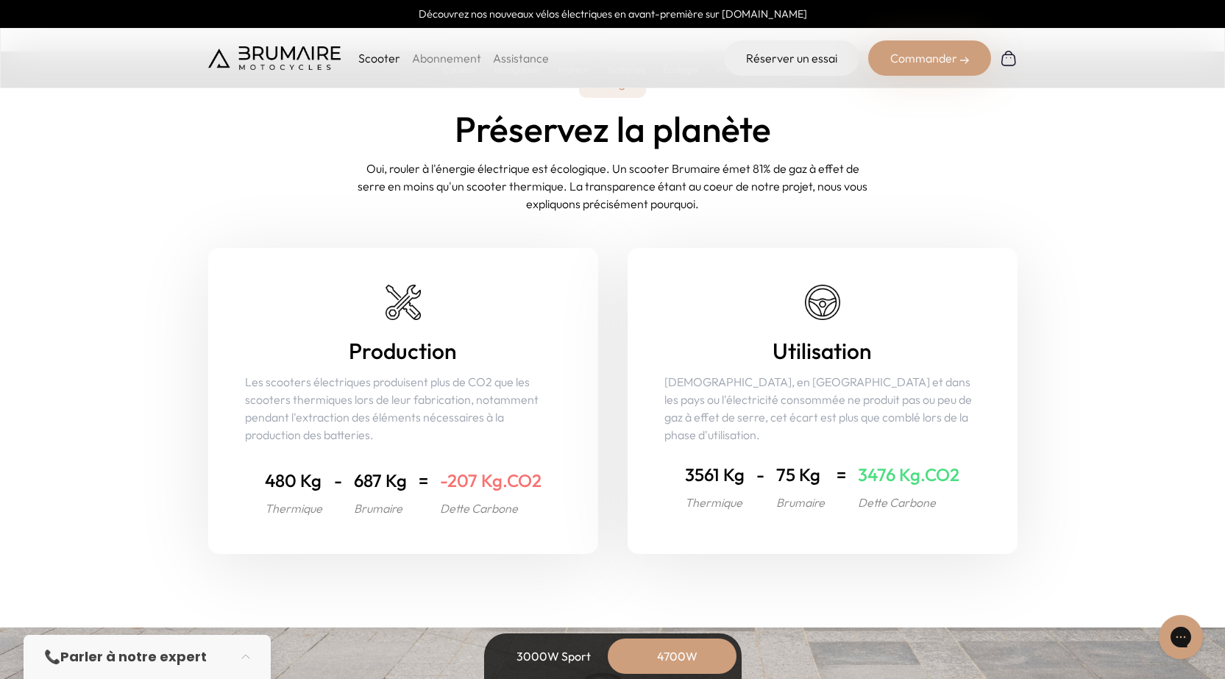
click at [440, 57] on link "Abonnement" at bounding box center [446, 58] width 69 height 15
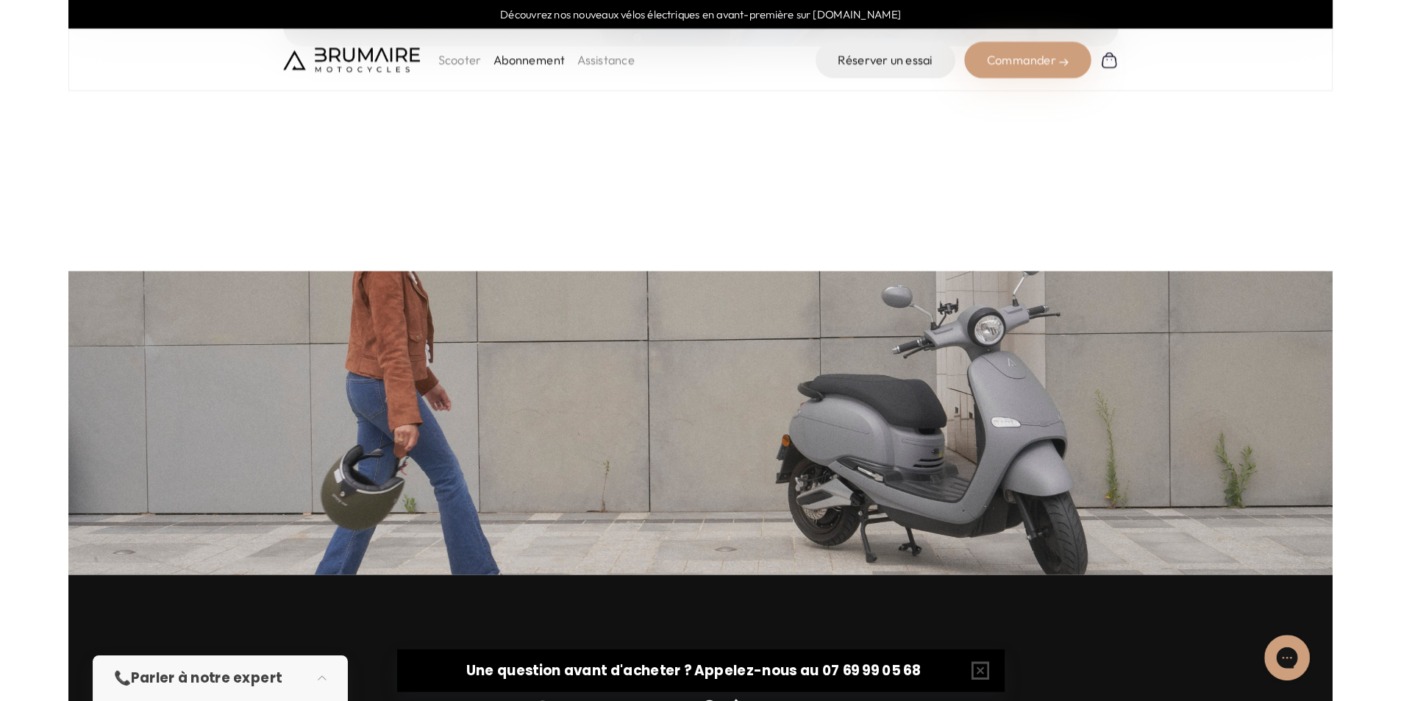
scroll to position [1932, 0]
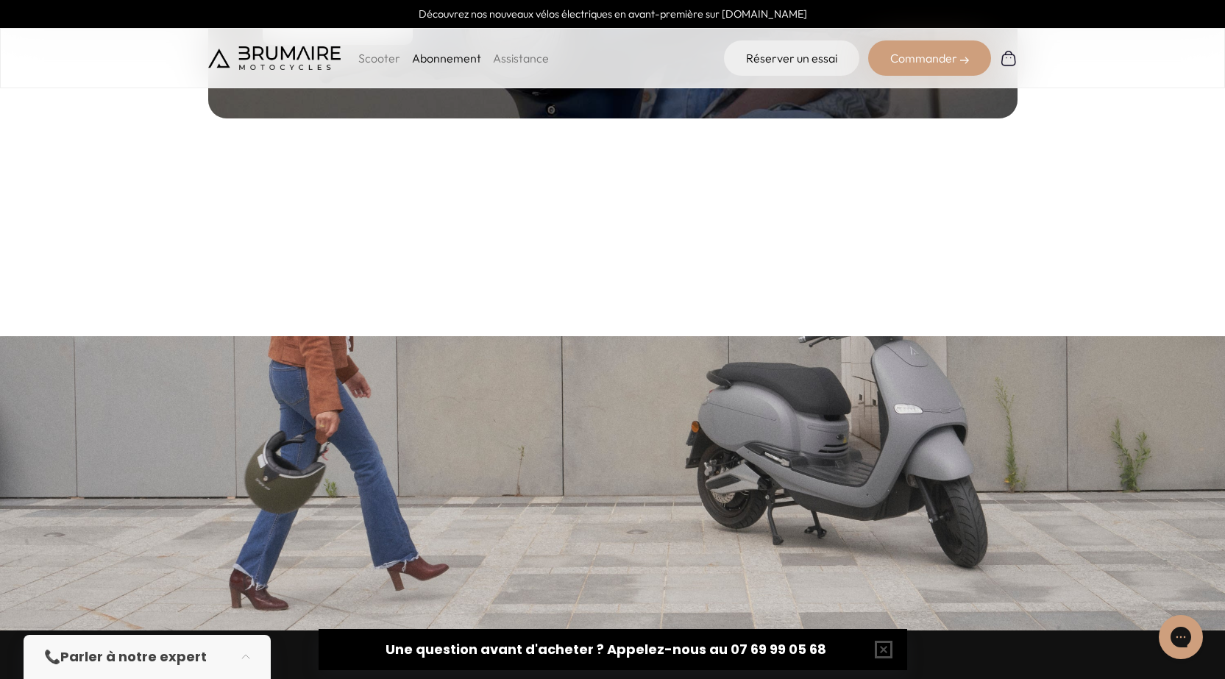
click at [508, 51] on link "Assistance" at bounding box center [521, 58] width 56 height 15
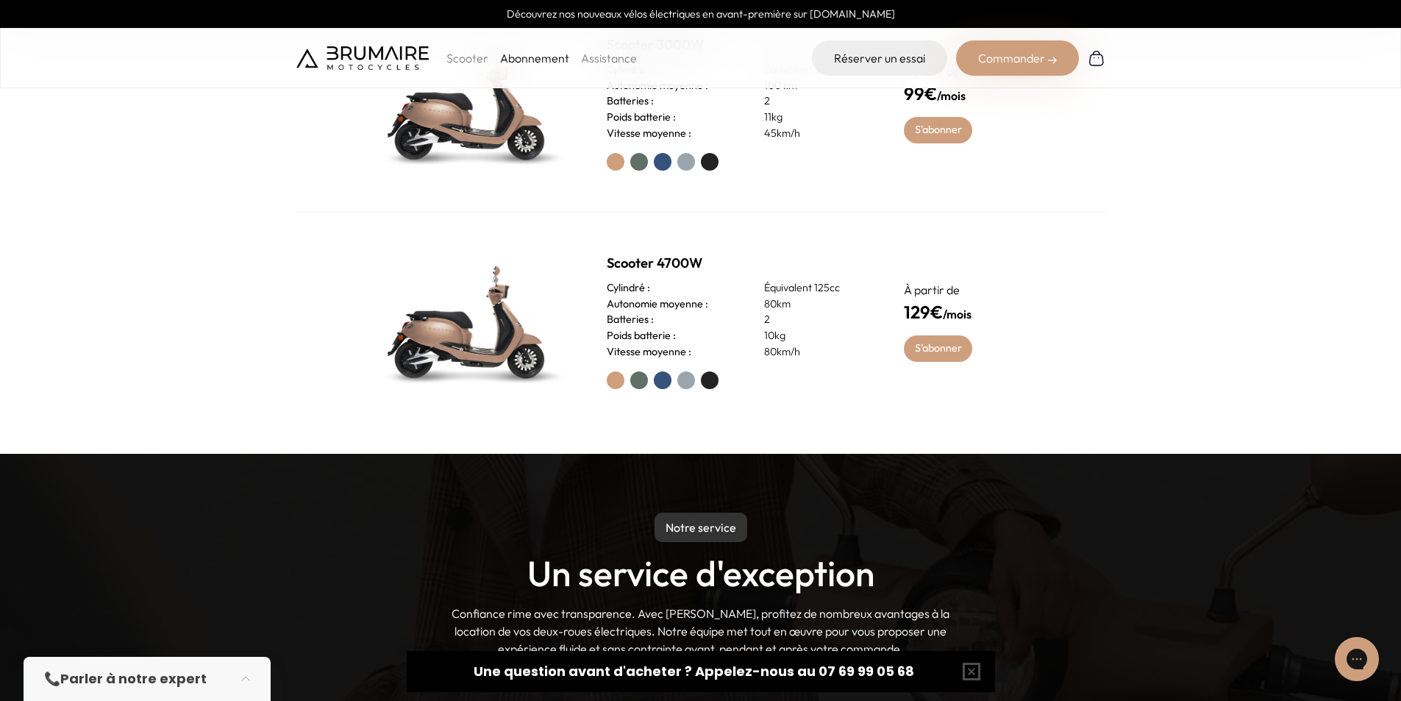
scroll to position [865, 0]
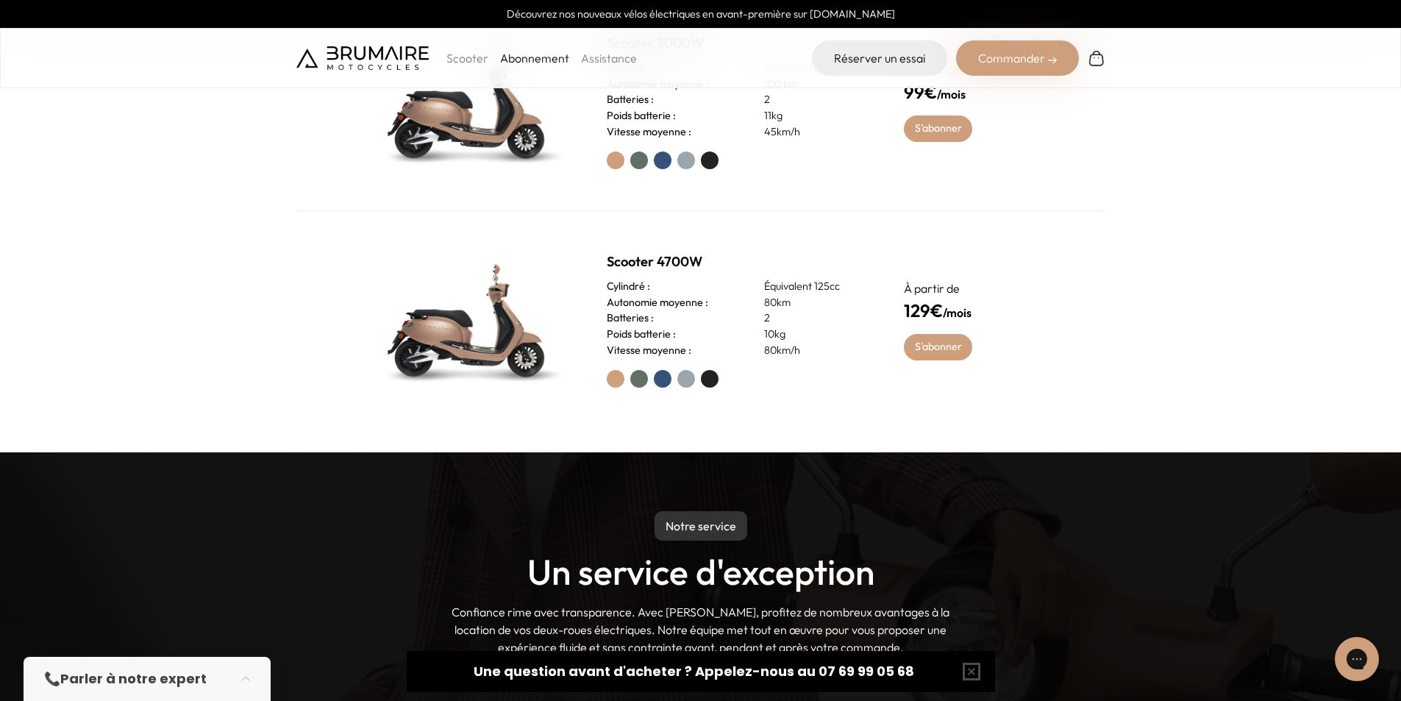
click at [636, 382] on label at bounding box center [639, 379] width 18 height 18
click at [656, 382] on label at bounding box center [663, 379] width 18 height 18
click at [686, 382] on label at bounding box center [686, 379] width 18 height 18
click at [706, 376] on label at bounding box center [710, 379] width 18 height 18
click at [640, 160] on label at bounding box center [639, 161] width 18 height 18
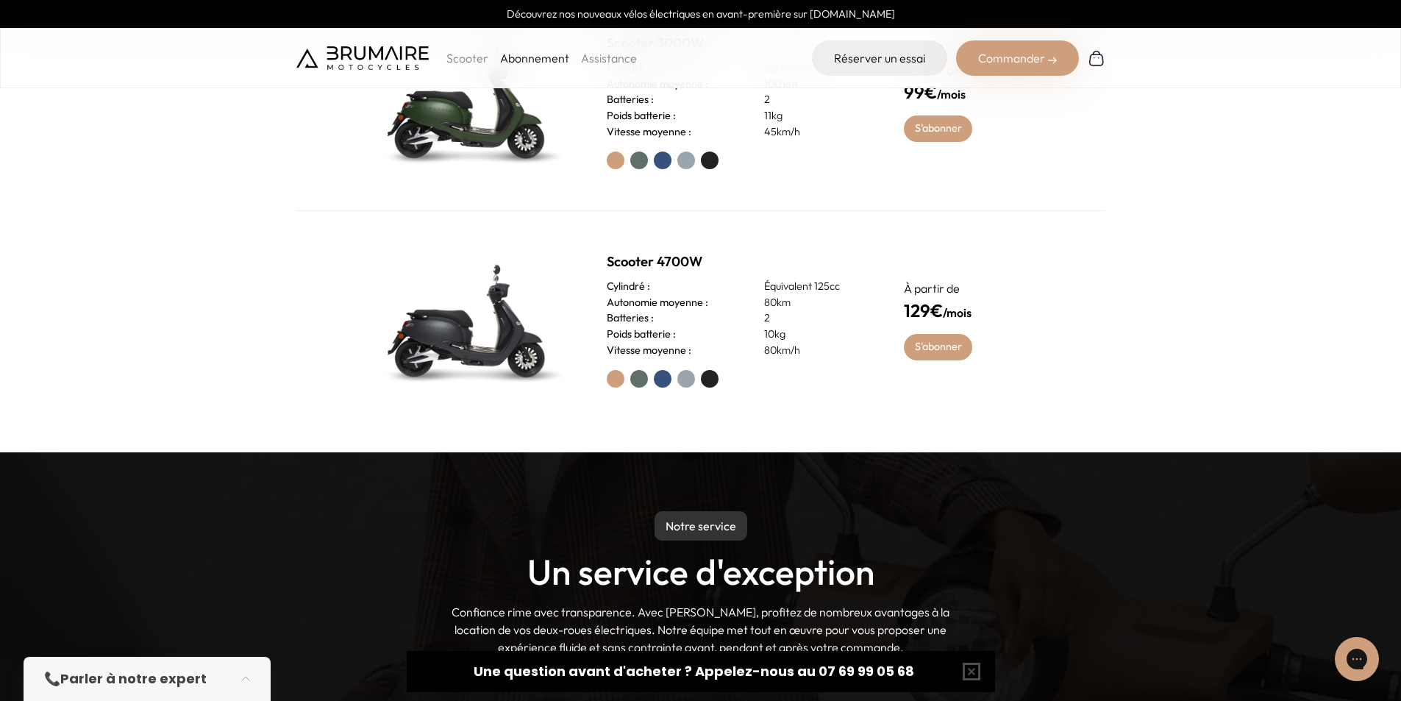
click at [665, 164] on label at bounding box center [663, 161] width 18 height 18
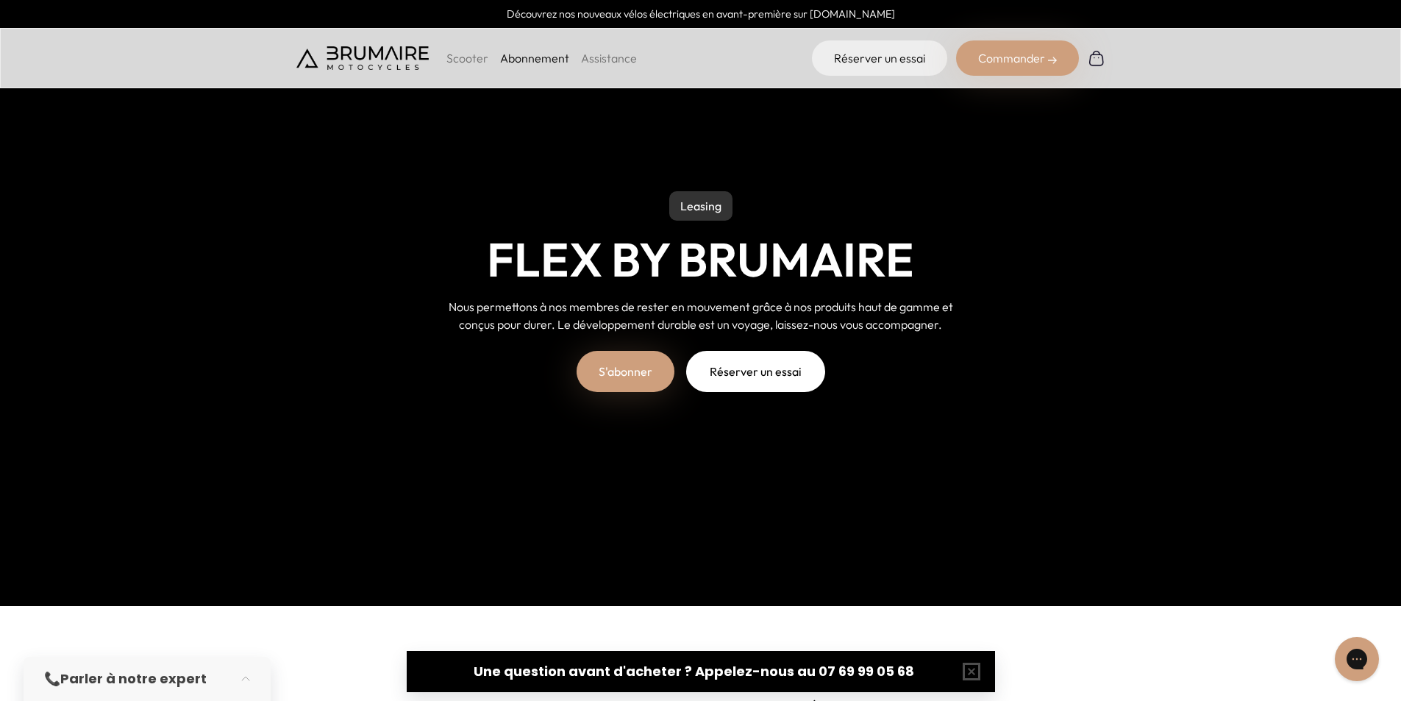
scroll to position [0, 0]
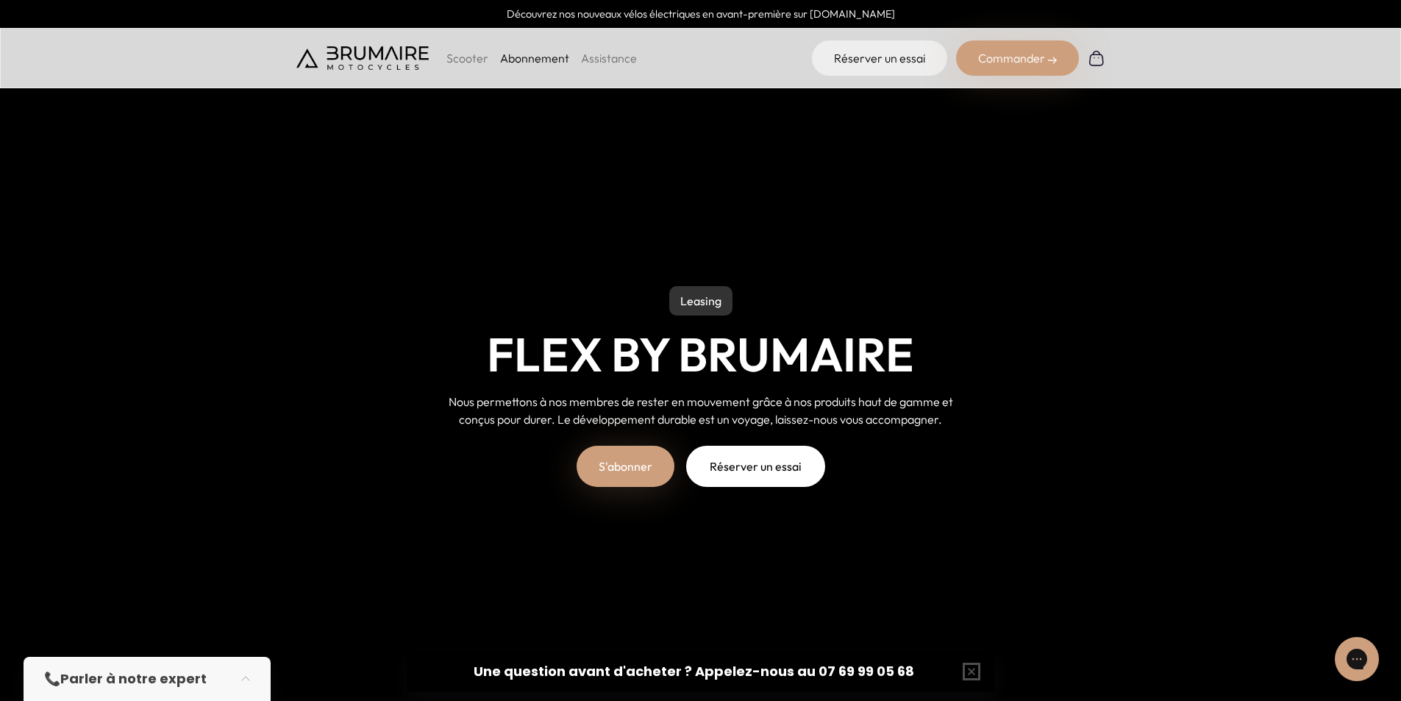
click at [464, 54] on p "Scooter" at bounding box center [467, 58] width 42 height 18
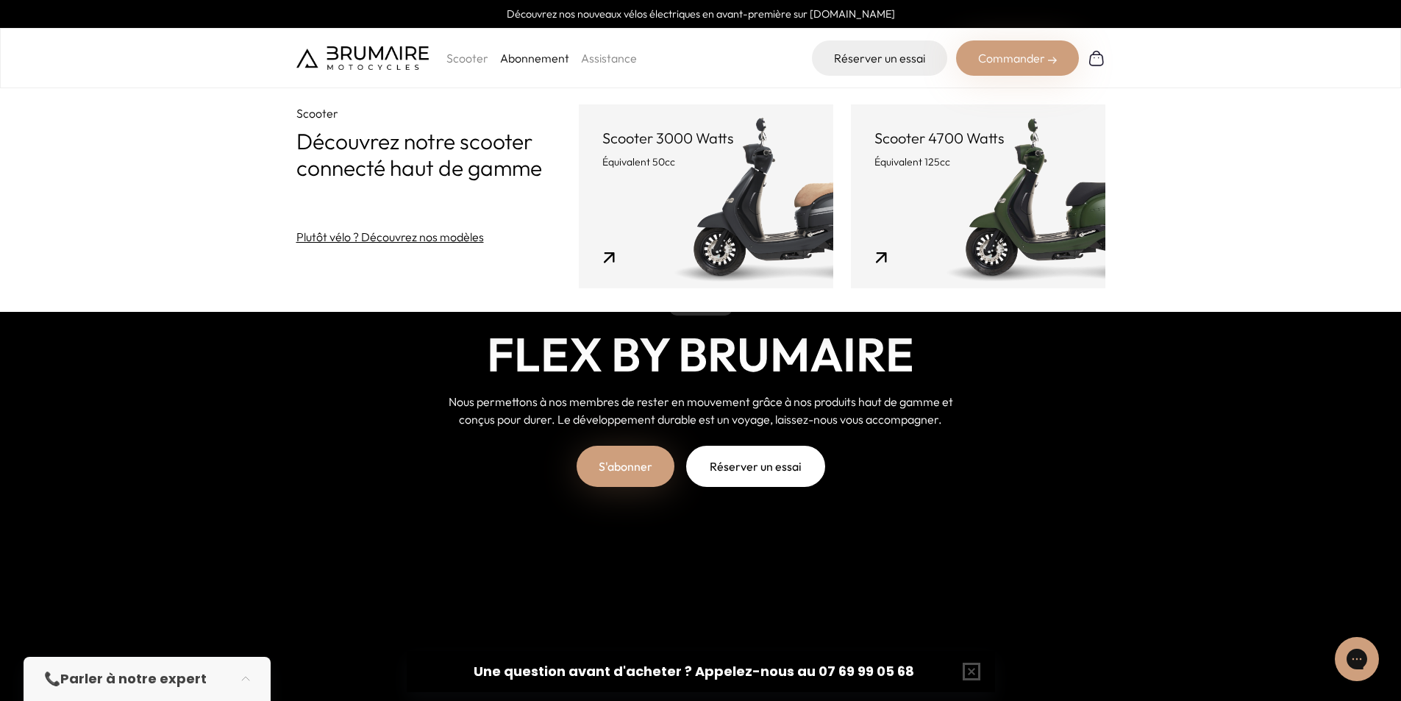
click at [630, 157] on p "Équivalent 50cc" at bounding box center [705, 161] width 207 height 15
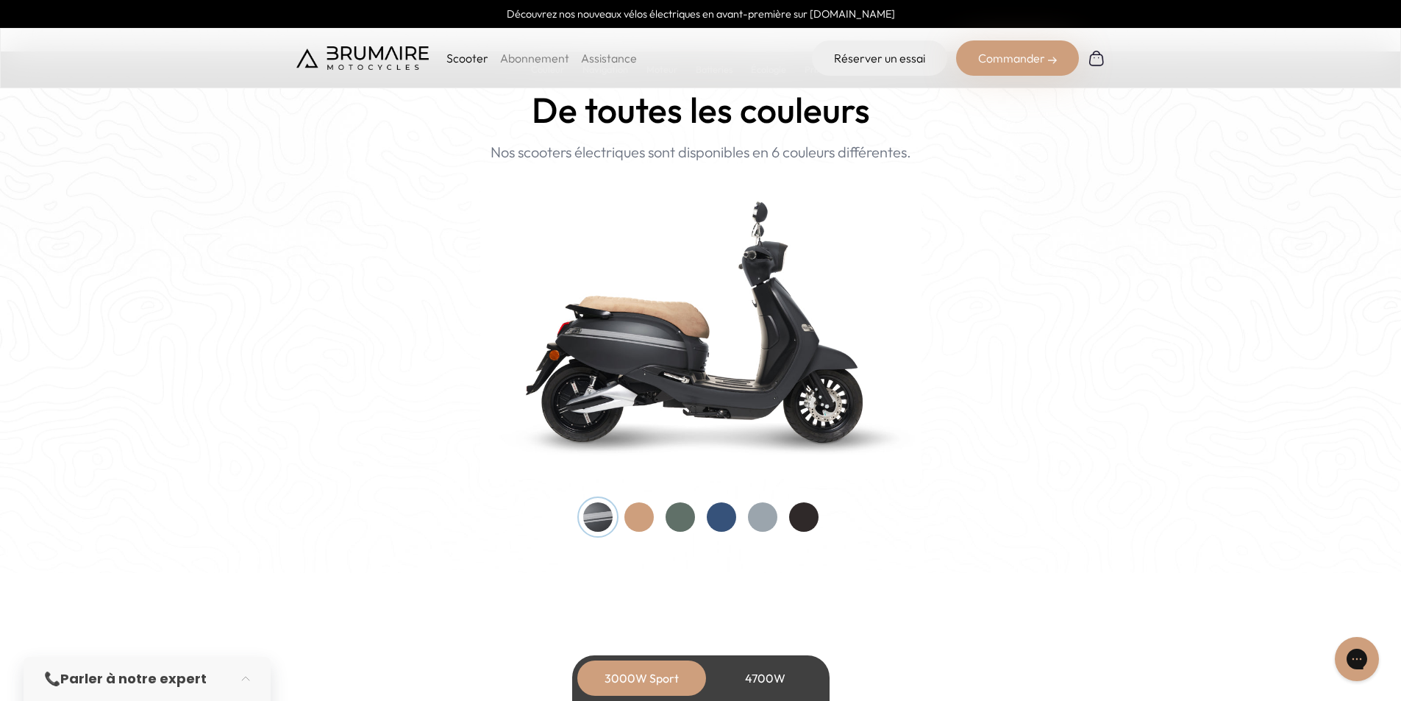
scroll to position [1420, 0]
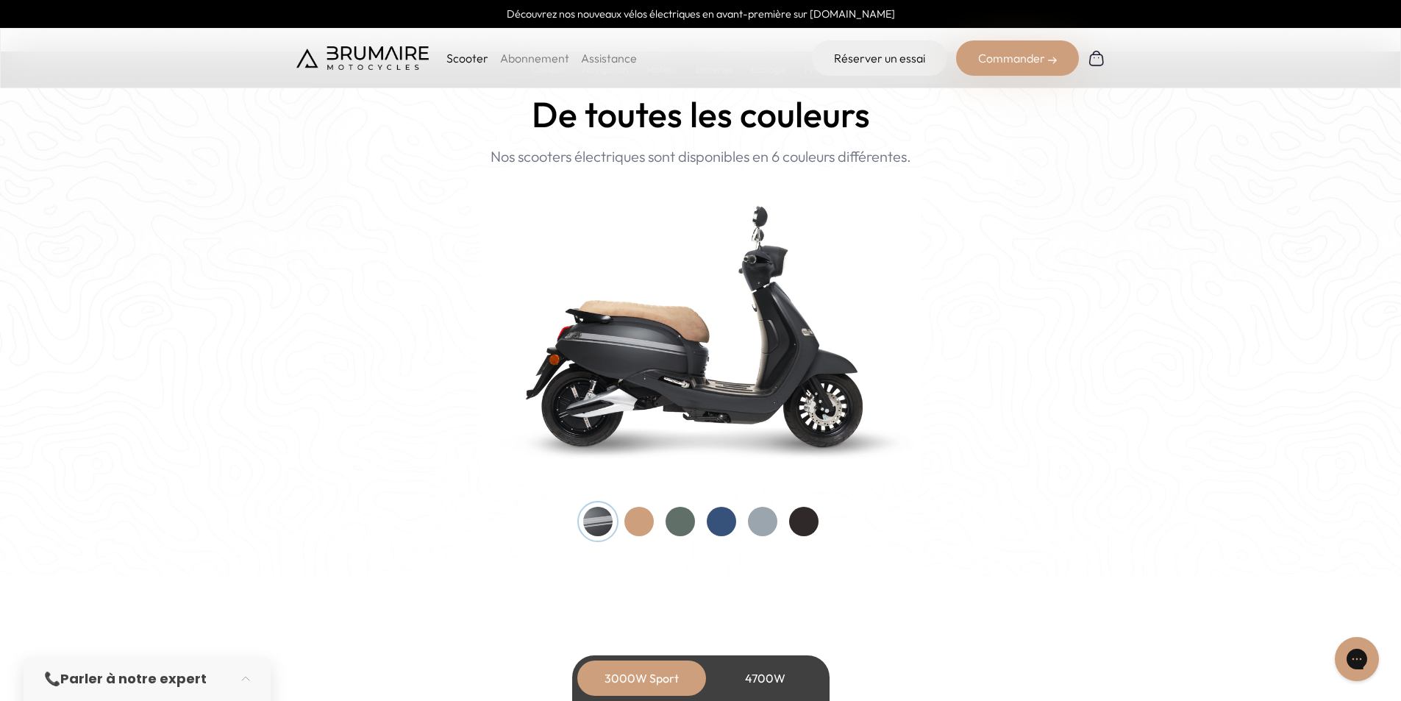
click at [625, 519] on div at bounding box center [638, 521] width 29 height 29
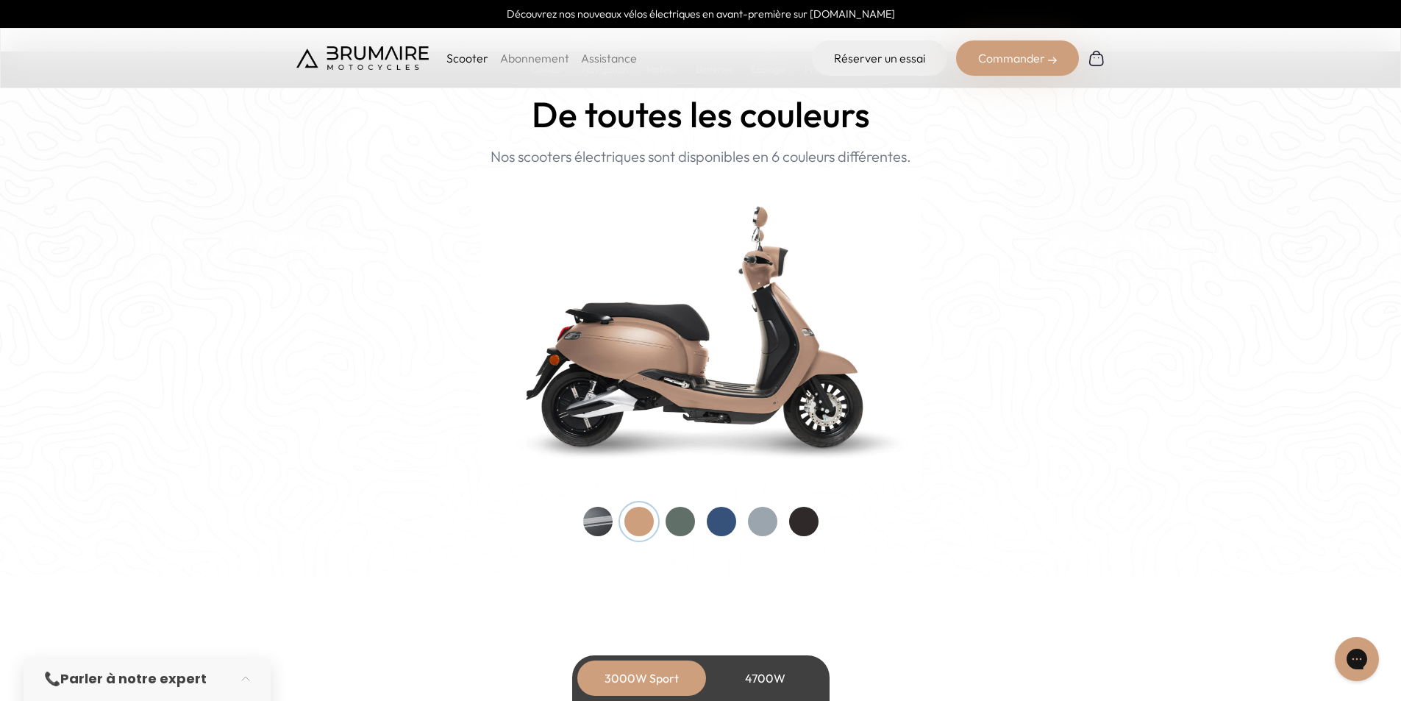
click at [674, 521] on div at bounding box center [680, 521] width 29 height 29
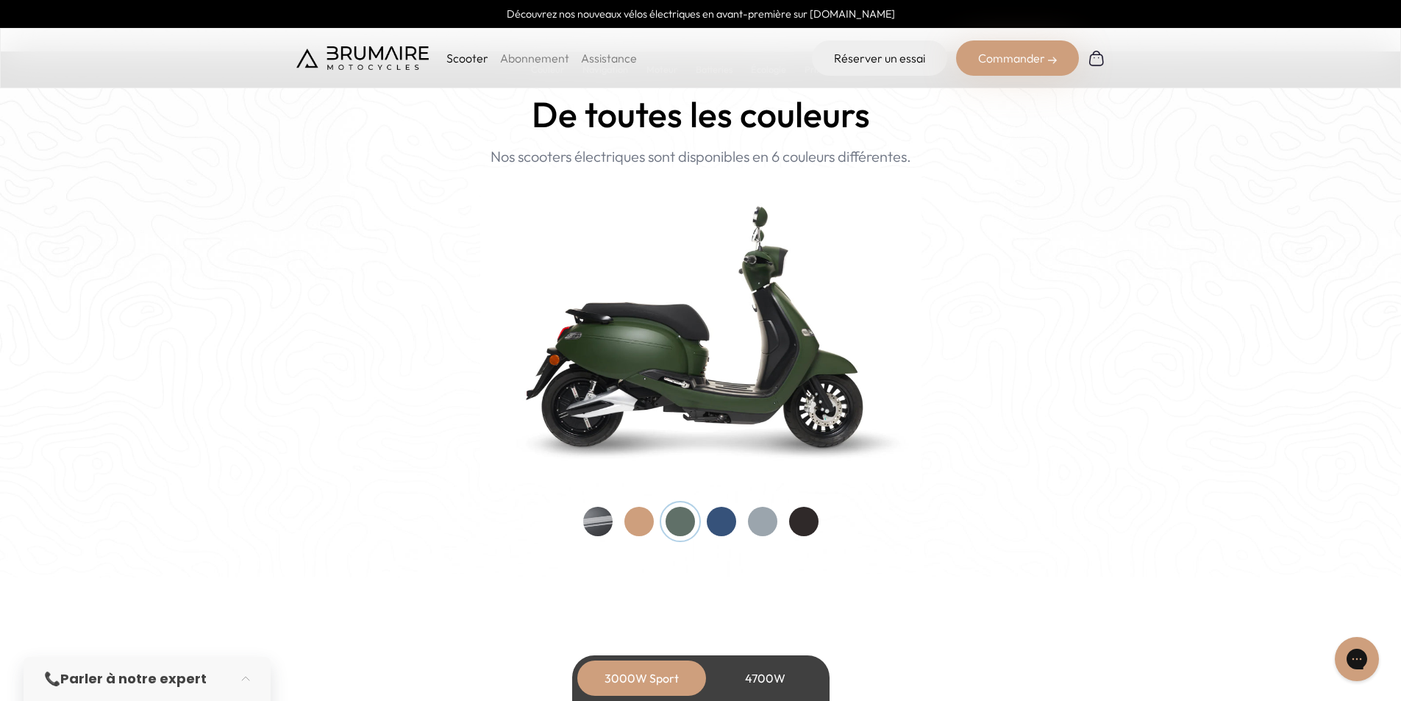
click at [725, 528] on div at bounding box center [721, 521] width 29 height 29
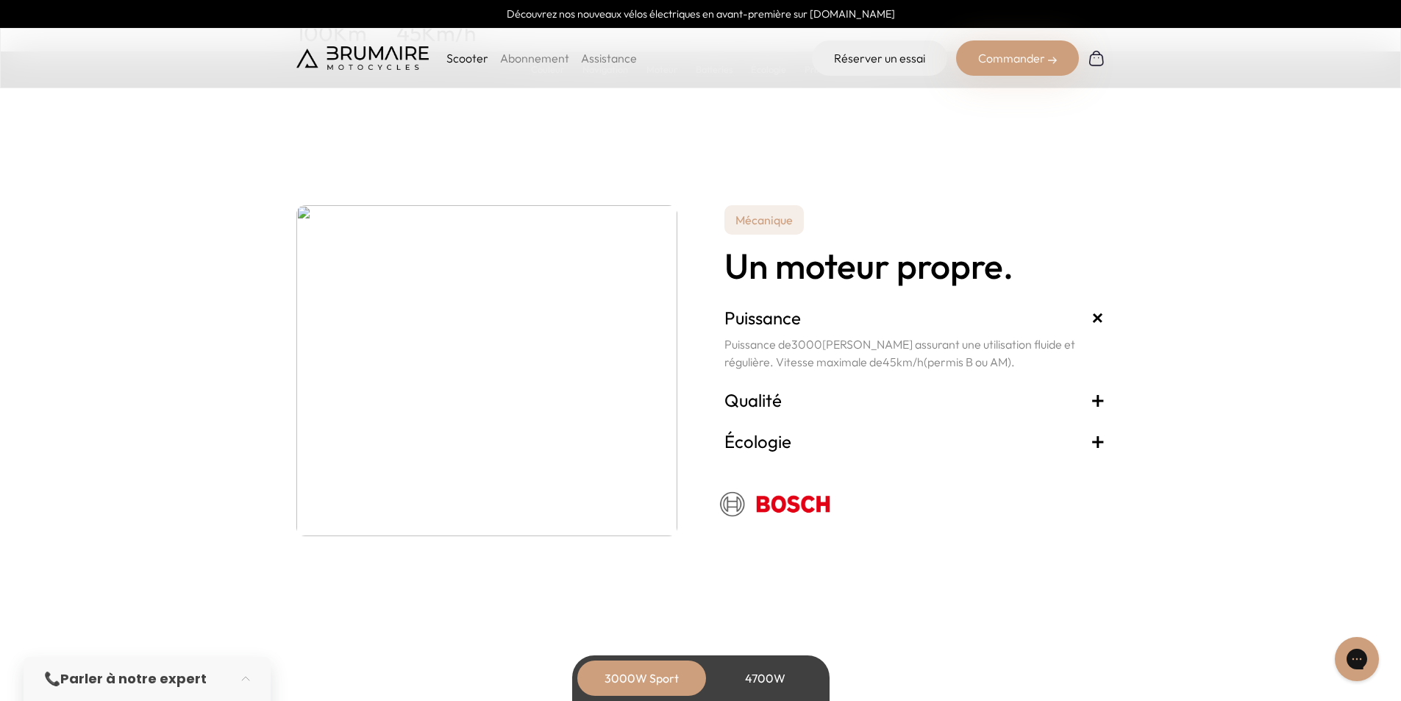
scroll to position [2479, 0]
click at [1088, 409] on h3 "Qualité +" at bounding box center [915, 402] width 381 height 24
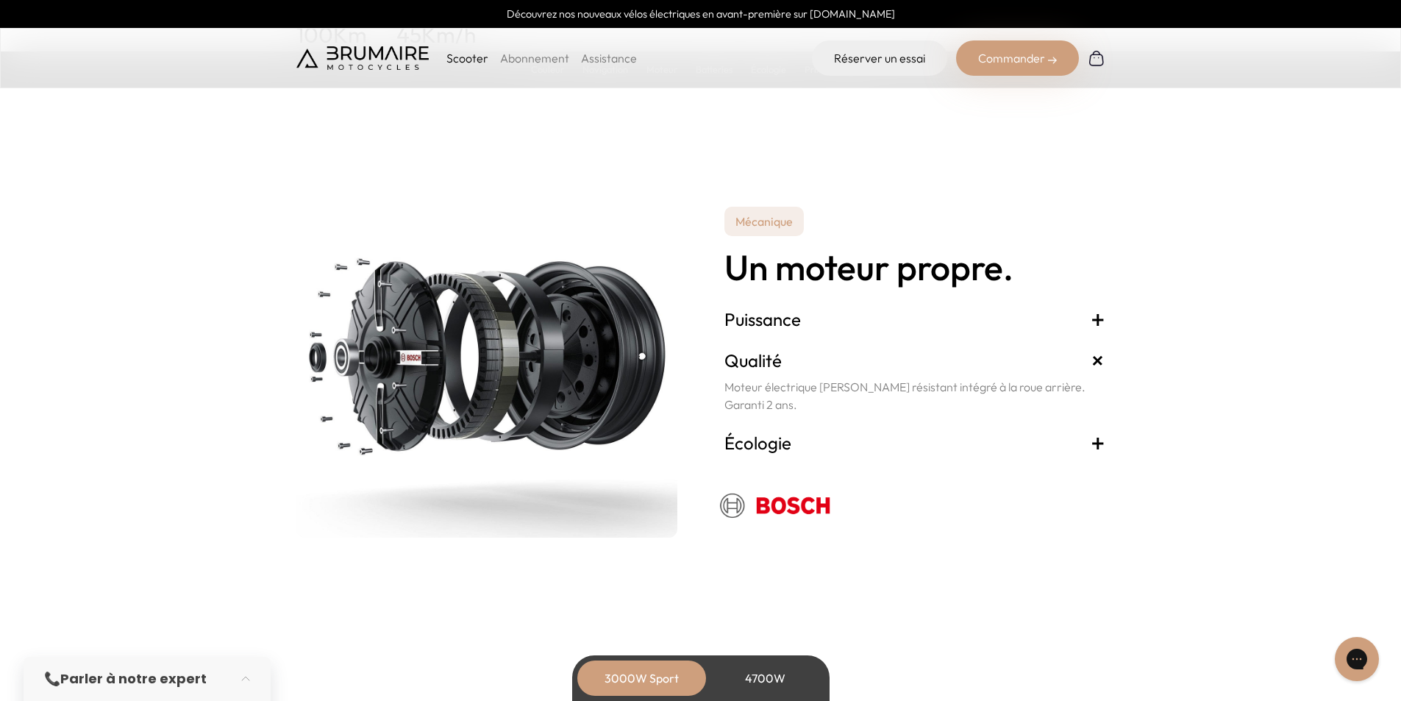
click at [1099, 441] on span "+" at bounding box center [1098, 443] width 15 height 24
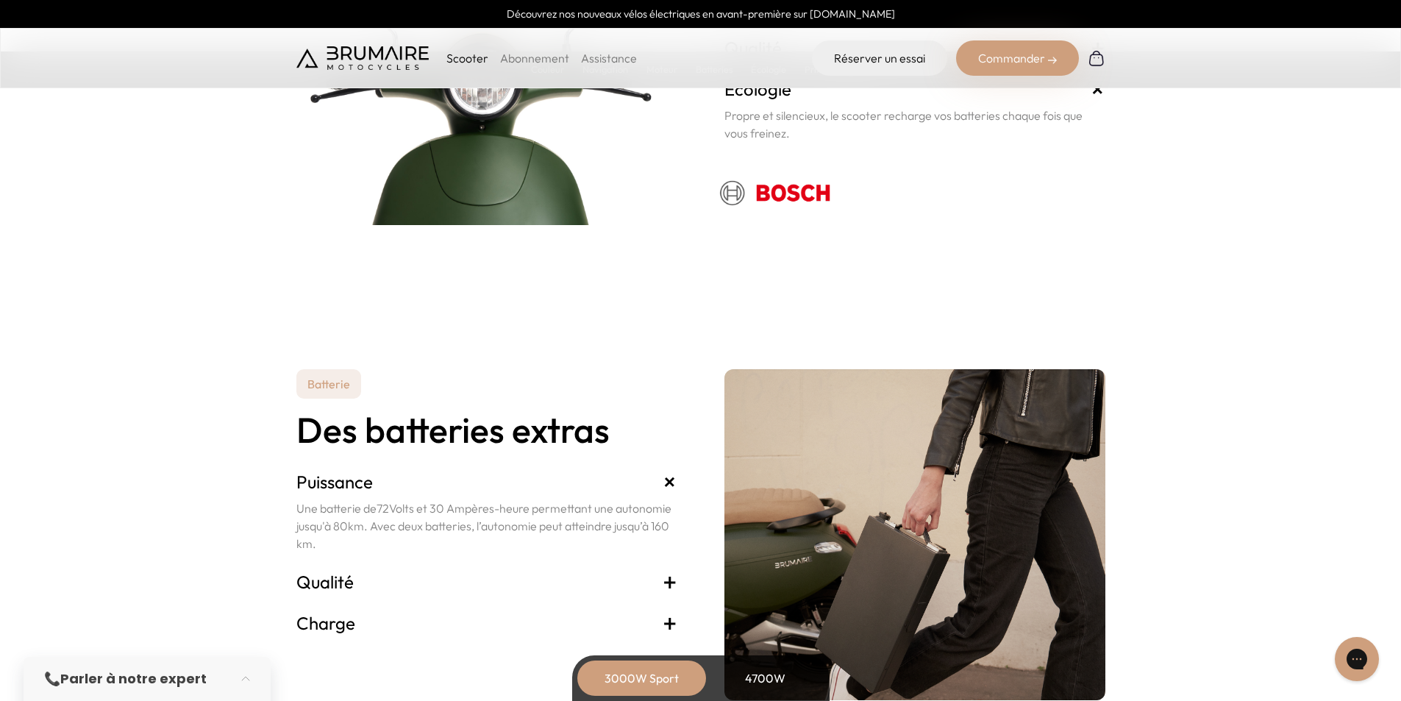
scroll to position [2887, 0]
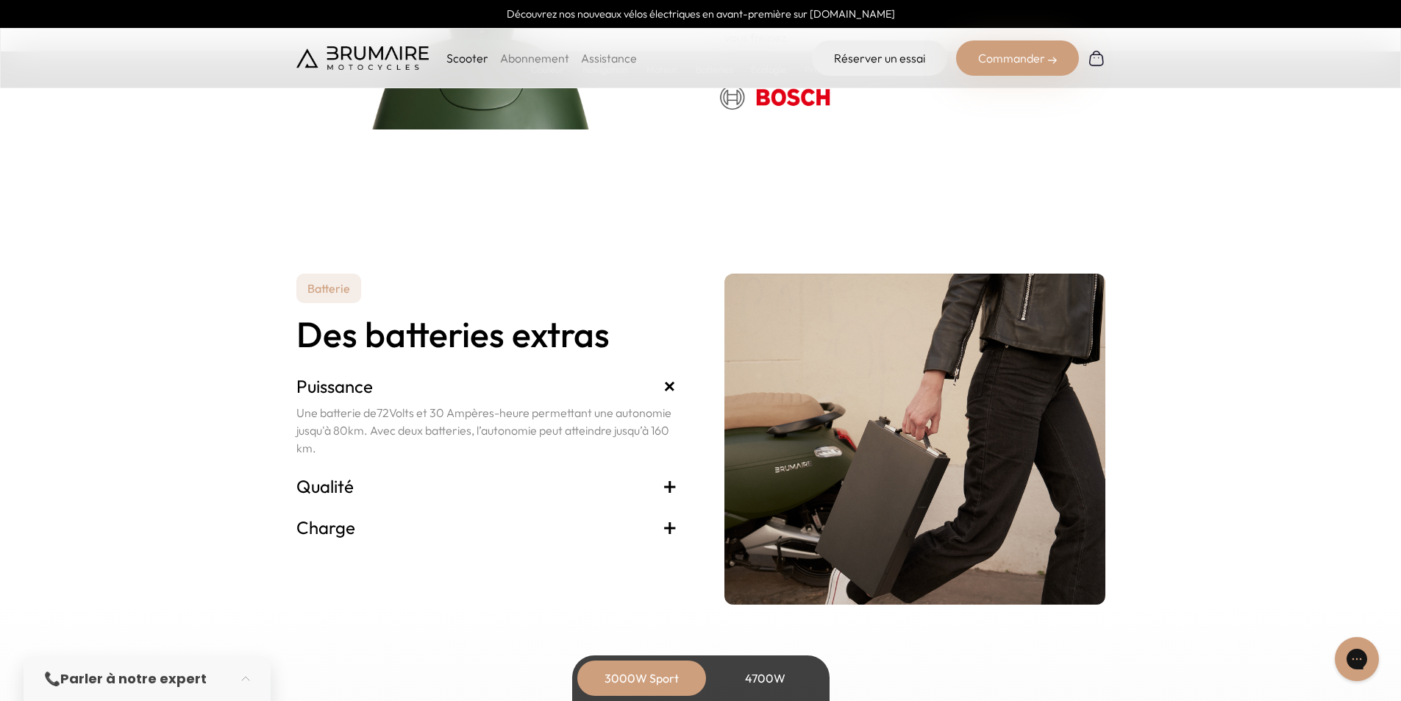
click at [671, 477] on span "+" at bounding box center [670, 486] width 15 height 24
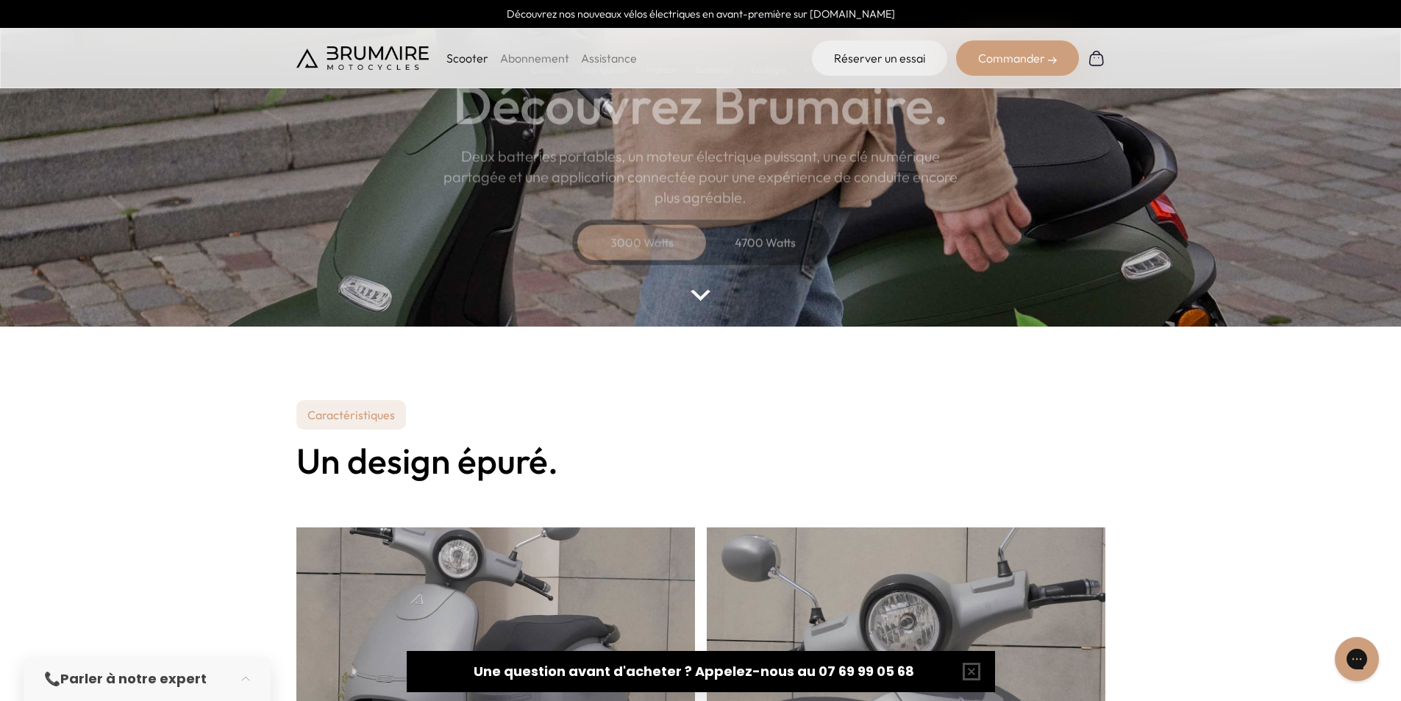
scroll to position [151, 0]
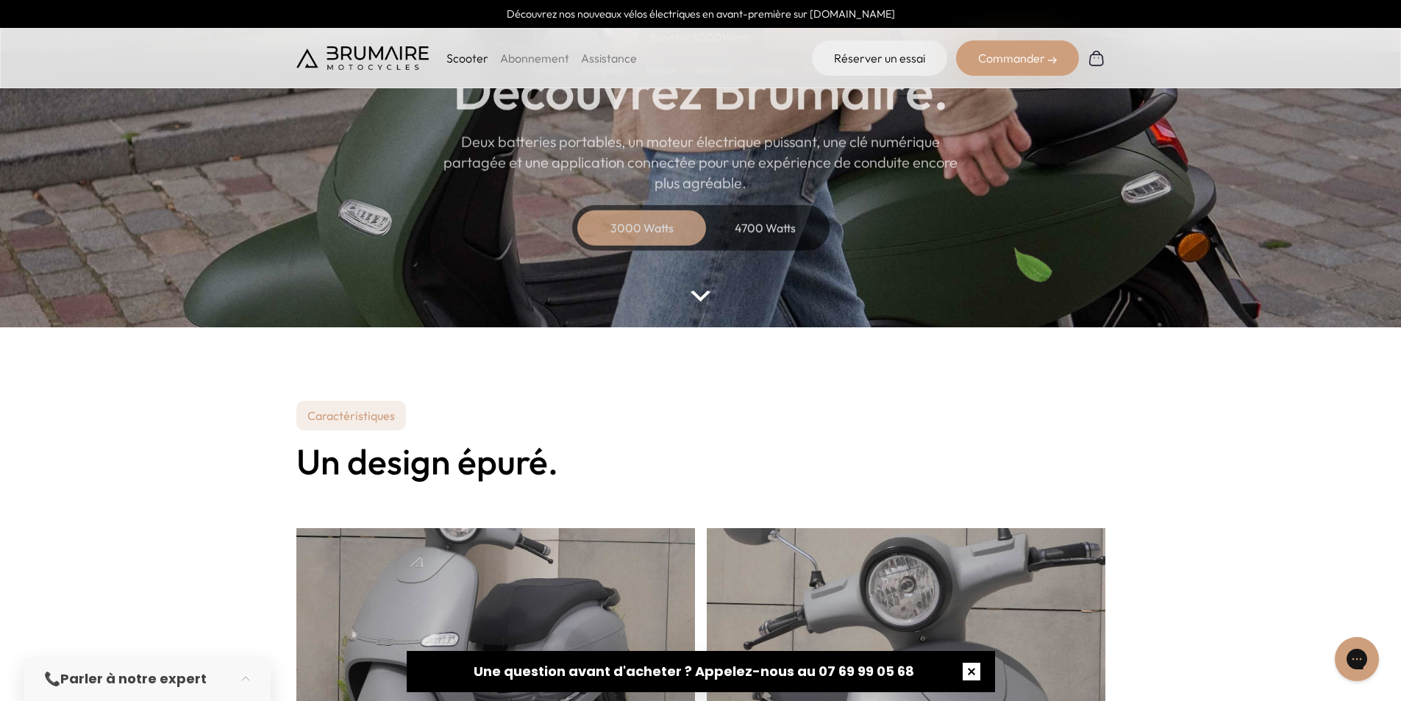
click at [968, 666] on button "button" at bounding box center [971, 671] width 47 height 47
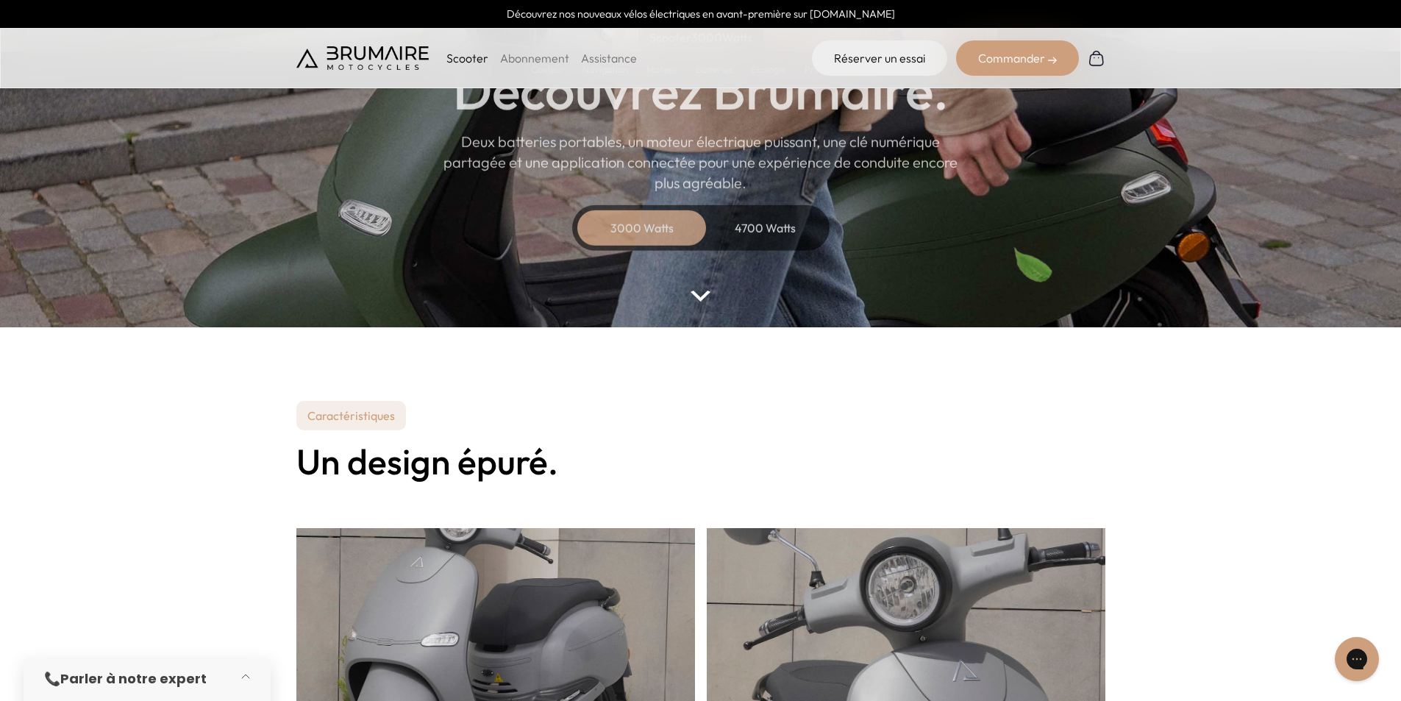
click at [239, 675] on button "button" at bounding box center [249, 679] width 41 height 32
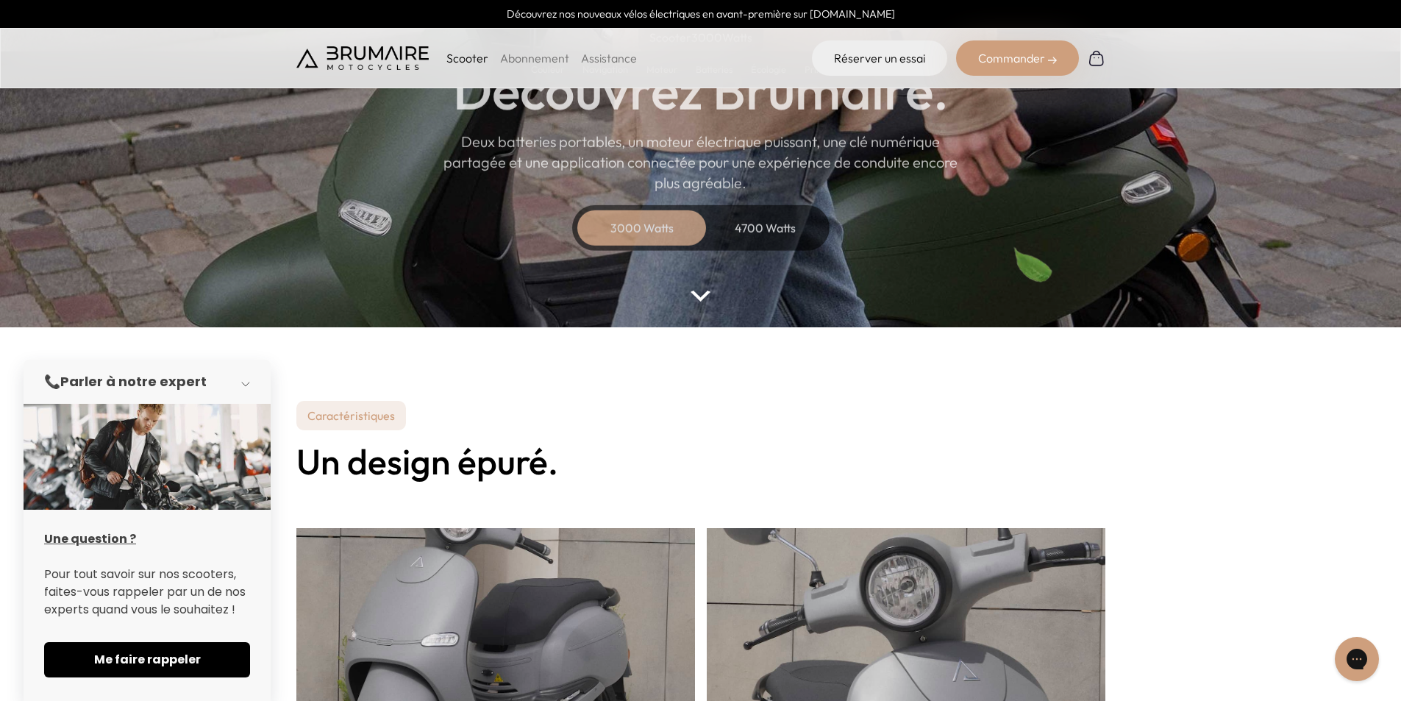
click at [241, 378] on button "button" at bounding box center [249, 382] width 41 height 32
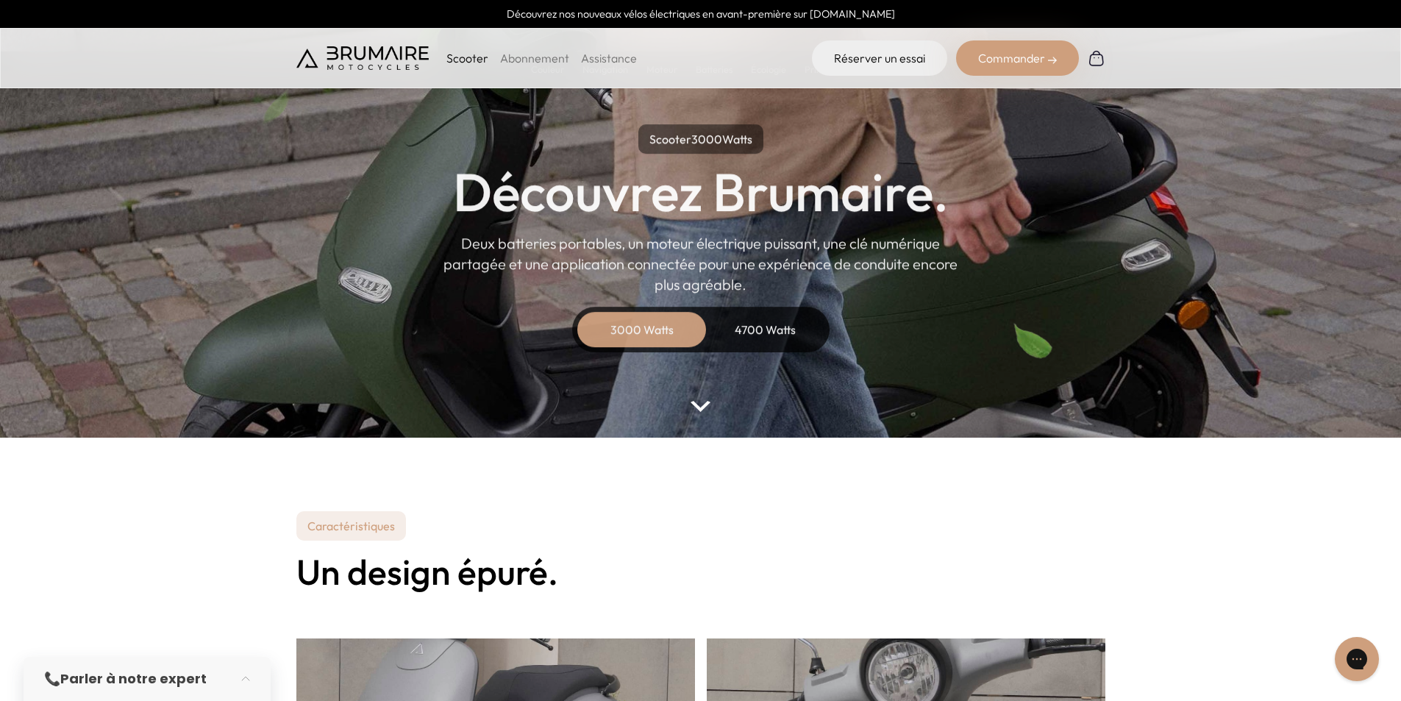
scroll to position [40, 0]
click at [241, 682] on button "button" at bounding box center [249, 679] width 41 height 32
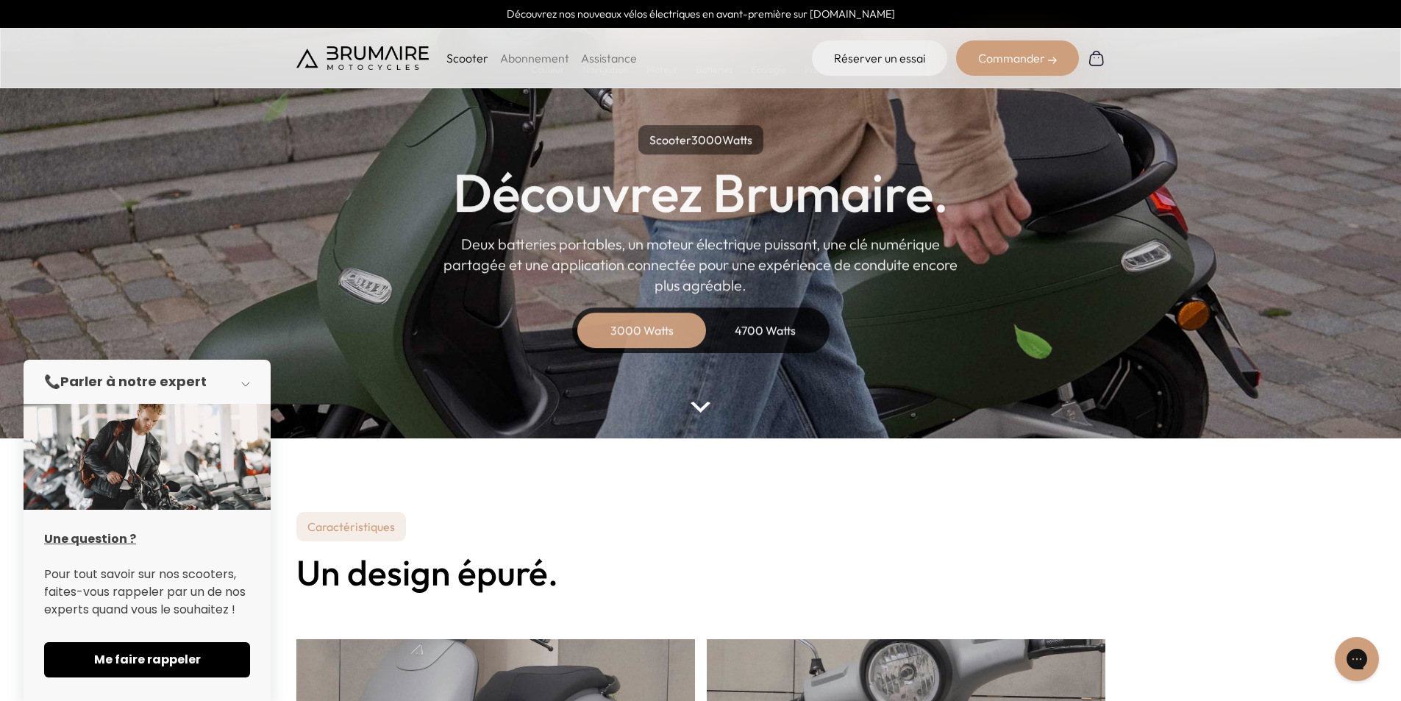
click at [243, 377] on button "button" at bounding box center [249, 382] width 41 height 32
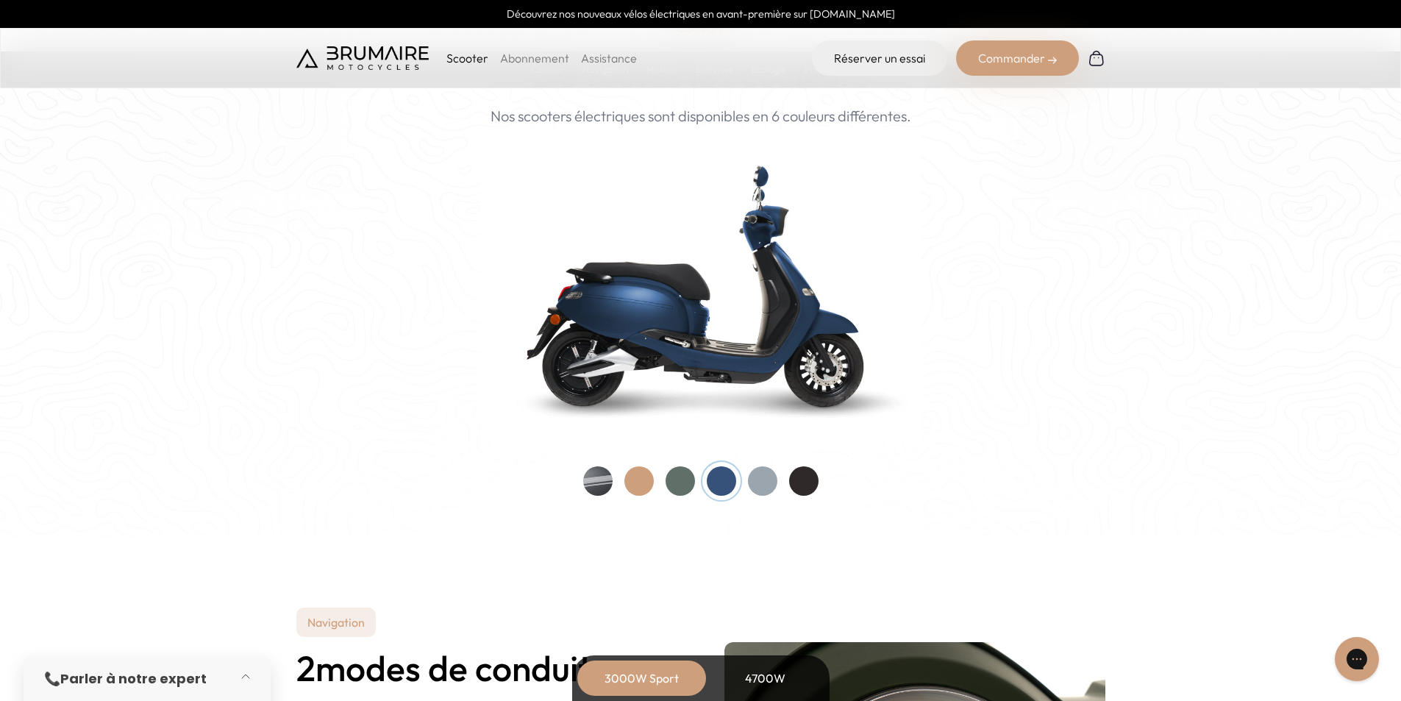
scroll to position [1463, 0]
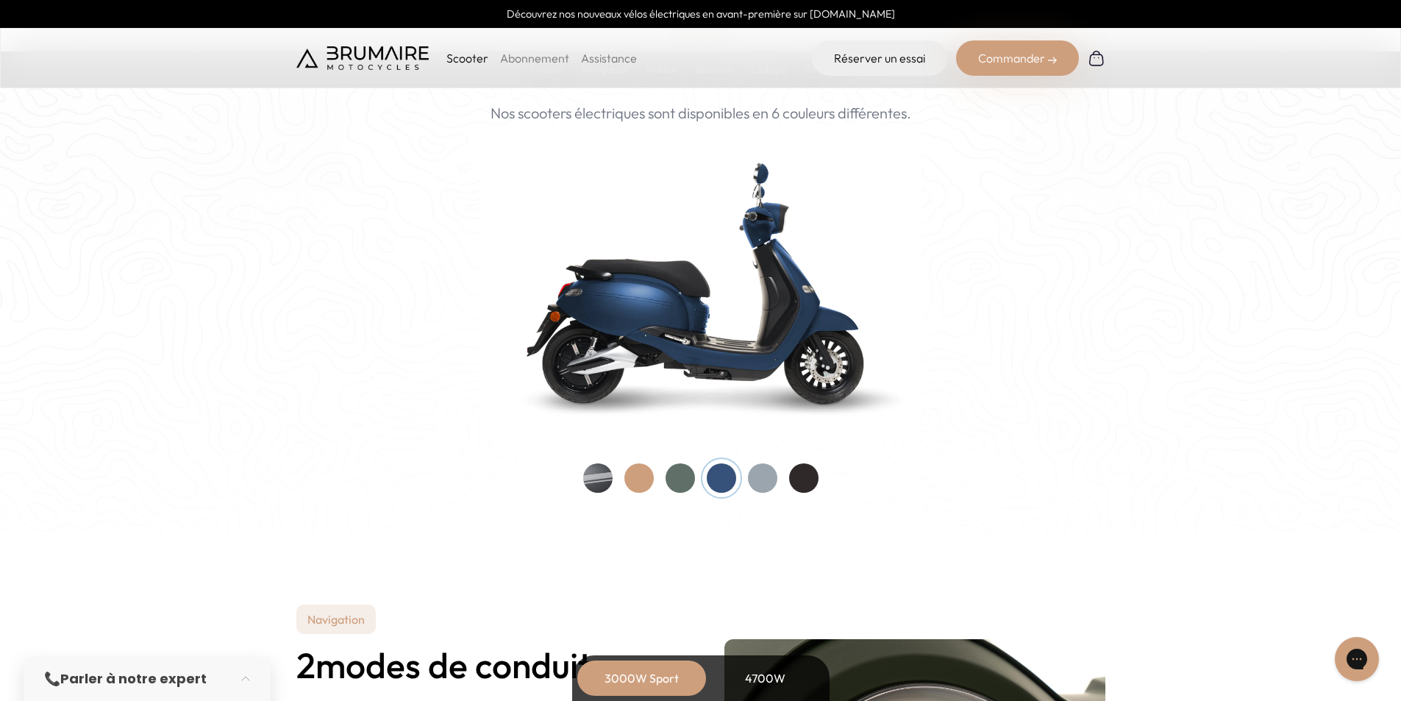
click at [627, 481] on div at bounding box center [638, 477] width 29 height 29
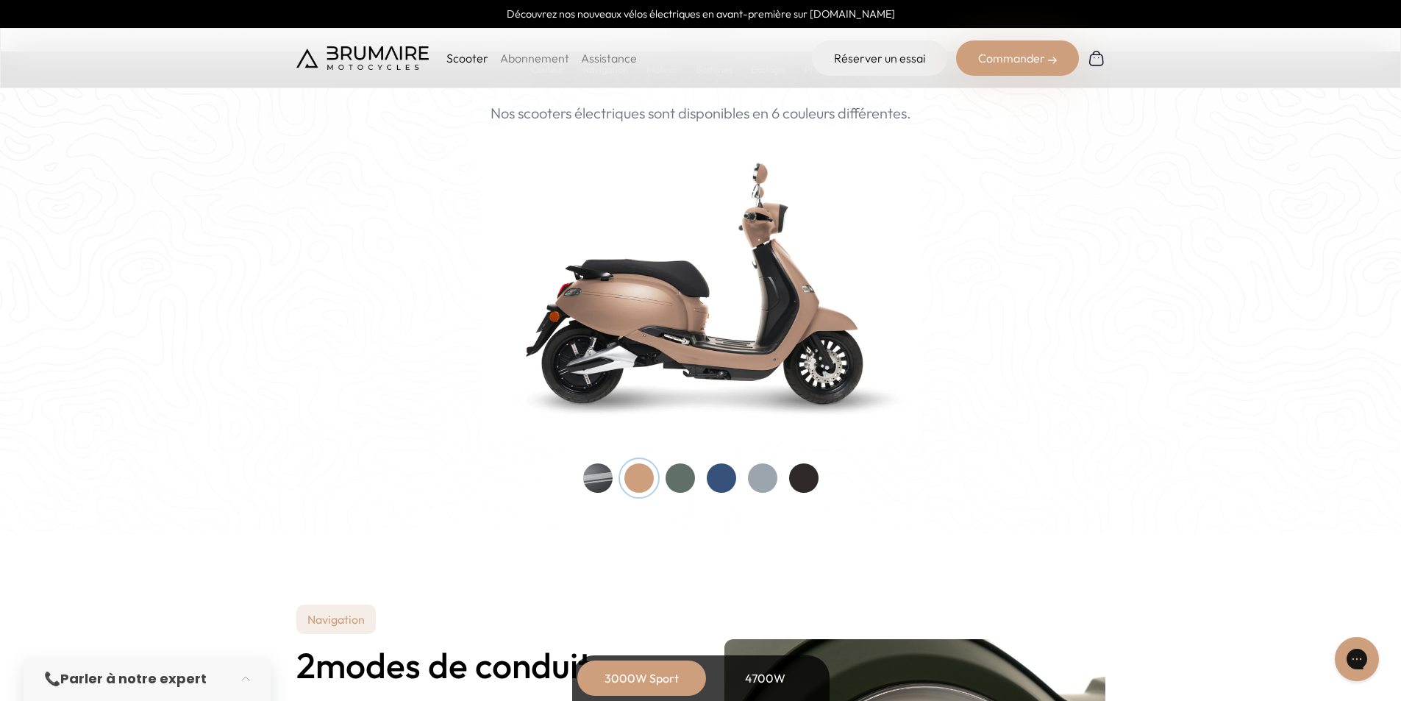
click at [605, 475] on div at bounding box center [597, 477] width 29 height 29
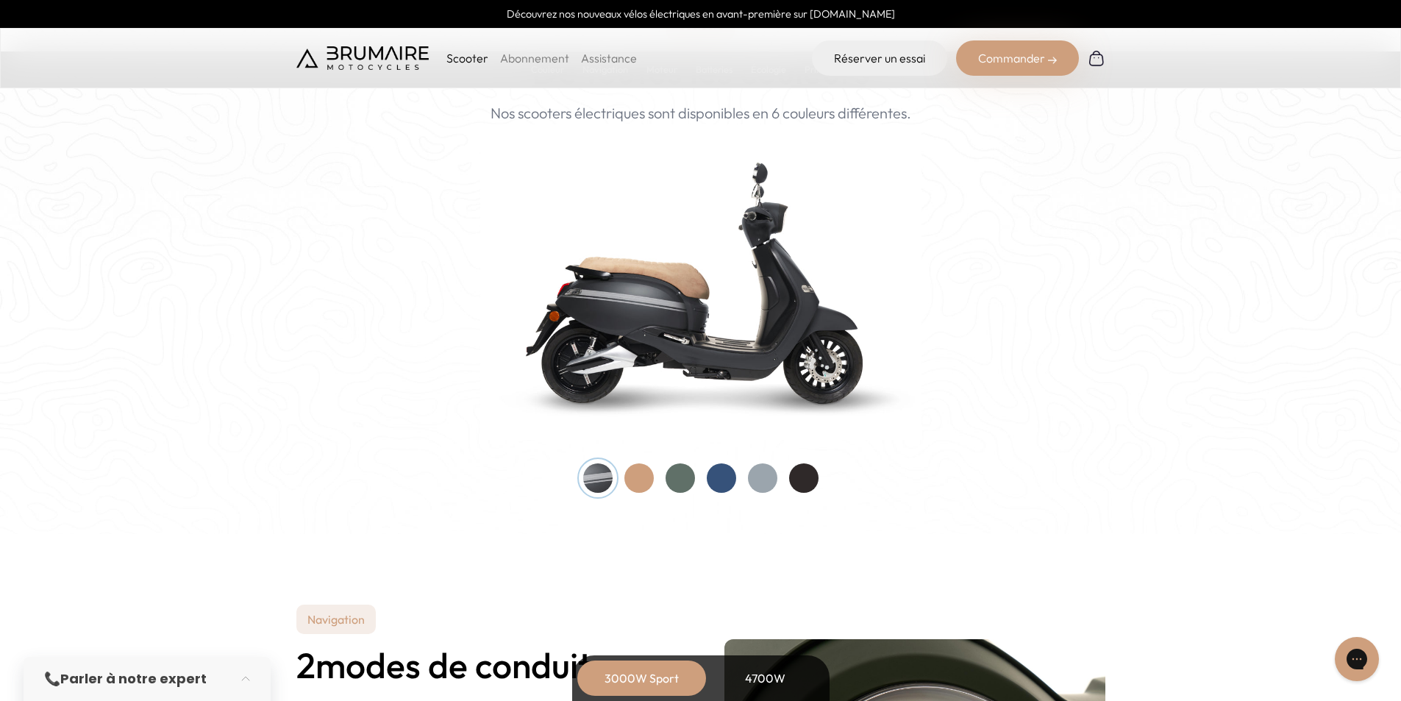
click at [666, 466] on div at bounding box center [700, 477] width 235 height 29
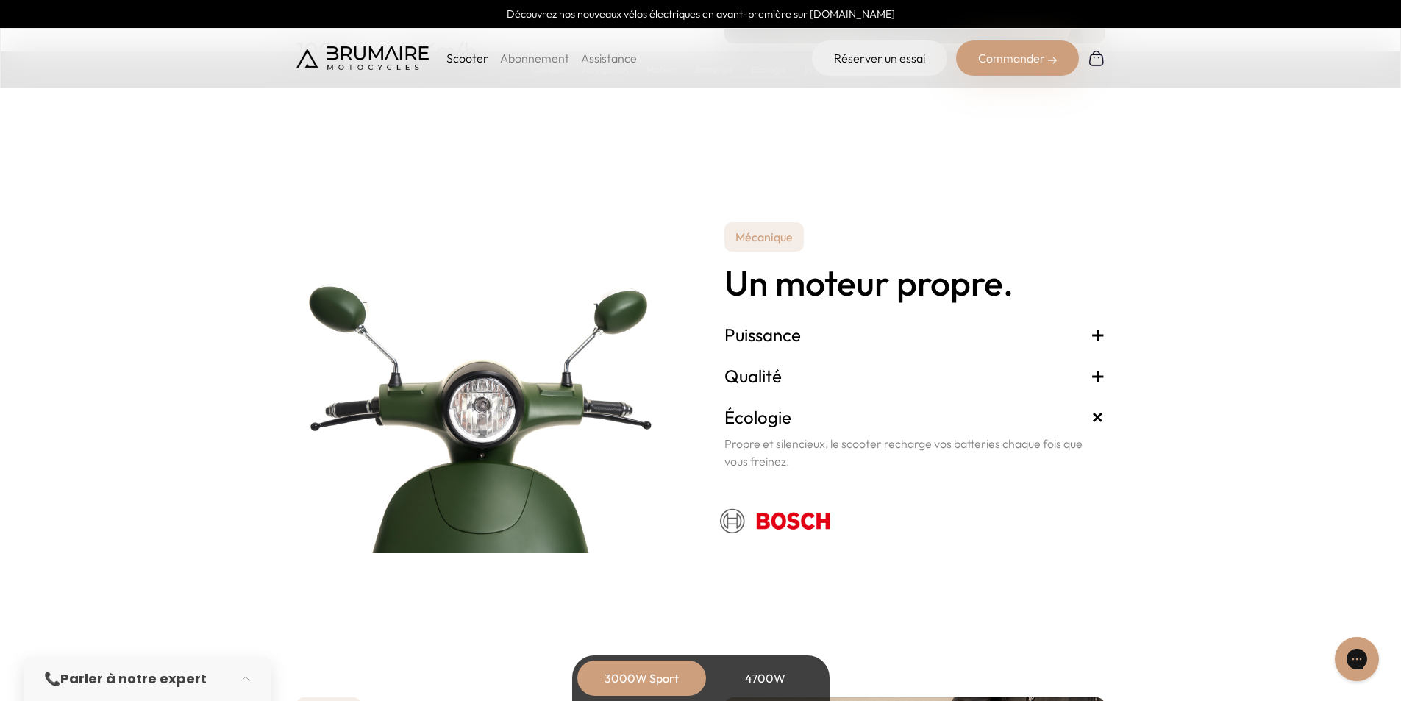
scroll to position [2491, 0]
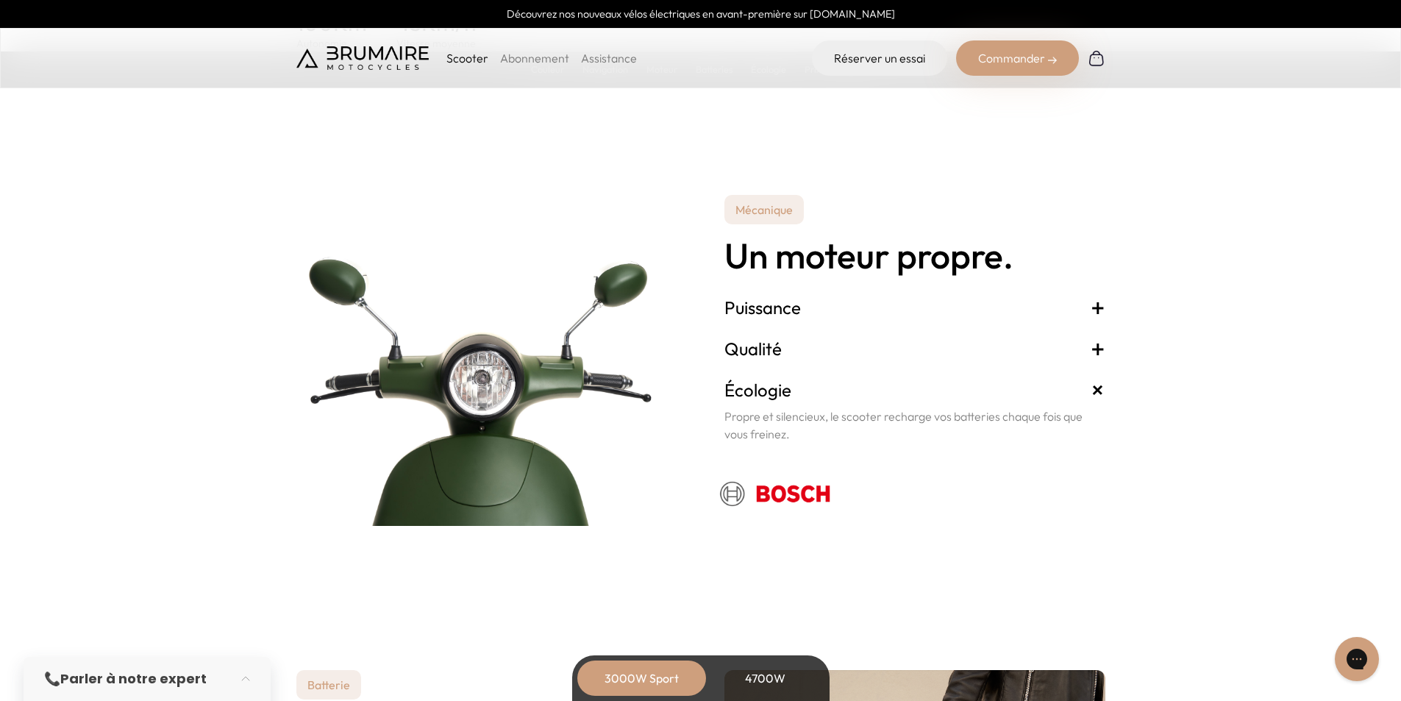
click at [761, 309] on h3 "Puissance +" at bounding box center [915, 308] width 381 height 24
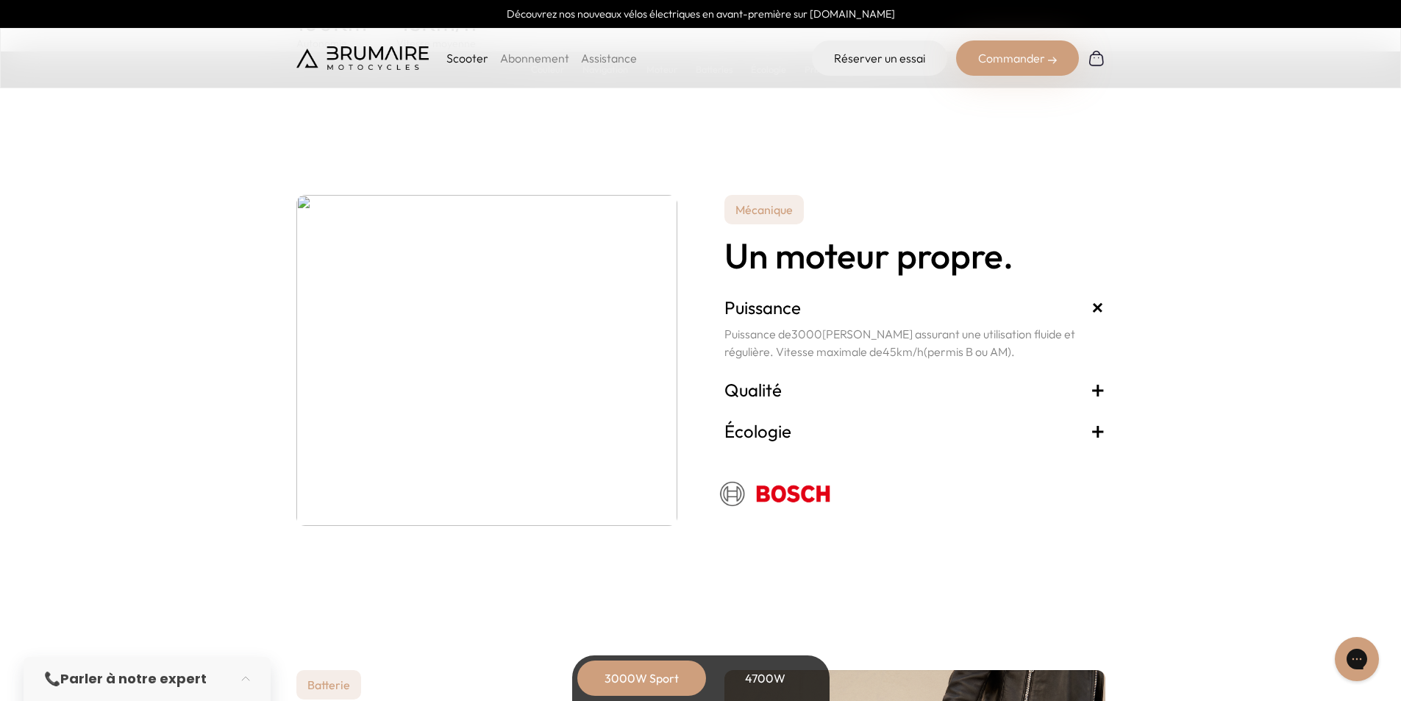
click at [746, 382] on h3 "Qualité +" at bounding box center [915, 390] width 381 height 24
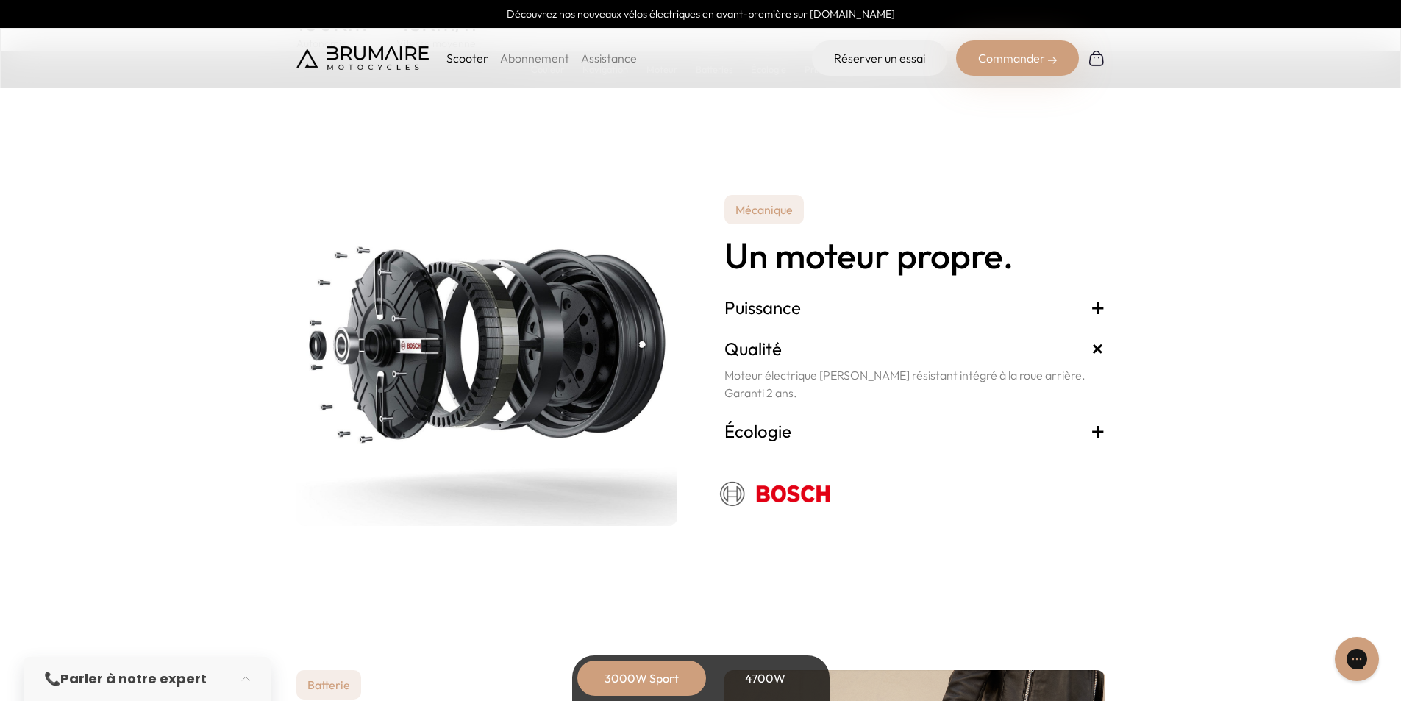
click at [765, 430] on h3 "Écologie +" at bounding box center [915, 431] width 381 height 24
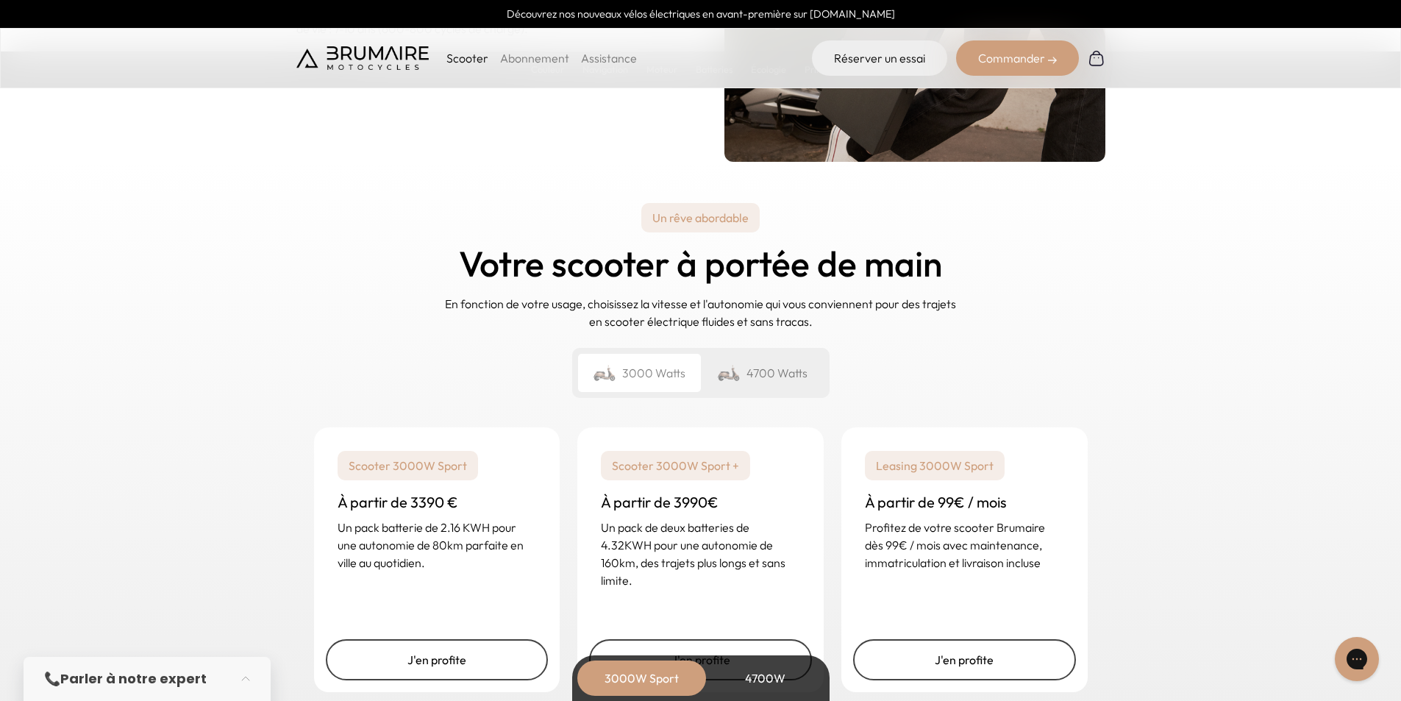
scroll to position [3392, 0]
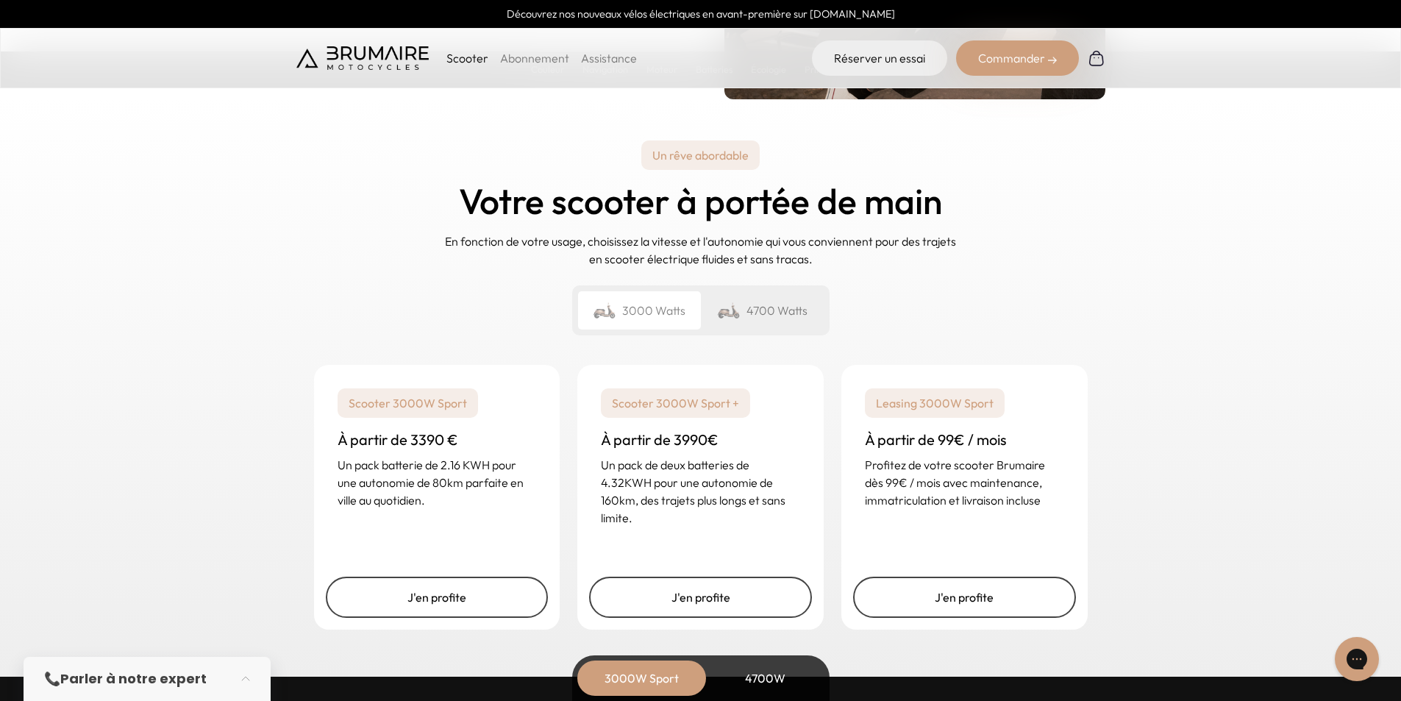
drag, startPoint x: 608, startPoint y: 335, endPoint x: 604, endPoint y: 321, distance: 15.4
click at [604, 321] on pricing-list-variant-selector "3000 Watts 4700 Watts" at bounding box center [700, 310] width 257 height 50
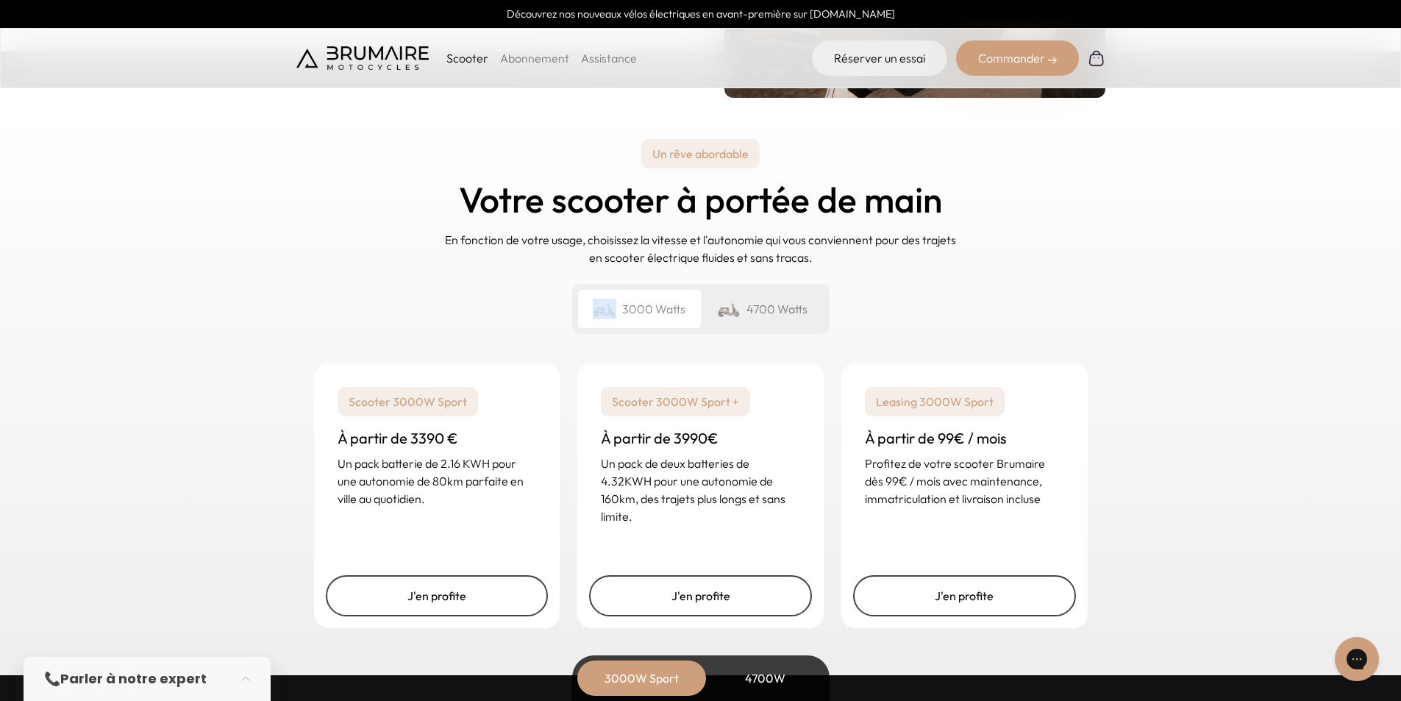
scroll to position [3395, 0]
click at [486, 307] on div "Un rêve abordable Votre scooter à portée de main En fonction de votre usage, ch…" at bounding box center [700, 236] width 809 height 218
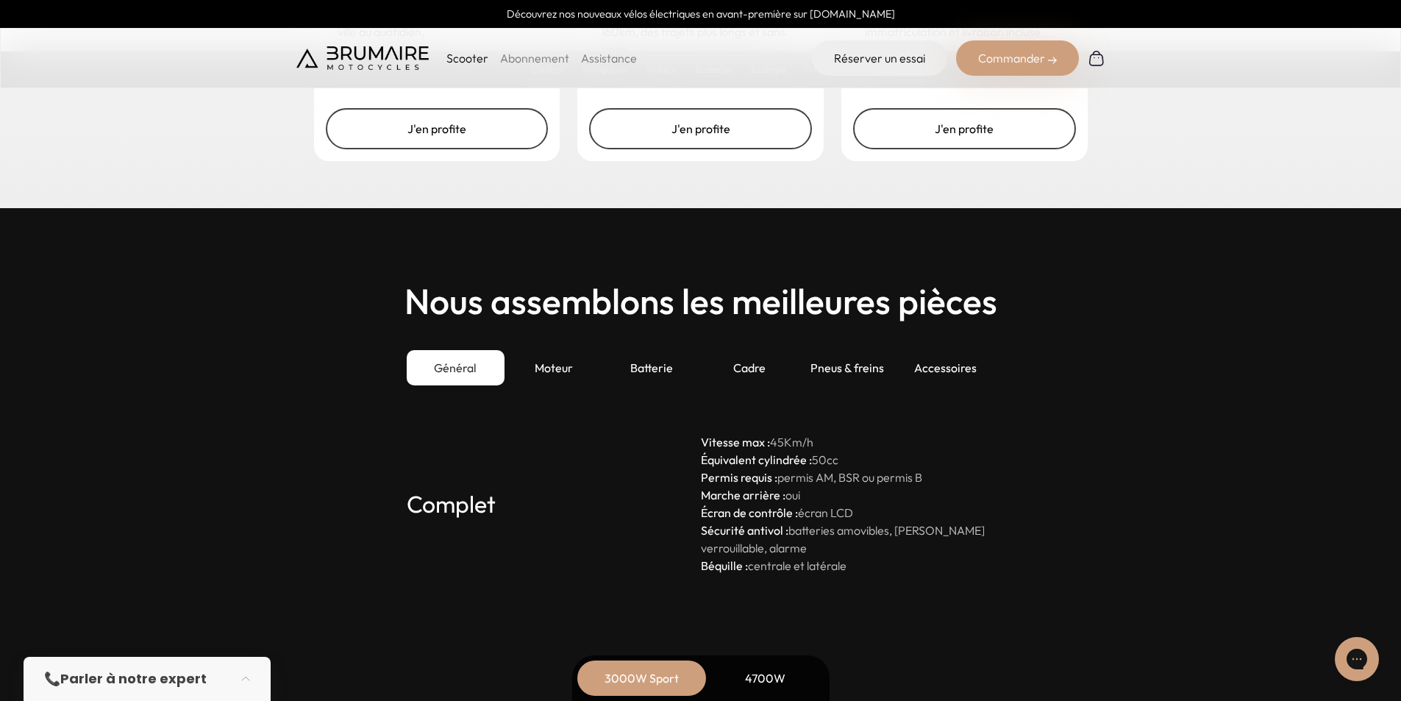
scroll to position [3860, 0]
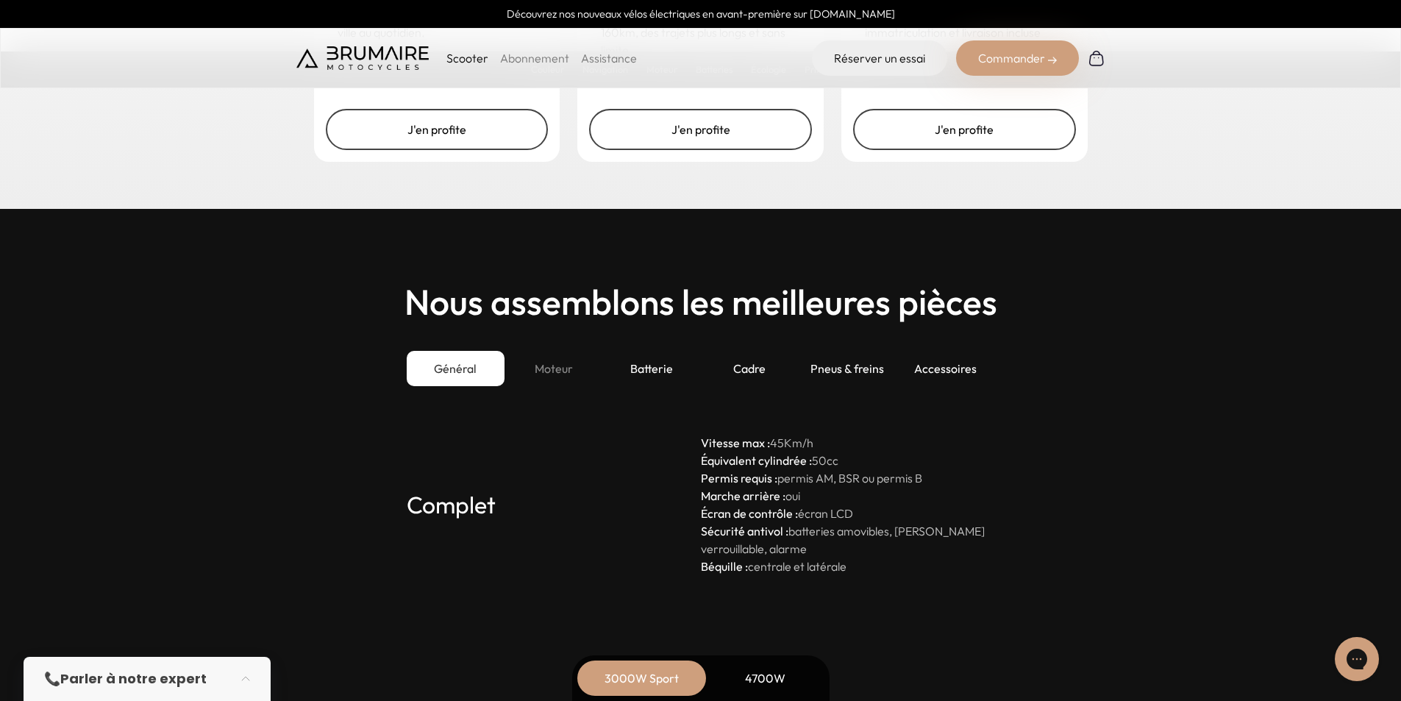
click at [529, 375] on div "Moteur" at bounding box center [554, 368] width 98 height 35
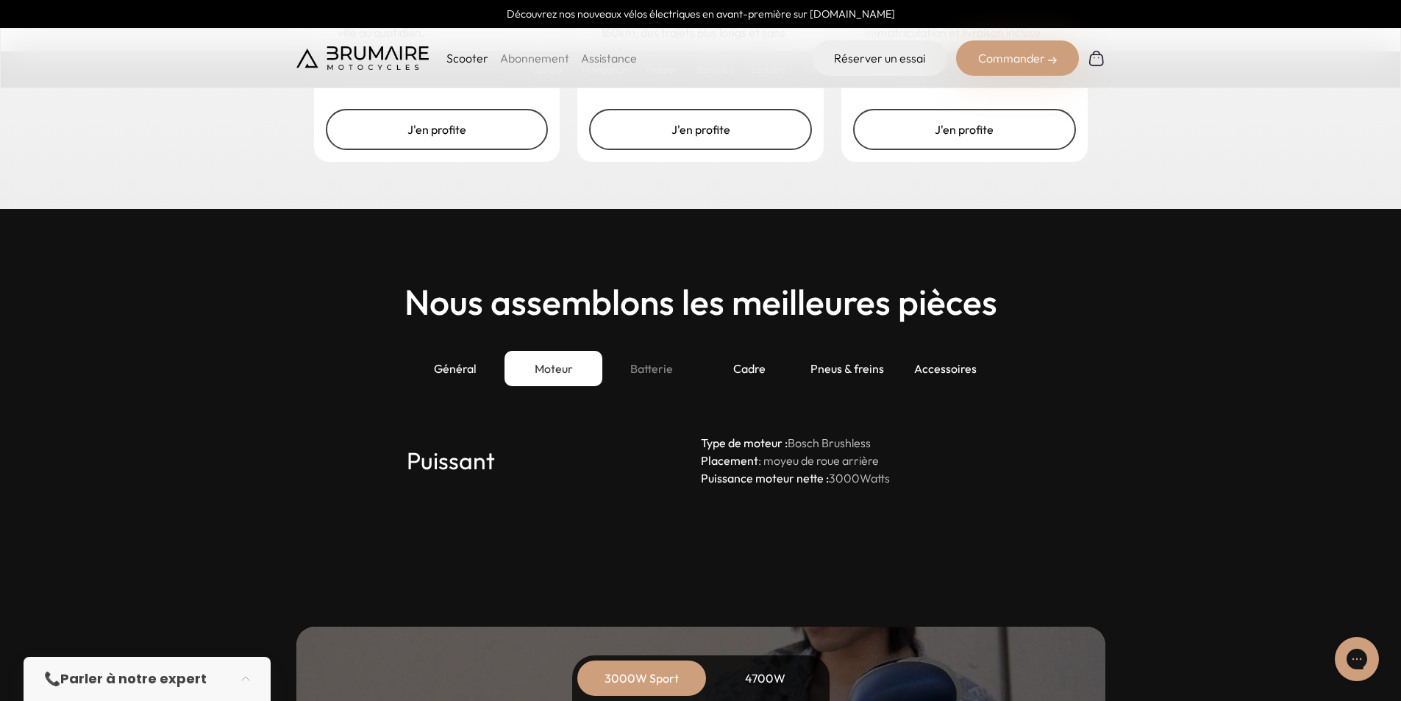
click at [676, 355] on div "Batterie" at bounding box center [651, 368] width 98 height 35
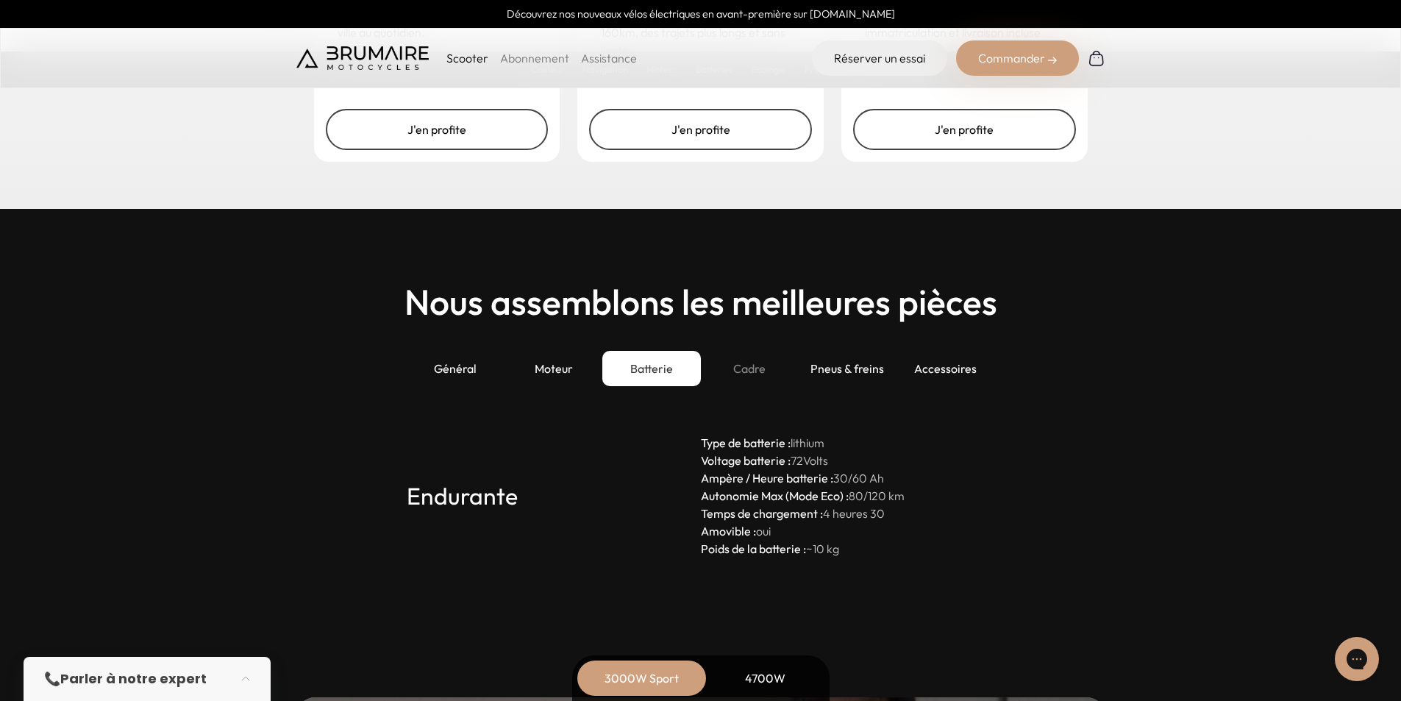
click at [727, 356] on div "Cadre" at bounding box center [750, 368] width 98 height 35
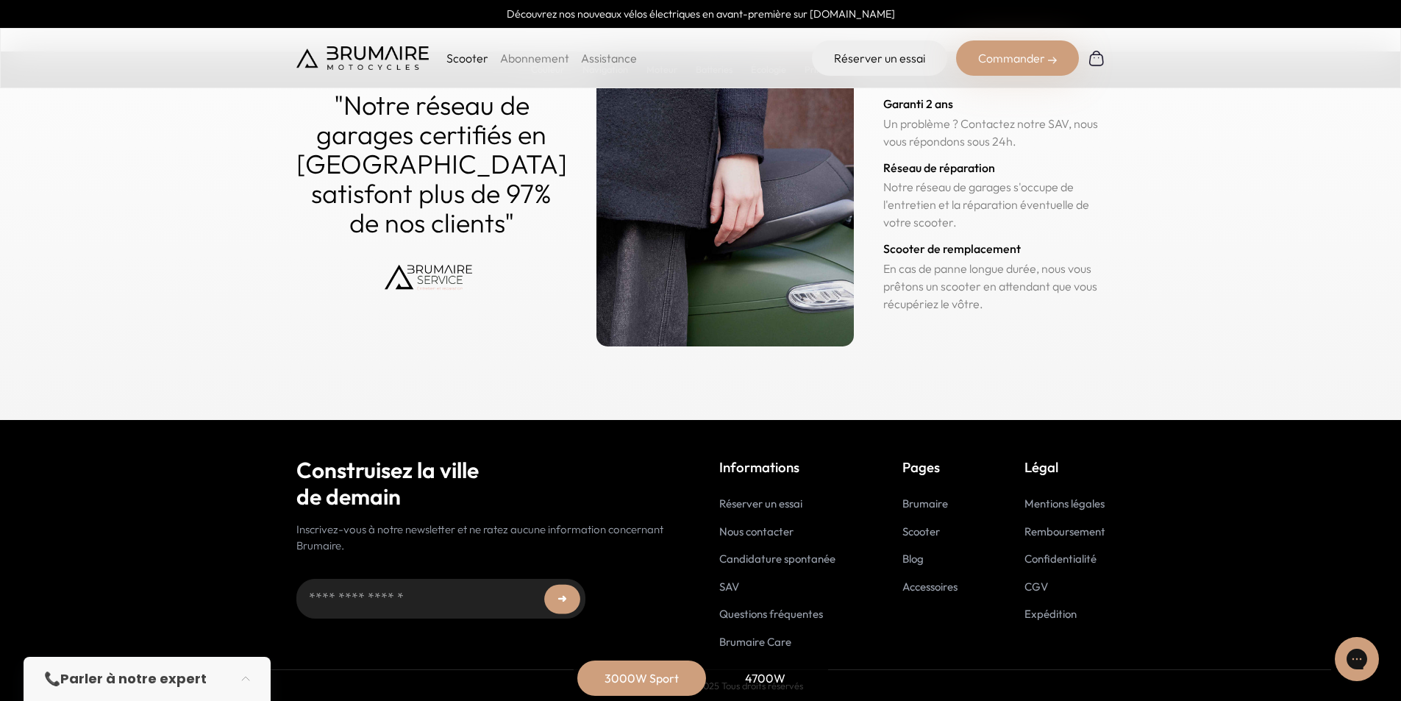
scroll to position [7240, 0]
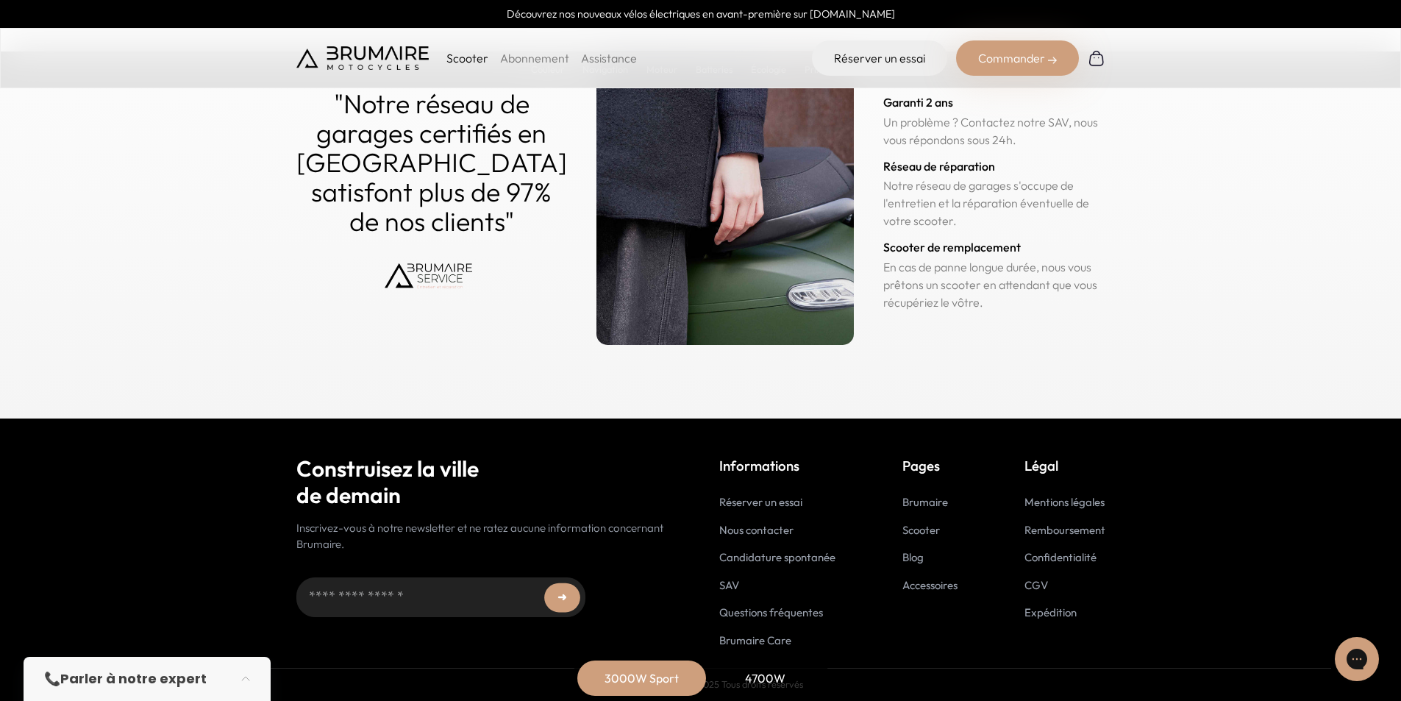
click at [507, 62] on link "Abonnement" at bounding box center [534, 58] width 69 height 15
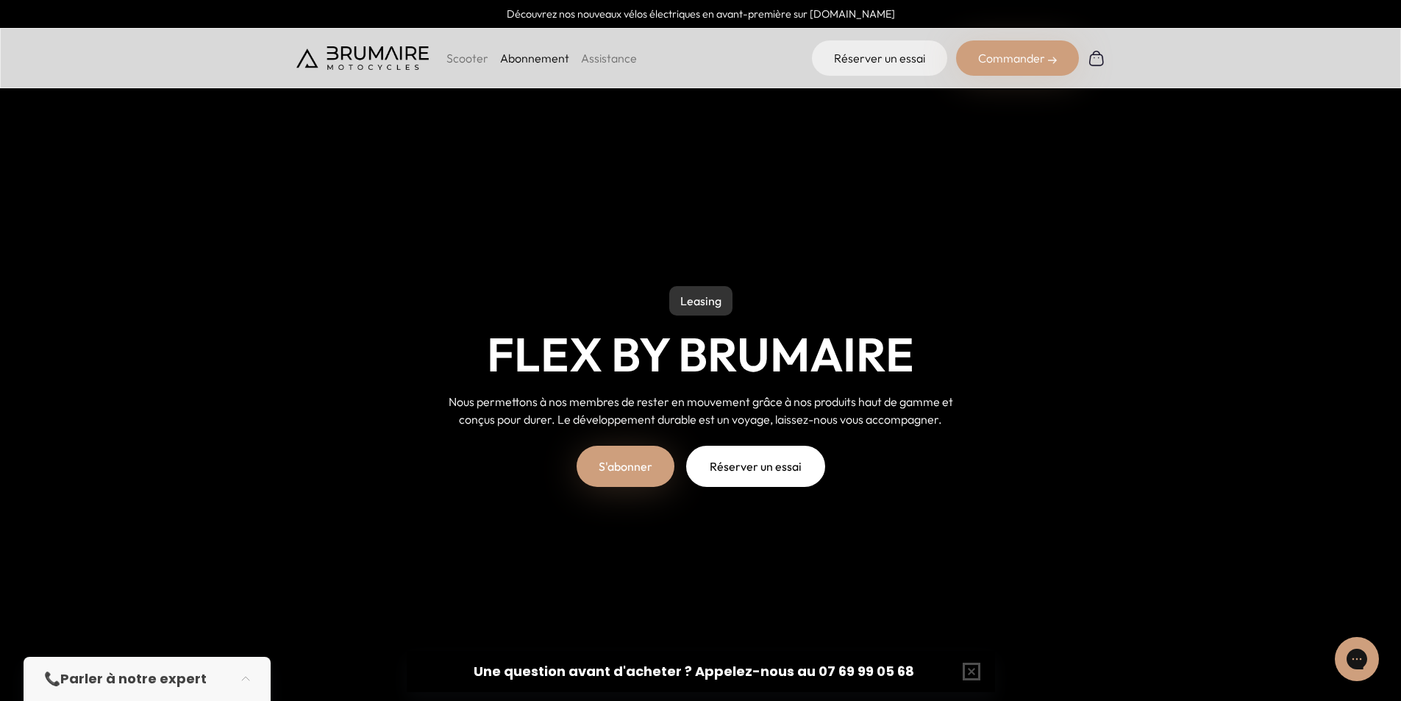
click at [467, 56] on p "Scooter" at bounding box center [467, 58] width 42 height 18
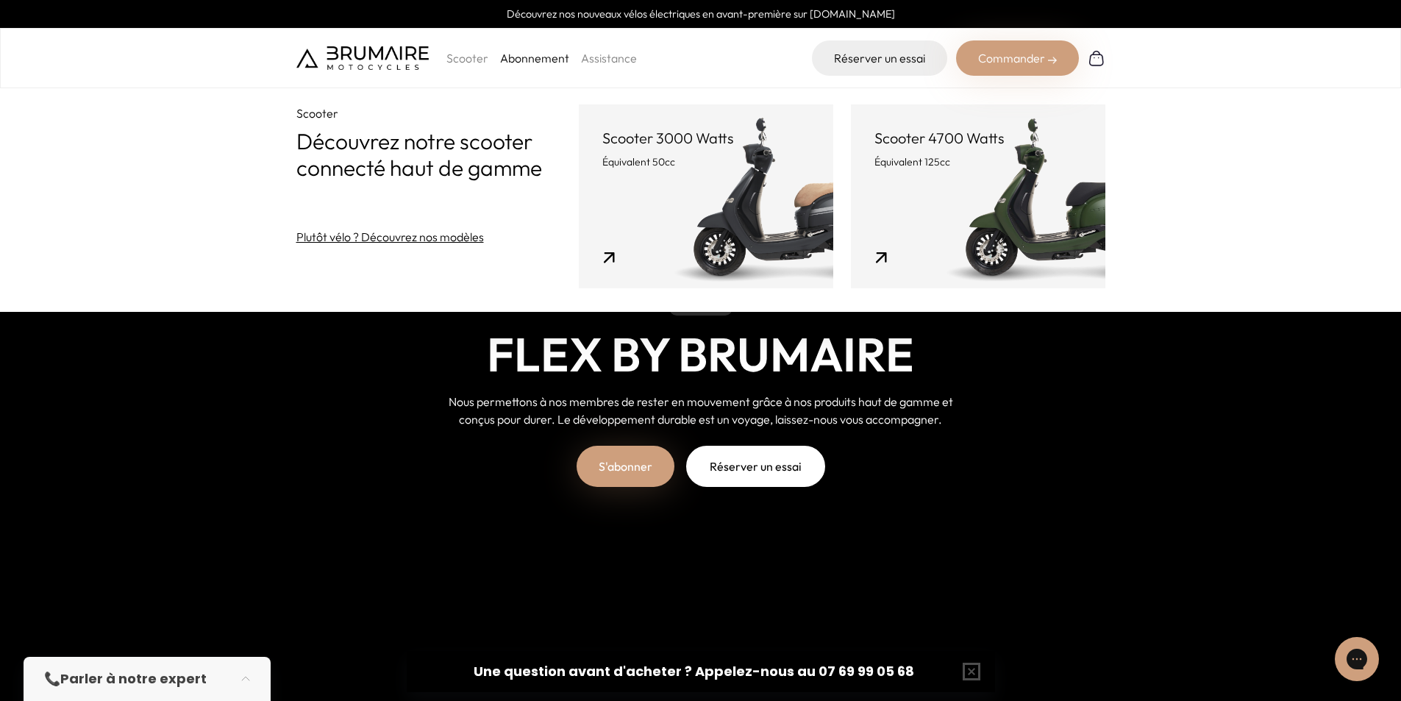
click at [644, 196] on link "Scooter 3000 Watts Équivalent 50cc" at bounding box center [706, 196] width 254 height 184
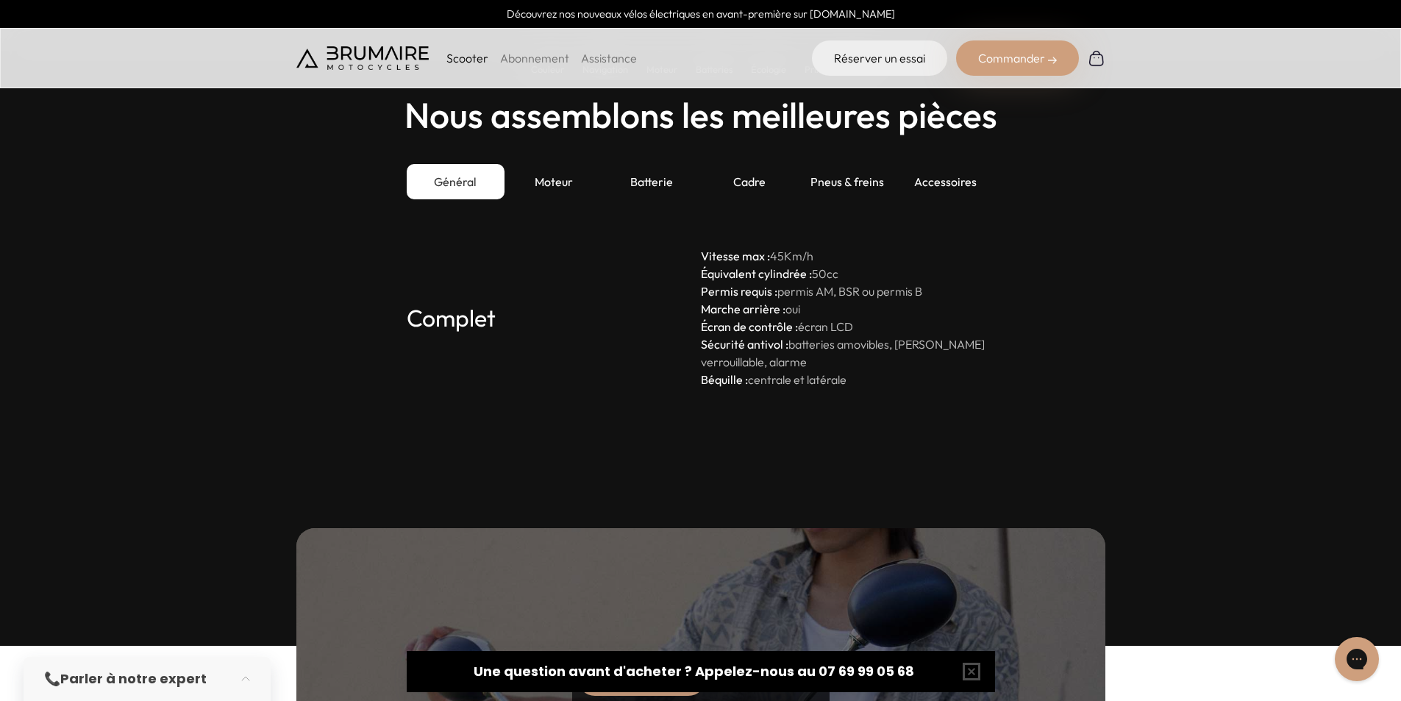
scroll to position [4046, 0]
